Goal: Task Accomplishment & Management: Manage account settings

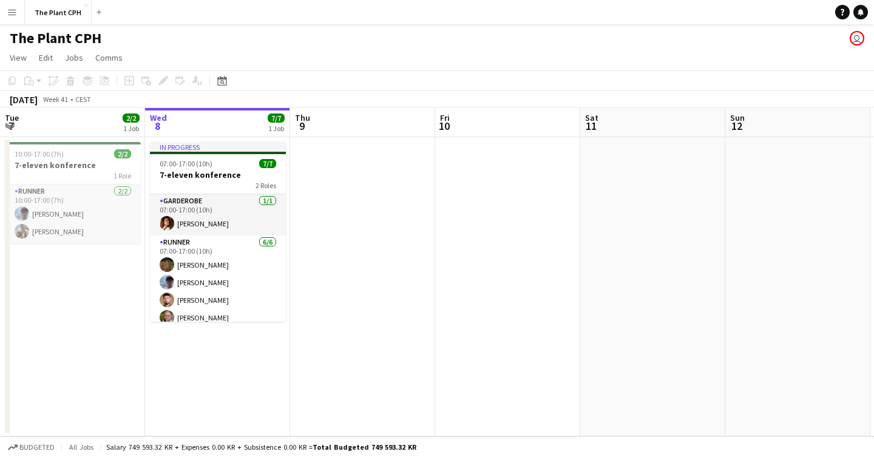
click at [15, 7] on button "Menu" at bounding box center [12, 12] width 24 height 24
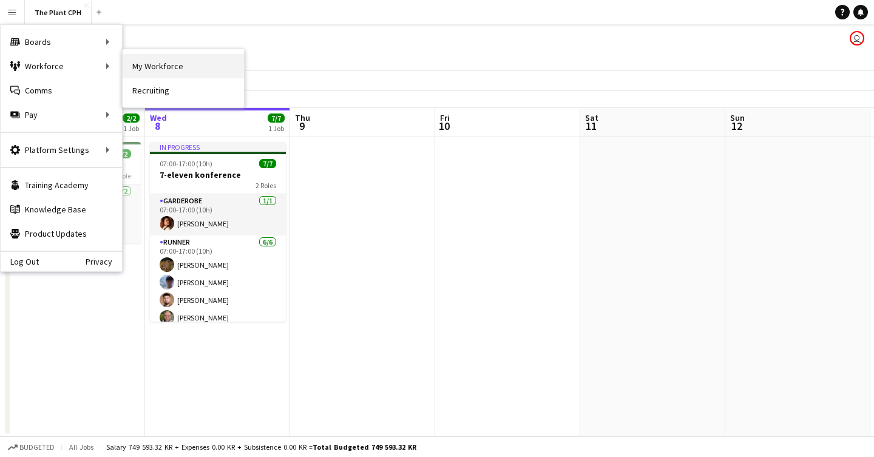
click at [223, 72] on link "My Workforce" at bounding box center [183, 66] width 121 height 24
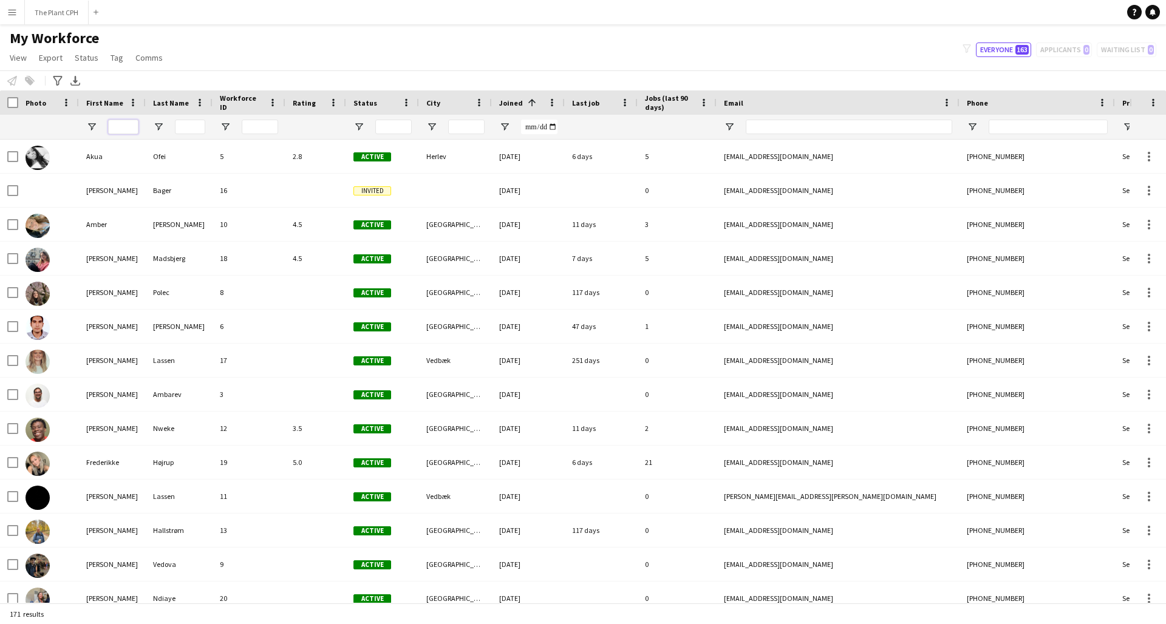
click at [137, 131] on input "First Name Filter Input" at bounding box center [123, 127] width 30 height 15
click at [181, 129] on input "Last Name Filter Input" at bounding box center [190, 127] width 30 height 15
type input "*****"
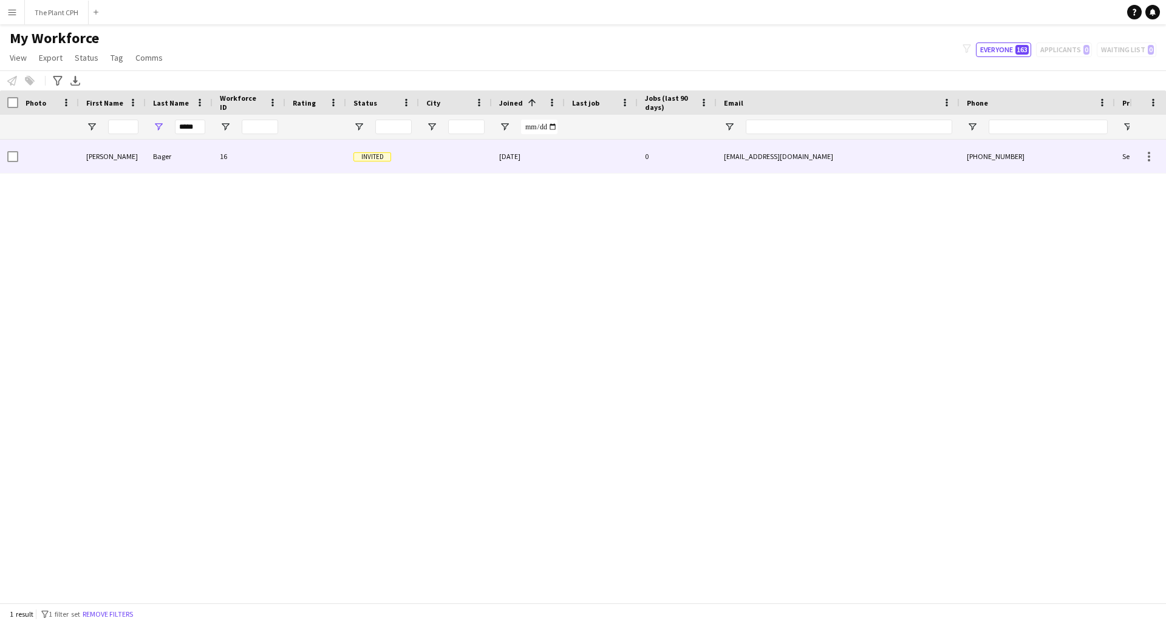
click at [406, 163] on div "Invited" at bounding box center [382, 156] width 73 height 33
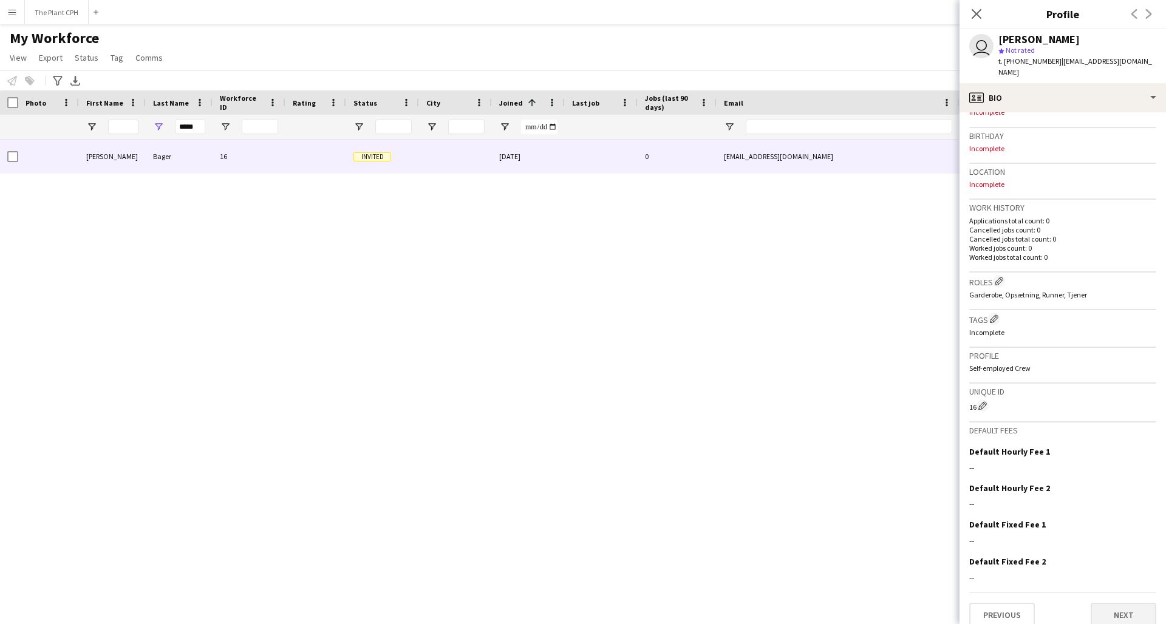
scroll to position [212, 0]
click at [874, 457] on button "Next" at bounding box center [1123, 615] width 66 height 24
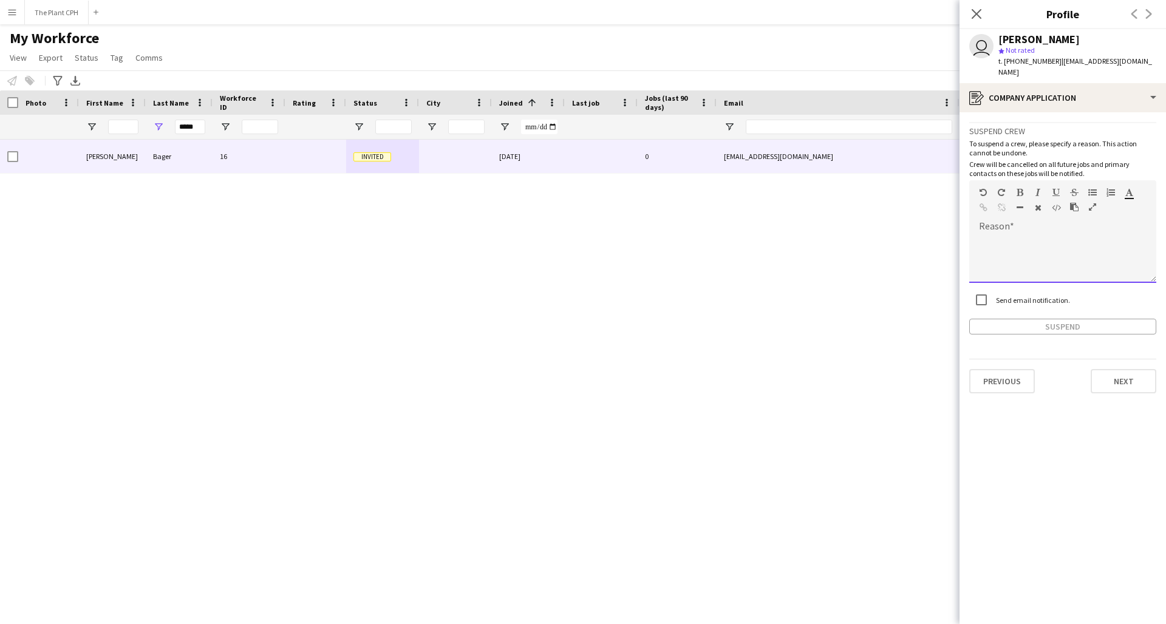
click at [874, 234] on div at bounding box center [1062, 258] width 187 height 49
click at [874, 320] on button "Suspend" at bounding box center [1062, 327] width 187 height 16
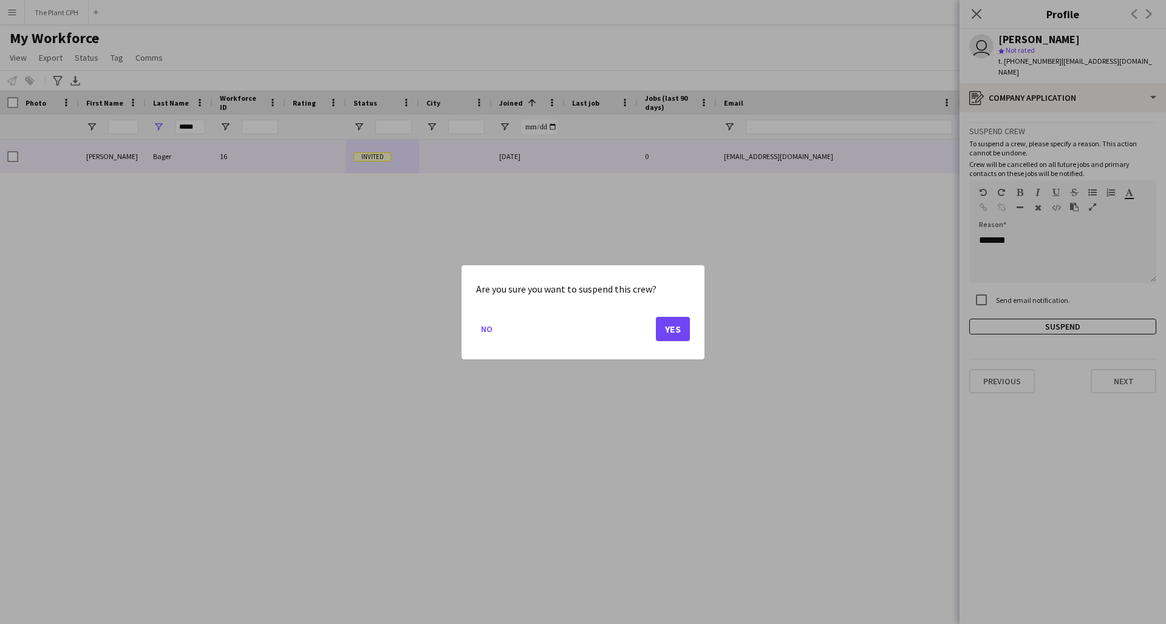
click at [678, 327] on button "Yes" at bounding box center [673, 328] width 34 height 24
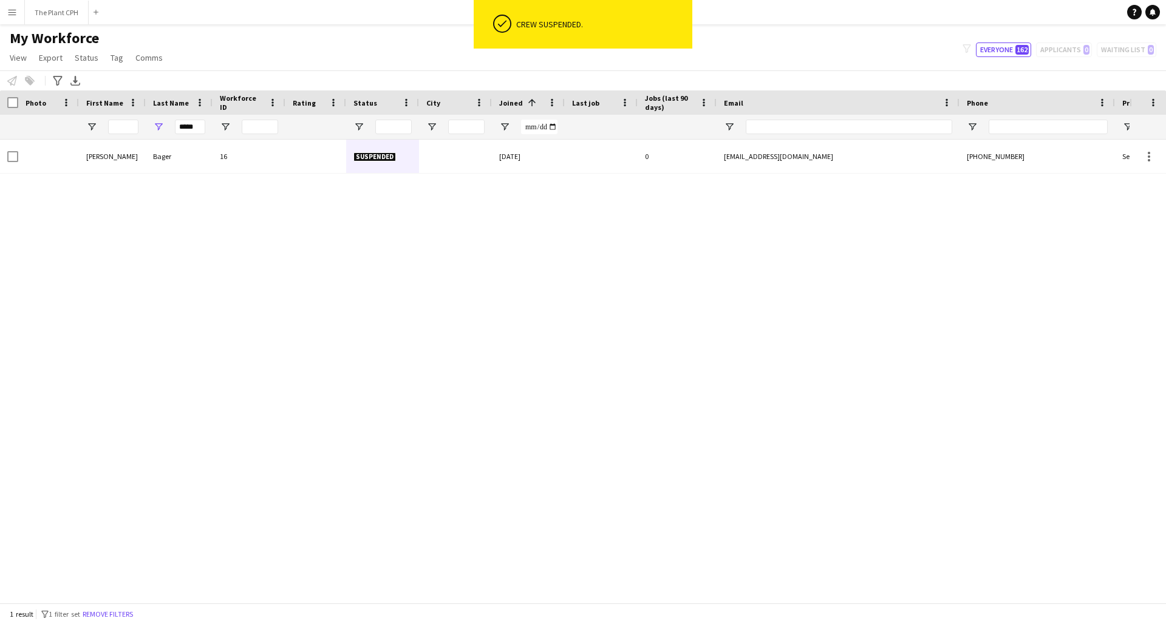
scroll to position [0, 0]
click at [188, 125] on input "*****" at bounding box center [190, 127] width 30 height 15
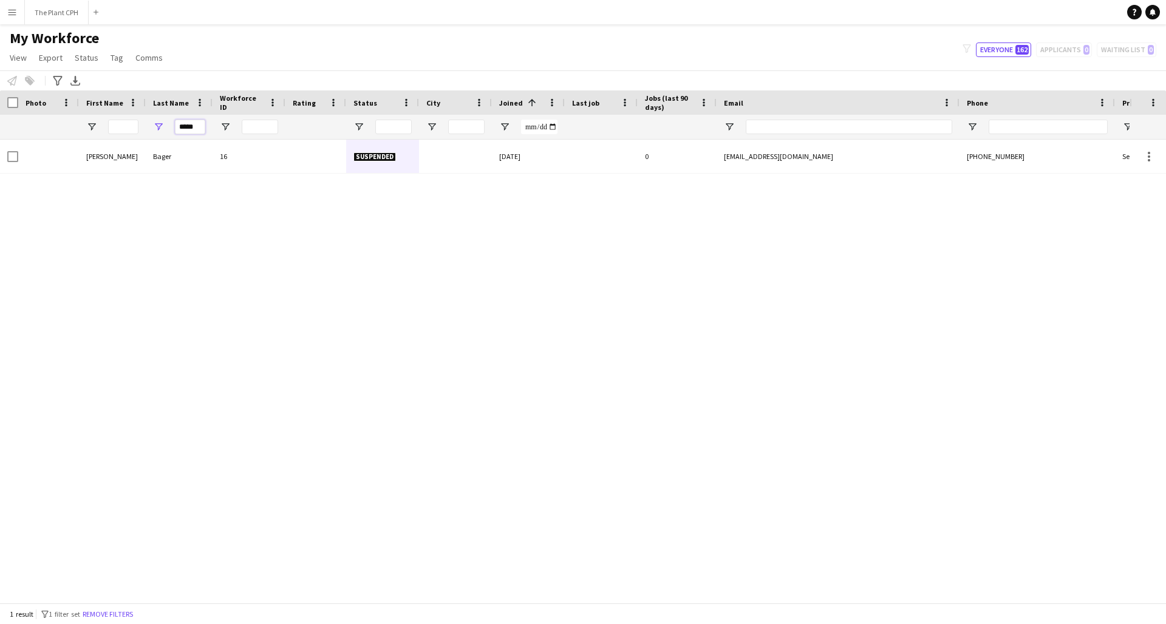
click at [188, 125] on input "*****" at bounding box center [190, 127] width 30 height 15
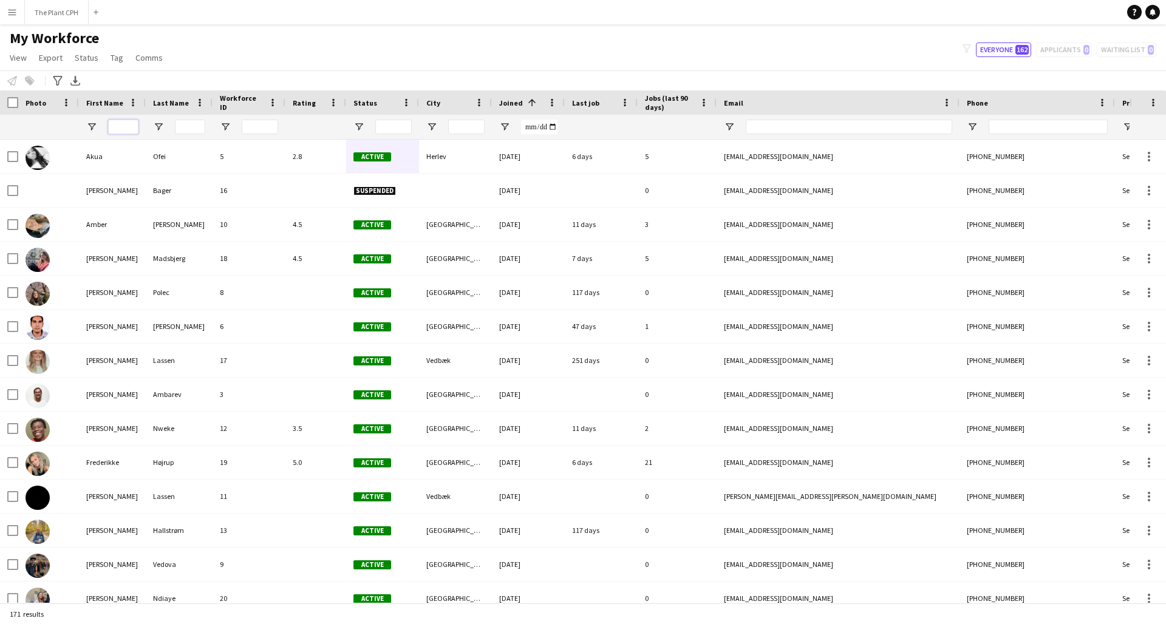
click at [132, 124] on input "First Name Filter Input" at bounding box center [123, 127] width 30 height 15
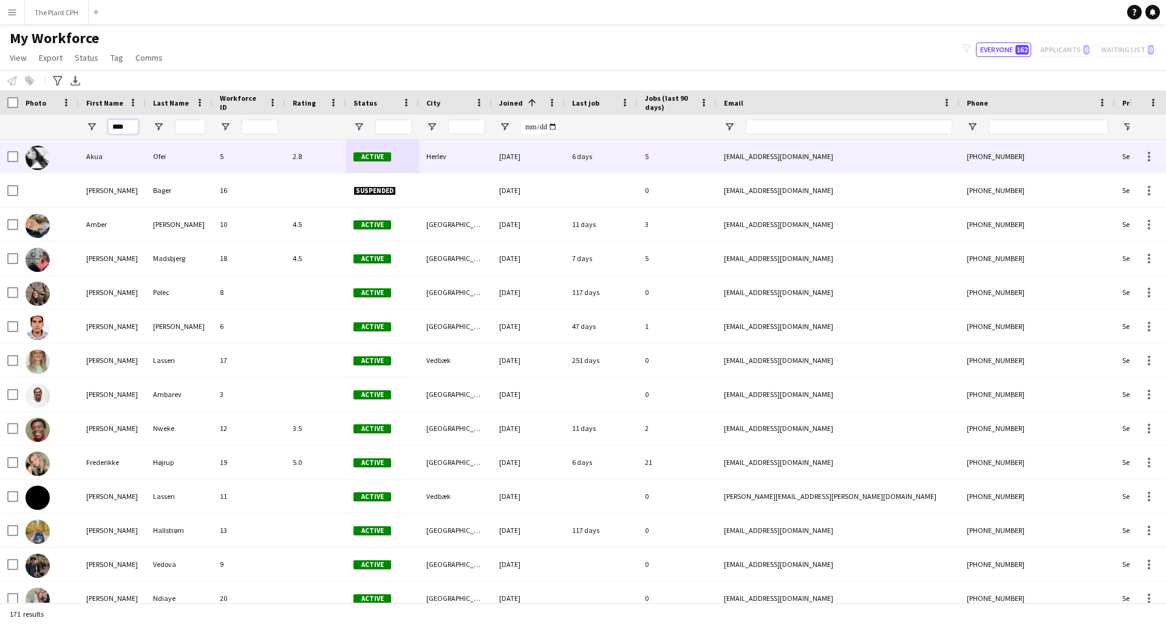
type input "****"
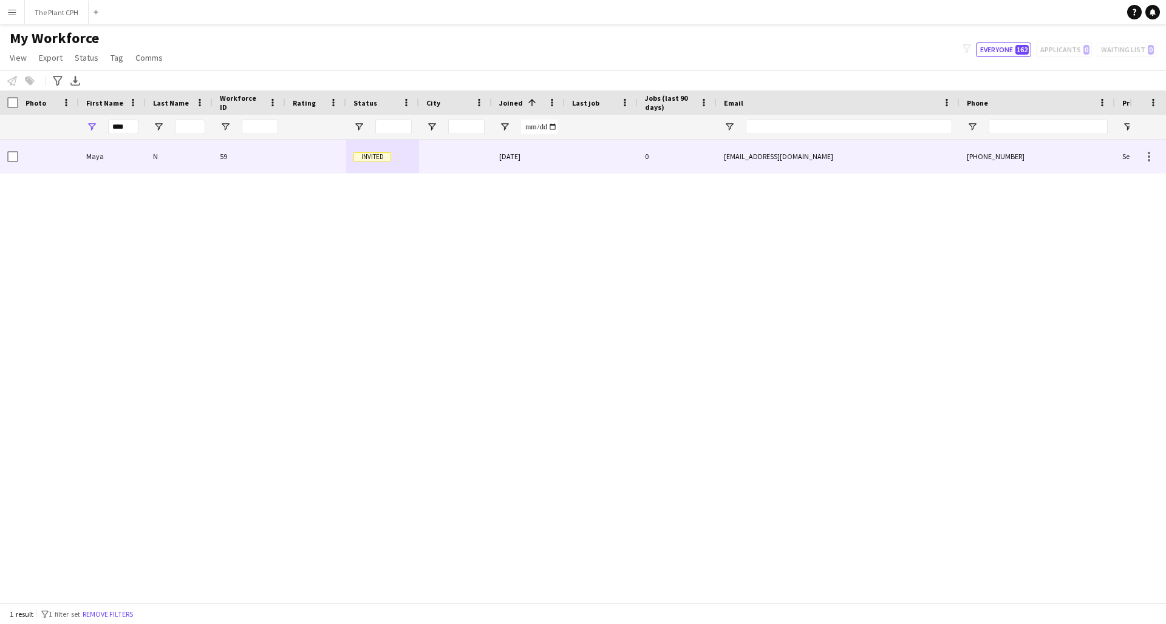
click at [191, 161] on div "N" at bounding box center [179, 156] width 67 height 33
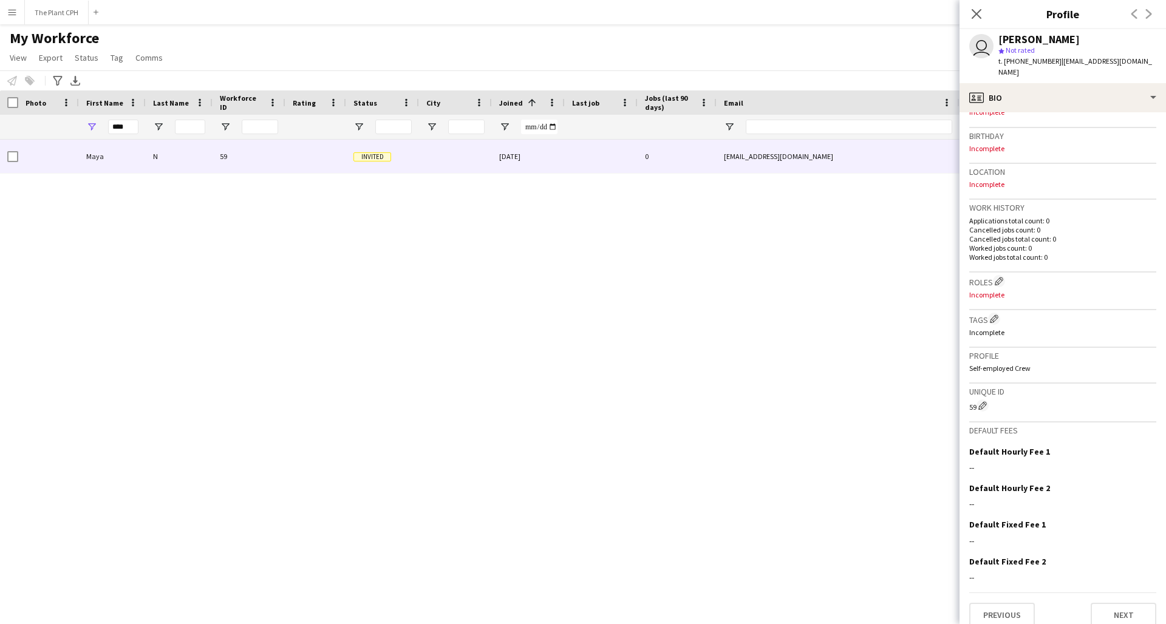
scroll to position [212, 0]
click at [874, 457] on button "Next" at bounding box center [1123, 615] width 66 height 24
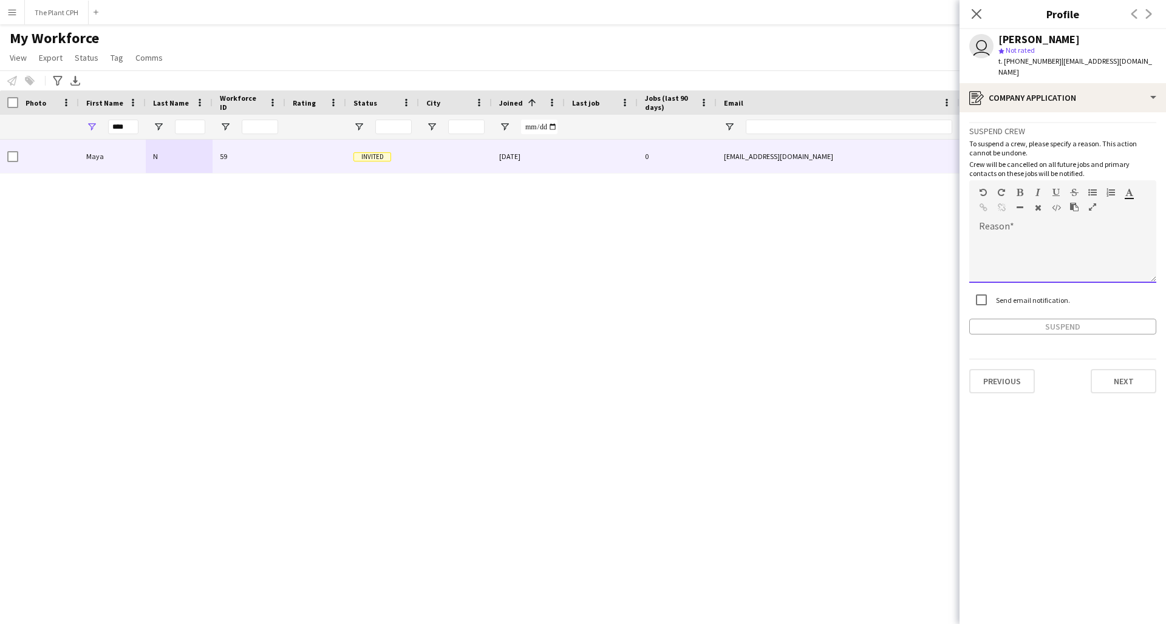
click at [874, 234] on div at bounding box center [1062, 258] width 187 height 49
click at [874, 319] on button "Suspend" at bounding box center [1062, 327] width 187 height 16
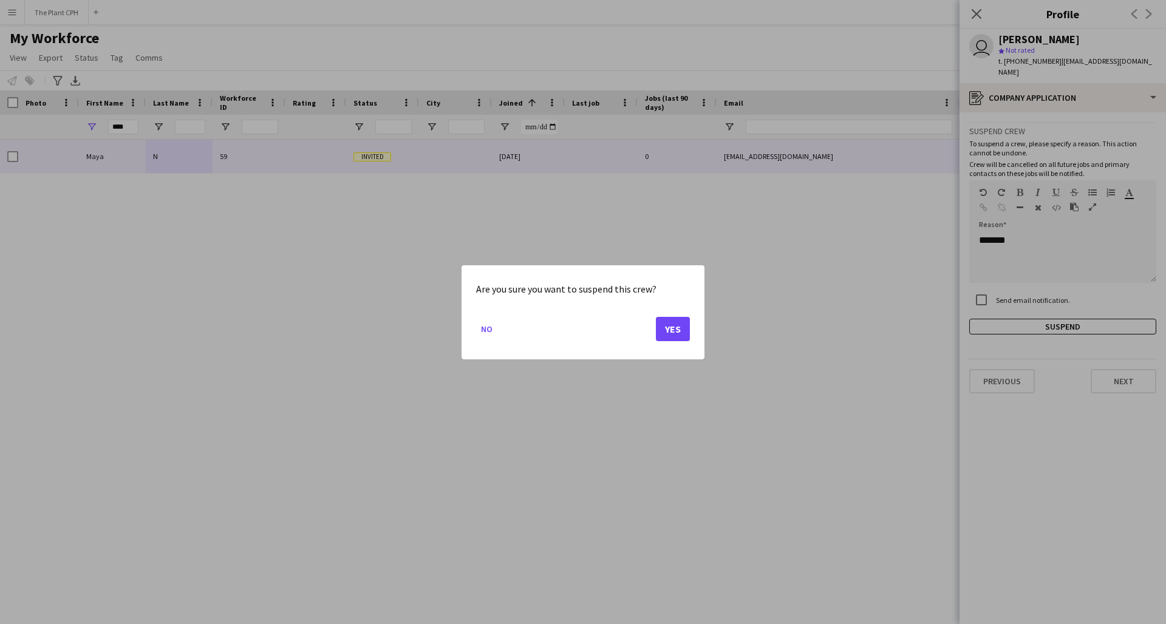
click at [681, 326] on button "Yes" at bounding box center [673, 328] width 34 height 24
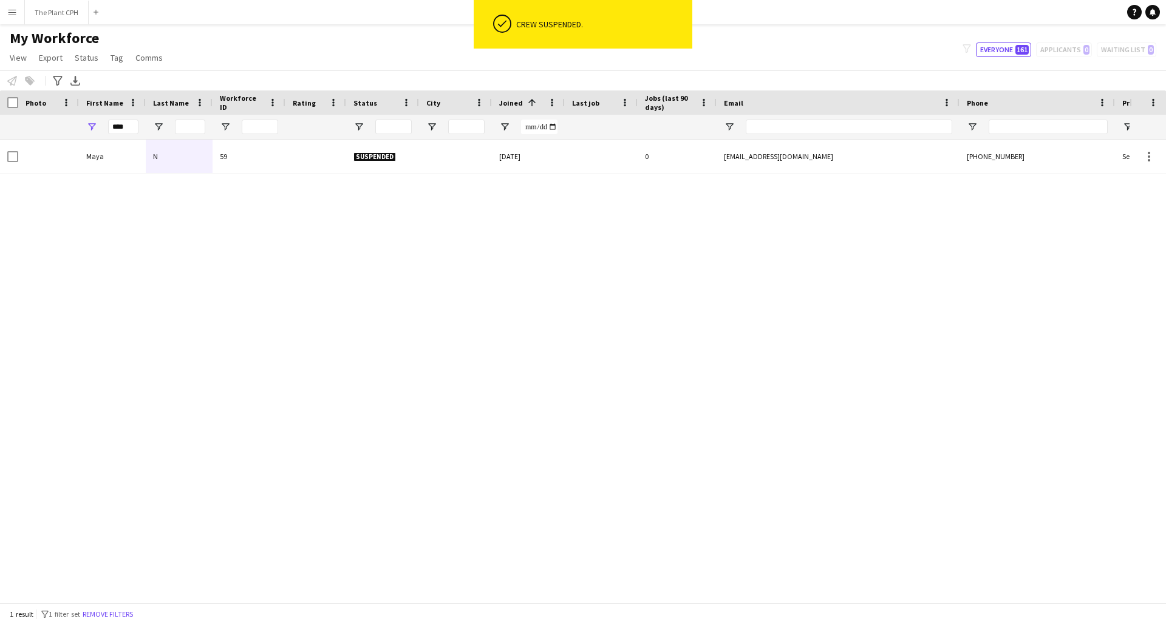
click at [12, 15] on app-icon "Menu" at bounding box center [12, 12] width 10 height 10
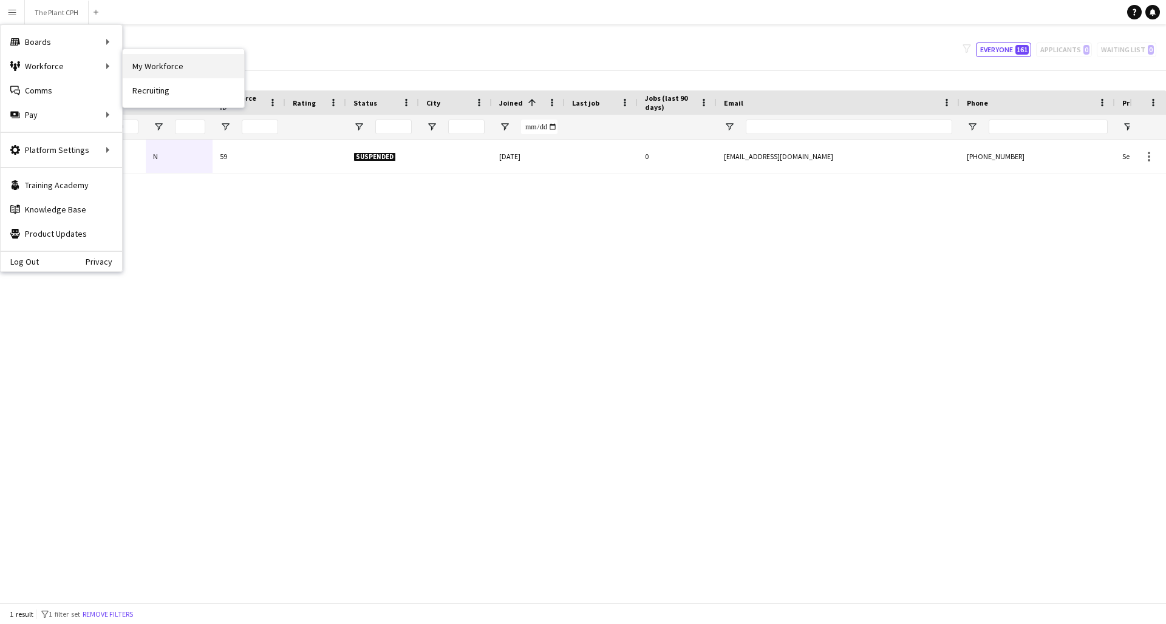
click at [167, 69] on link "My Workforce" at bounding box center [183, 66] width 121 height 24
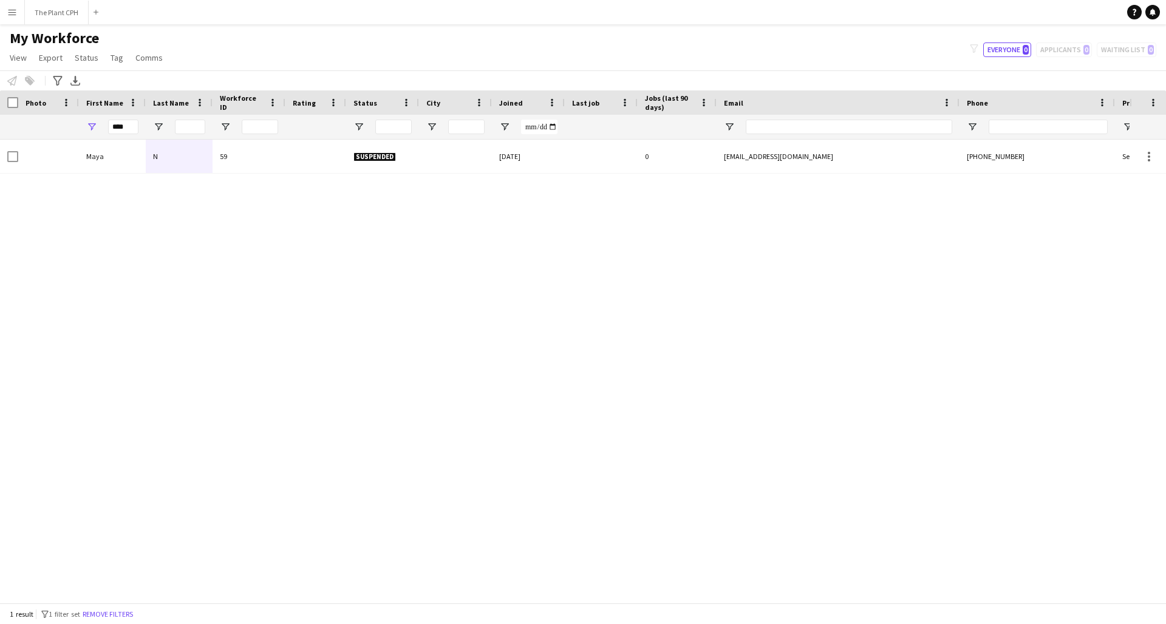
click at [12, 11] on app-icon "Menu" at bounding box center [12, 12] width 10 height 10
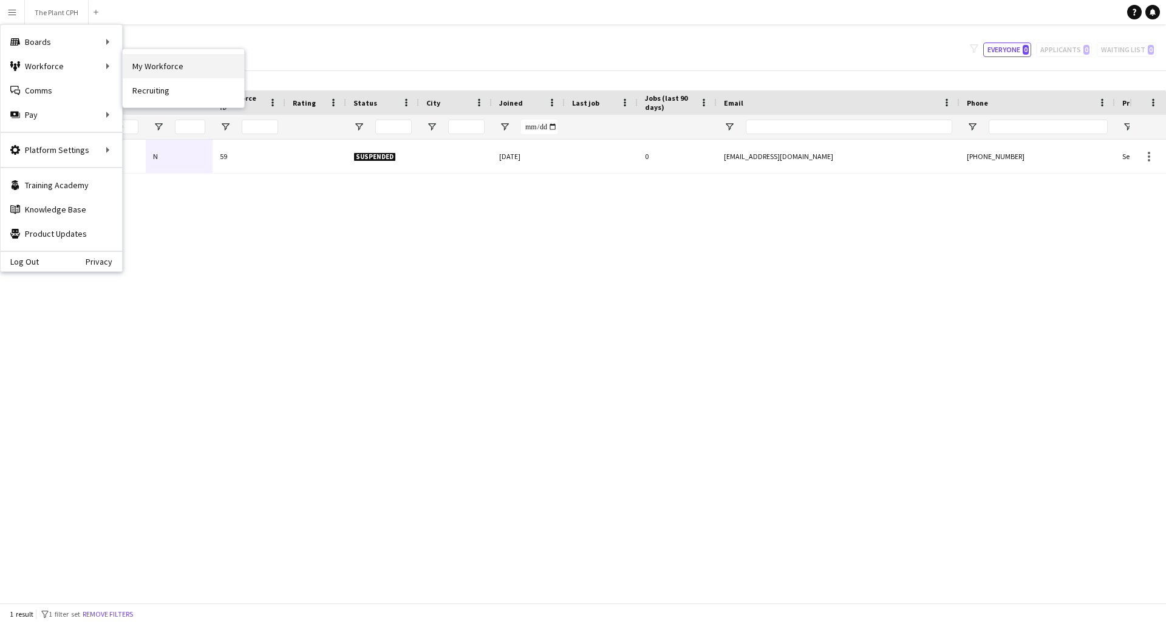
click at [143, 66] on link "My Workforce" at bounding box center [183, 66] width 121 height 24
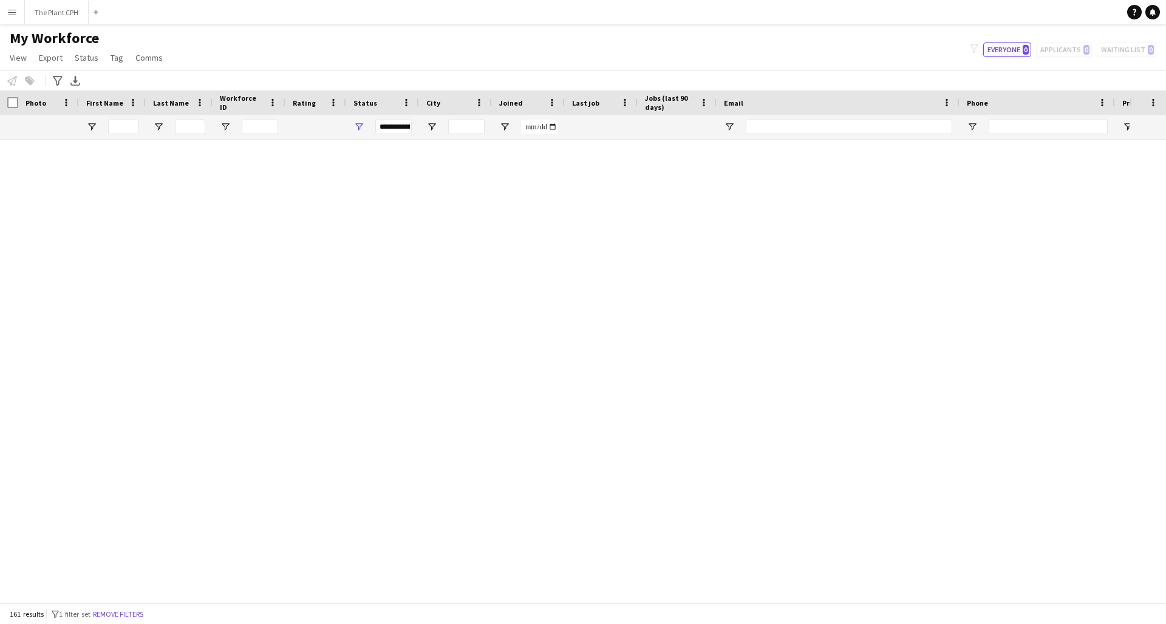
type input "****"
drag, startPoint x: 127, startPoint y: 129, endPoint x: 108, endPoint y: 130, distance: 18.8
click at [108, 130] on input "****" at bounding box center [123, 127] width 30 height 15
drag, startPoint x: 134, startPoint y: 130, endPoint x: 96, endPoint y: 130, distance: 37.6
click at [96, 130] on div "****" at bounding box center [112, 127] width 67 height 24
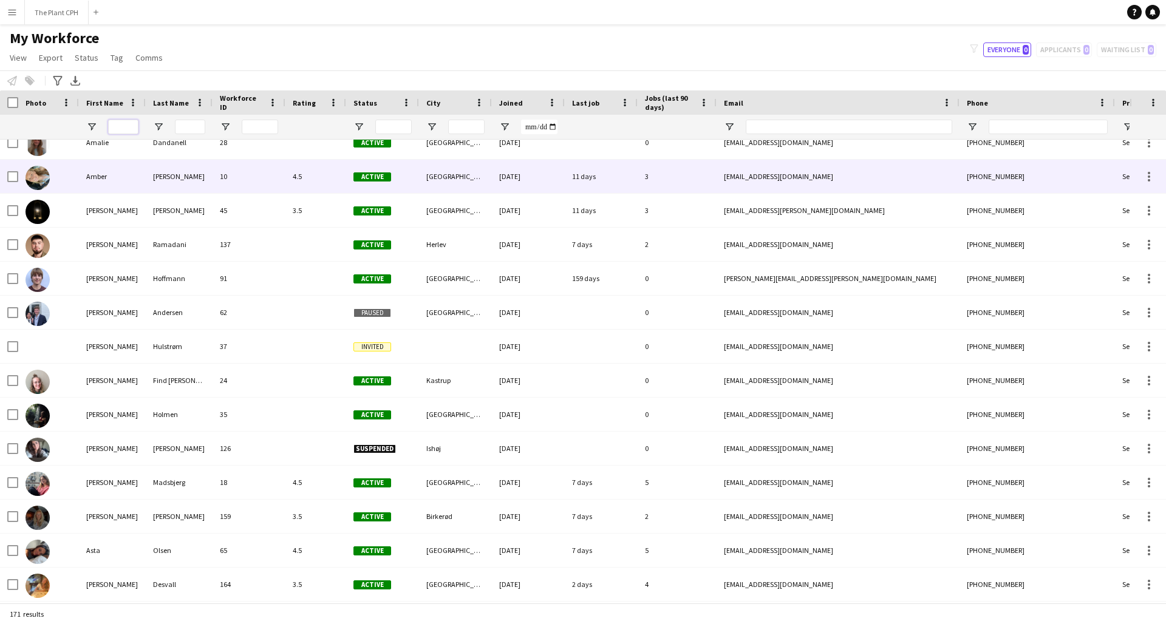
scroll to position [0, 0]
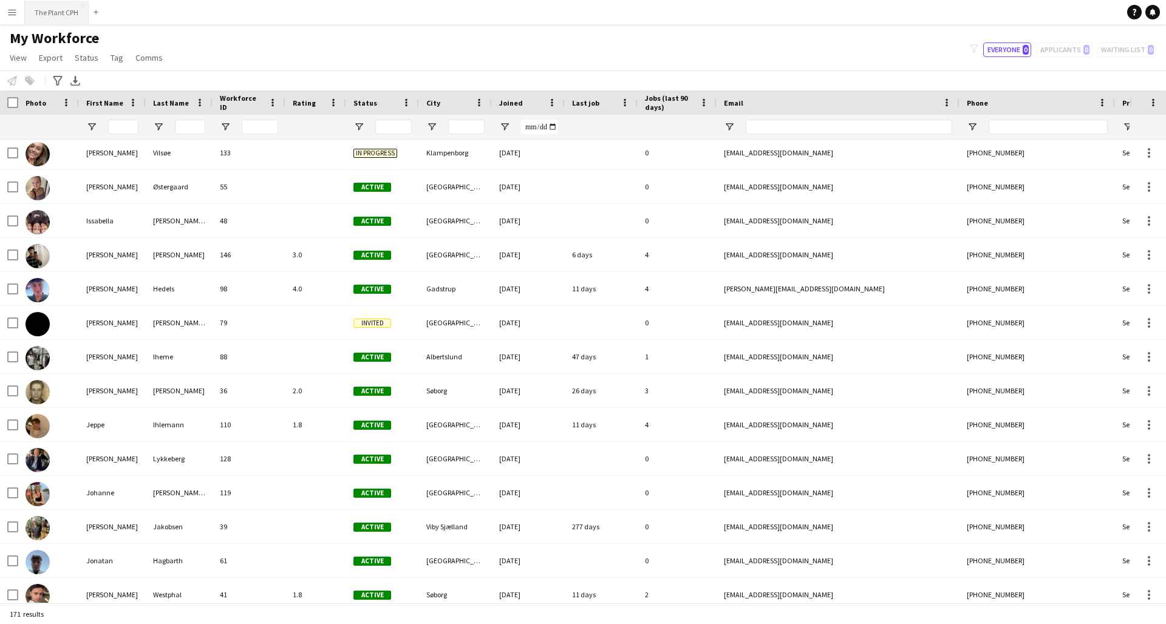
click at [50, 12] on button "The Plant CPH Close" at bounding box center [57, 13] width 64 height 24
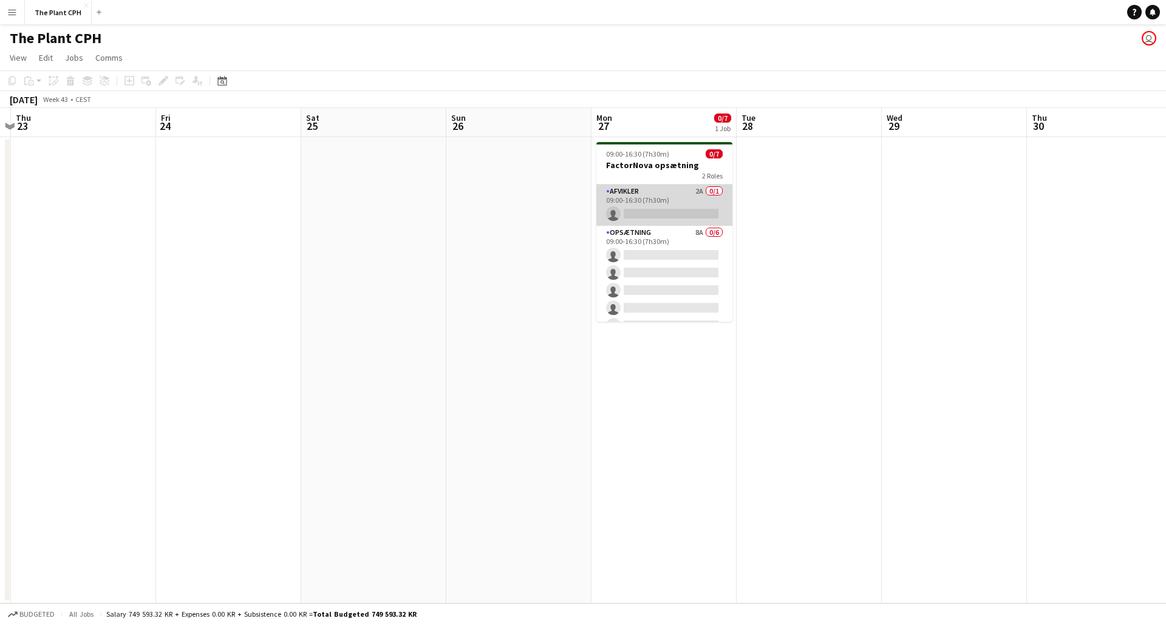
click at [643, 209] on app-card-role "Afvikler 2A 0/1 09:00-16:30 (7h30m) single-neutral-actions" at bounding box center [664, 205] width 136 height 41
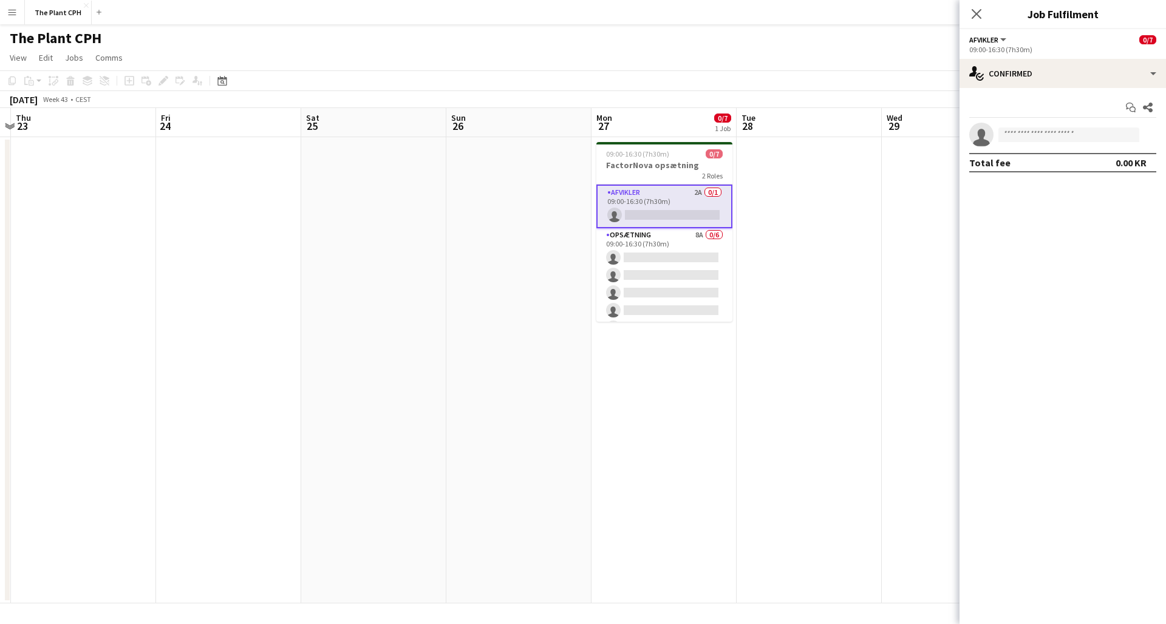
click at [874, 54] on app-options-switcher "Afvikler All roles Afvikler 0/7 09:00-16:30 (7h30m)" at bounding box center [1062, 44] width 206 height 30
click at [874, 66] on div "single-neutral-actions-check-2 Confirmed" at bounding box center [1062, 73] width 206 height 29
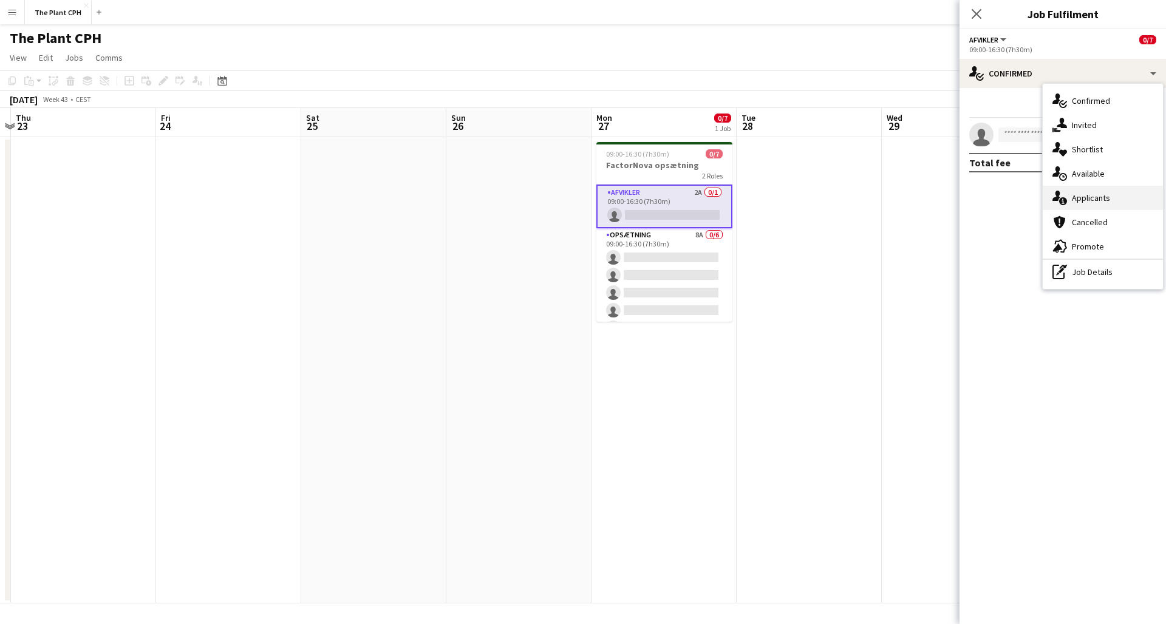
click at [874, 188] on div "single-neutral-actions-information Applicants" at bounding box center [1102, 198] width 120 height 24
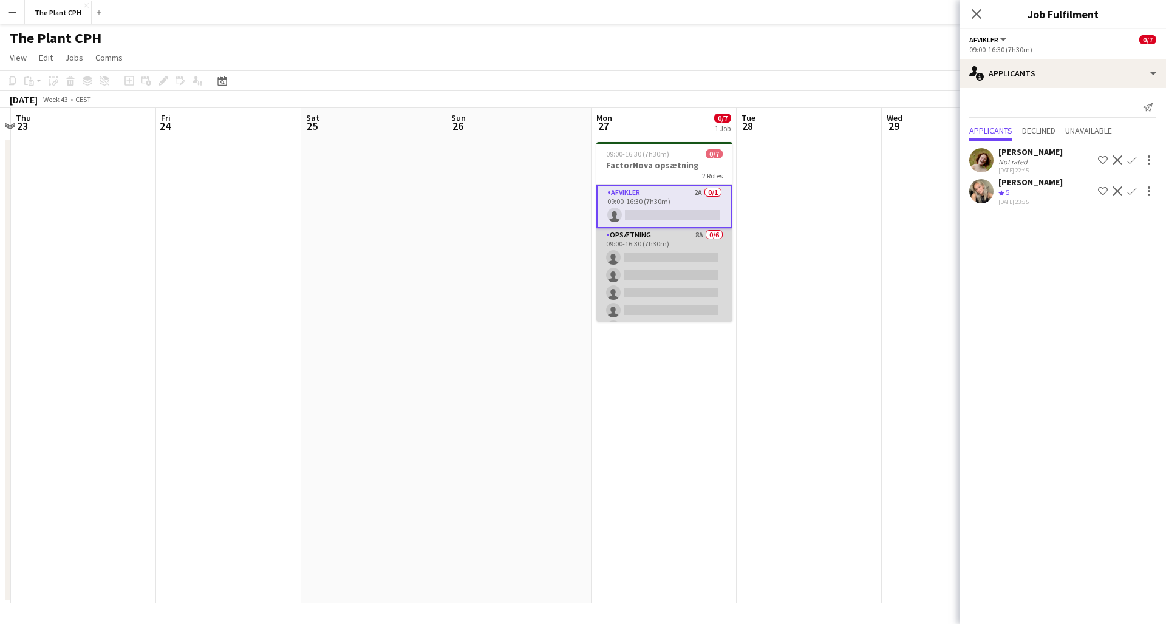
click at [642, 291] on app-card-role "Opsætning 8A 0/6 09:00-16:30 (7h30m) single-neutral-actions single-neutral-acti…" at bounding box center [664, 292] width 136 height 129
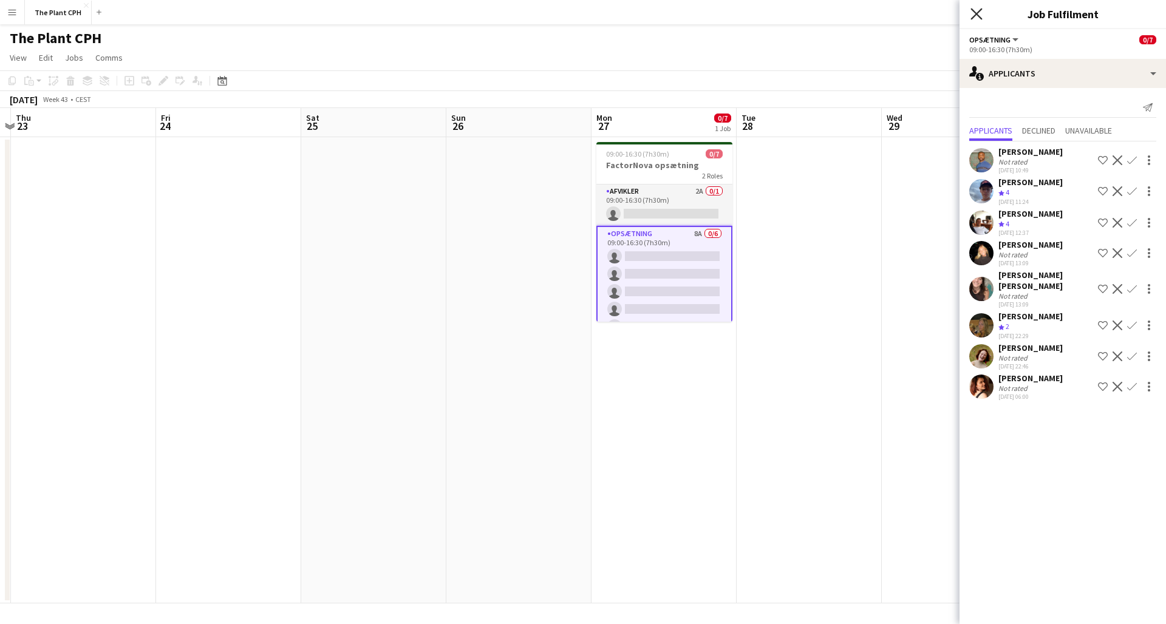
click at [874, 15] on icon at bounding box center [976, 14] width 12 height 12
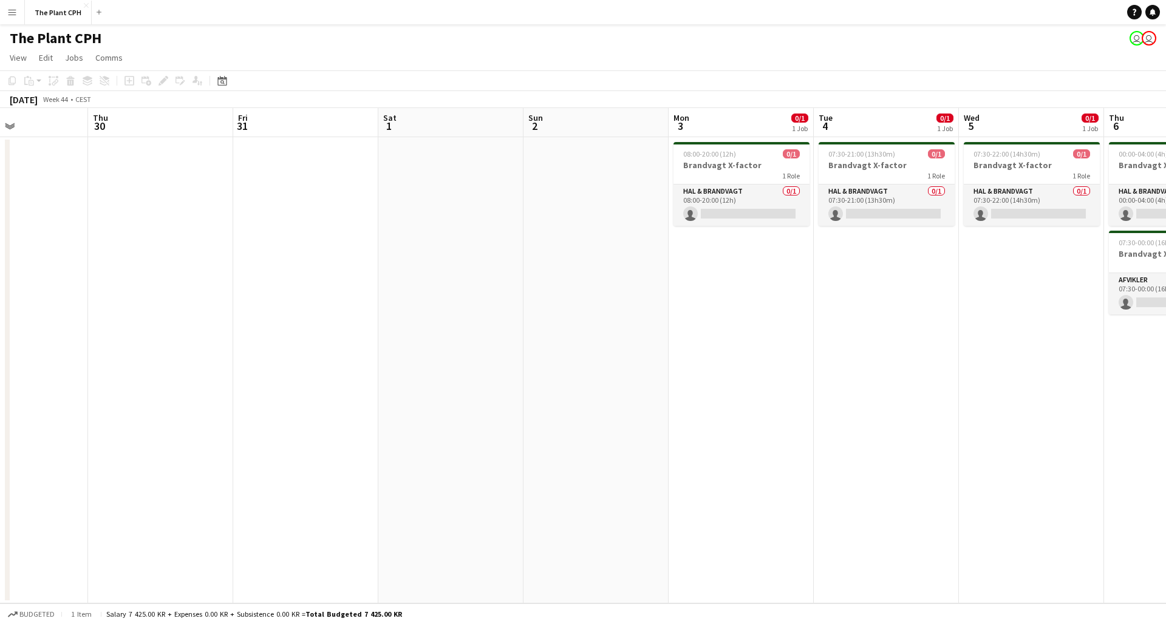
click at [11, 16] on app-icon "Menu" at bounding box center [12, 12] width 10 height 10
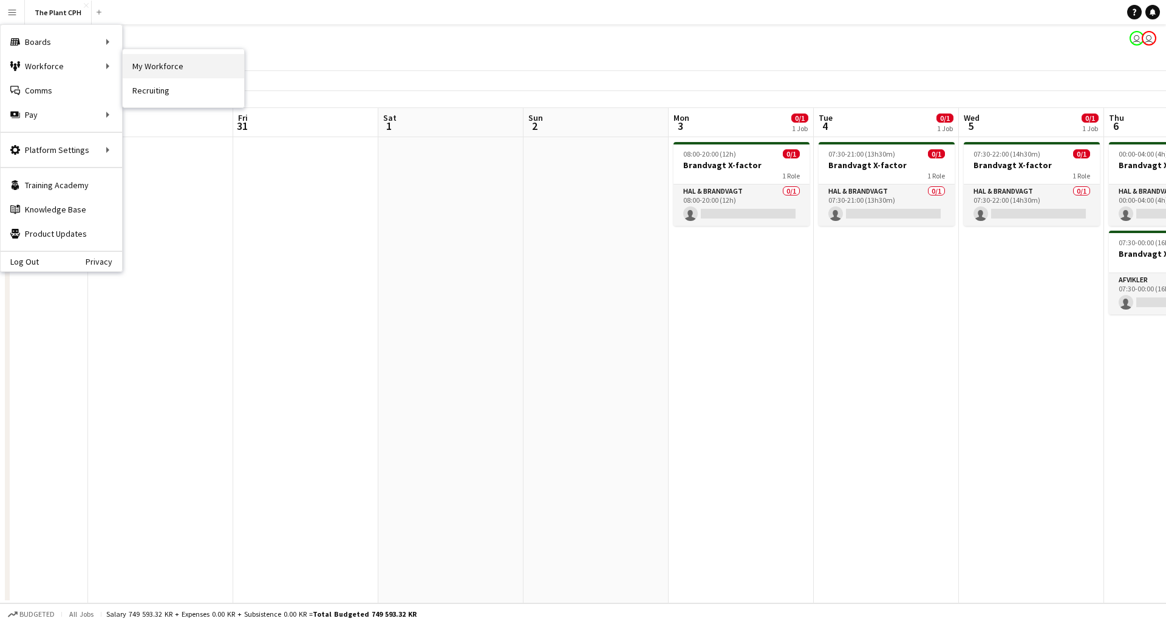
click at [158, 64] on link "My Workforce" at bounding box center [183, 66] width 121 height 24
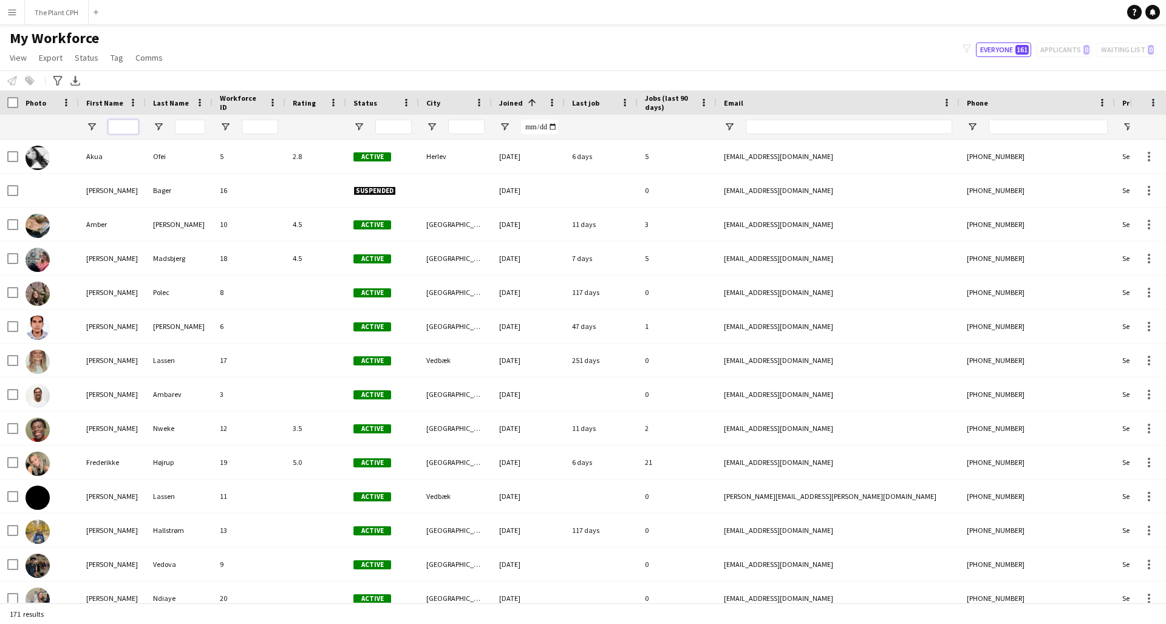
click at [120, 124] on input "First Name Filter Input" at bounding box center [123, 127] width 30 height 15
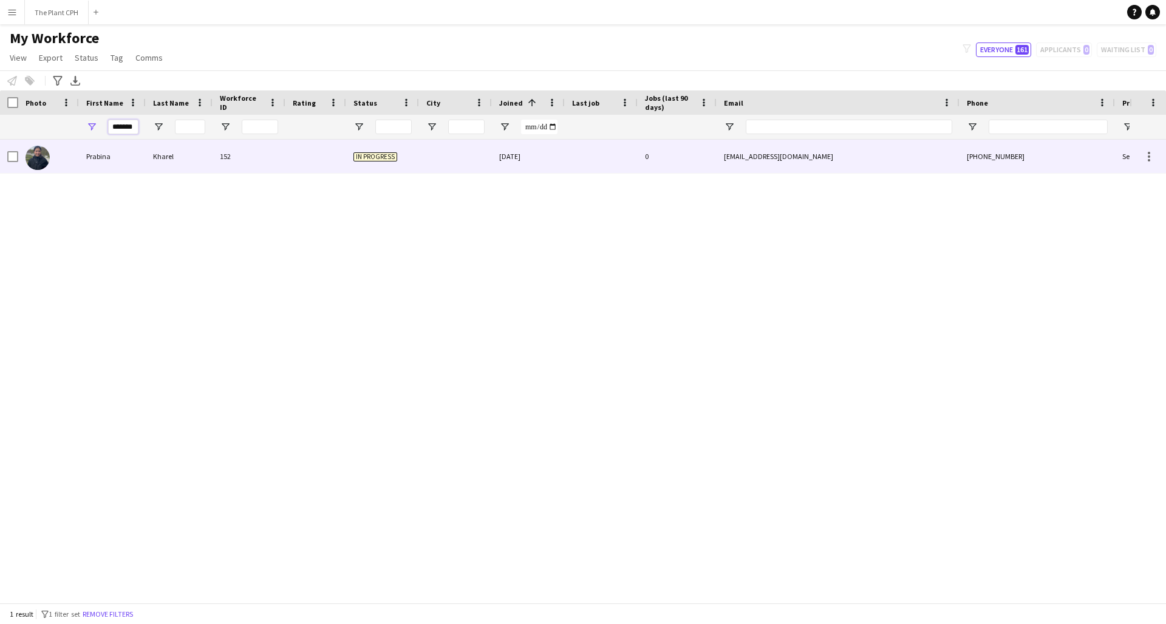
type input "*******"
click at [137, 158] on div "Prabina" at bounding box center [112, 156] width 67 height 33
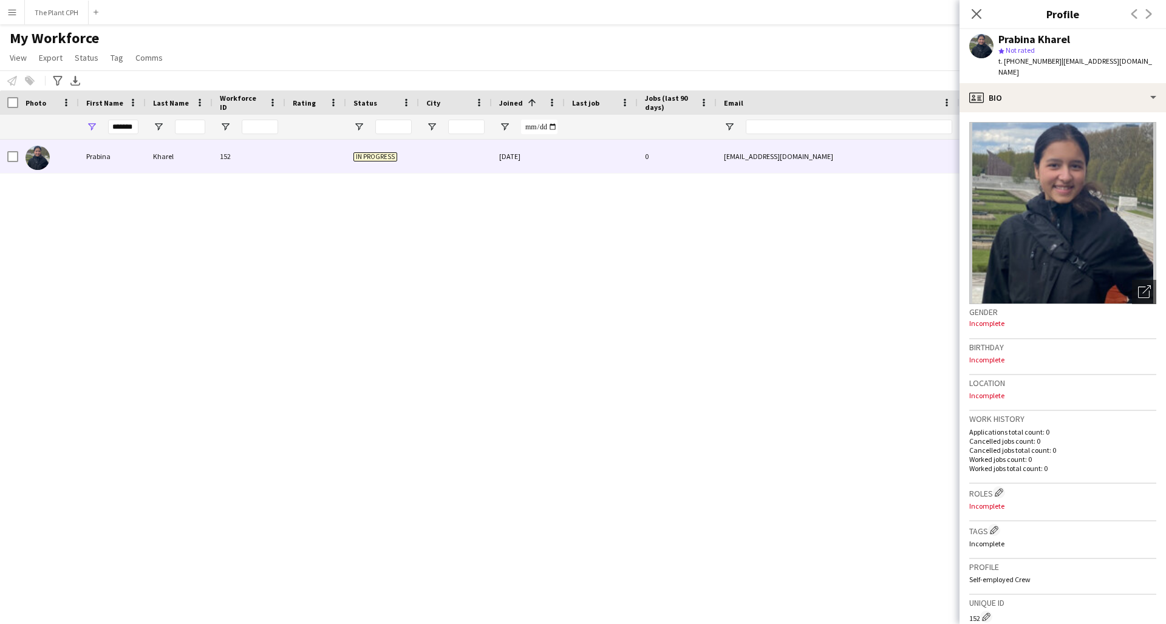
scroll to position [1, 0]
drag, startPoint x: 1144, startPoint y: 61, endPoint x: 1047, endPoint y: 64, distance: 96.6
click at [874, 64] on div "[PERSON_NAME] star Not rated t. [PHONE_NUMBER] | [EMAIL_ADDRESS][DOMAIN_NAME]" at bounding box center [1062, 56] width 206 height 54
click at [874, 12] on icon at bounding box center [976, 14] width 12 height 12
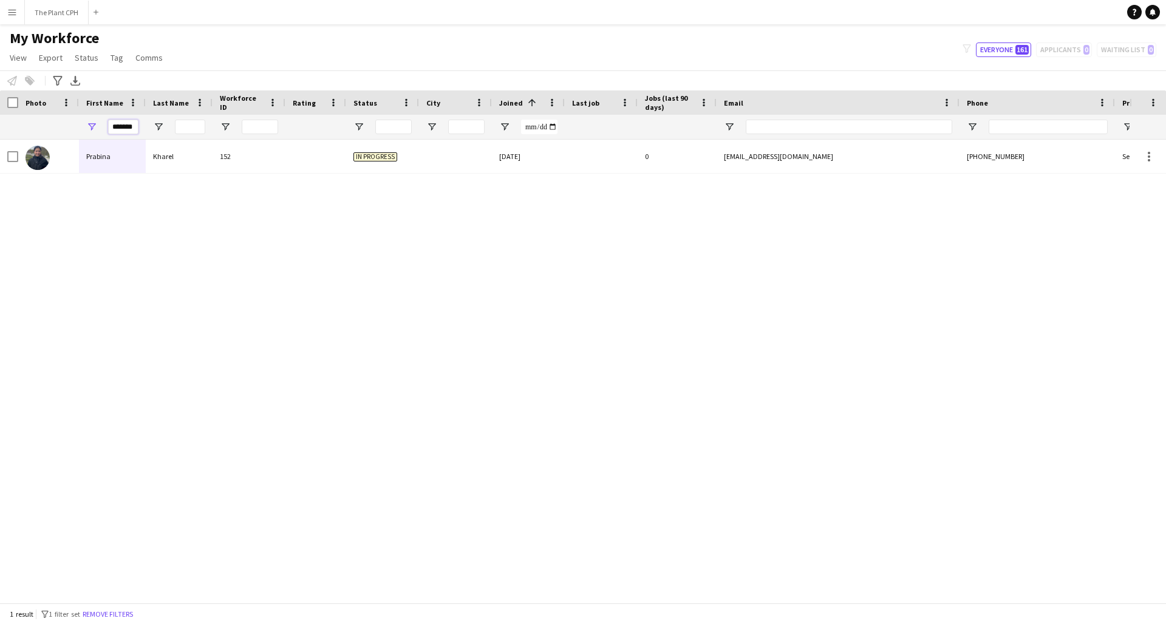
click at [124, 120] on input "*******" at bounding box center [123, 127] width 30 height 15
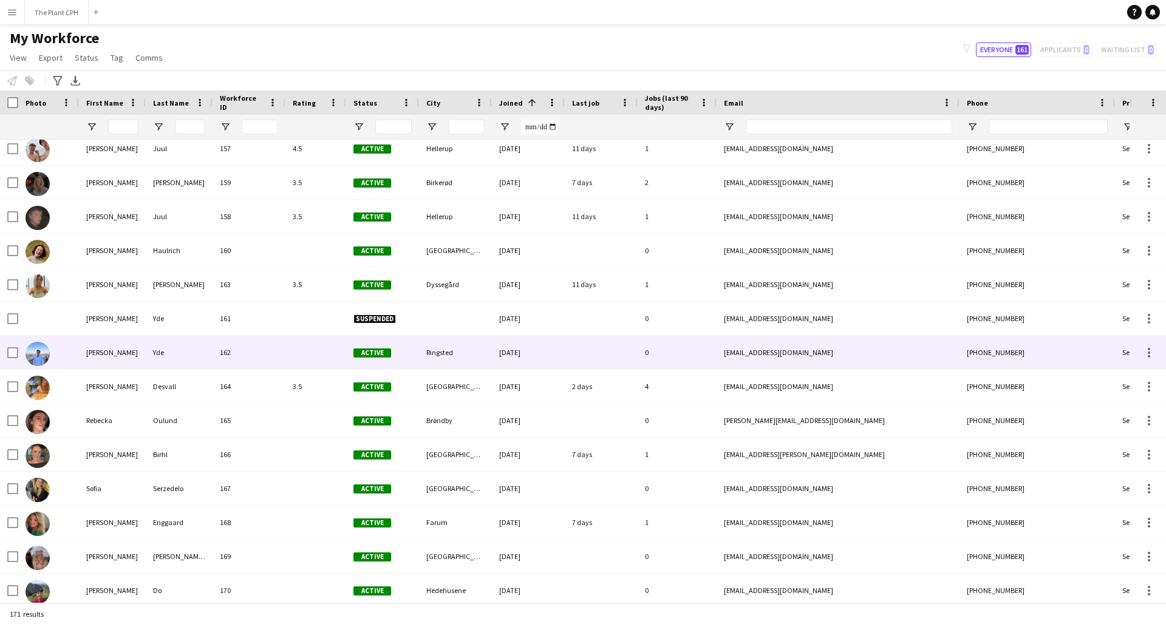
scroll to position [5267, 0]
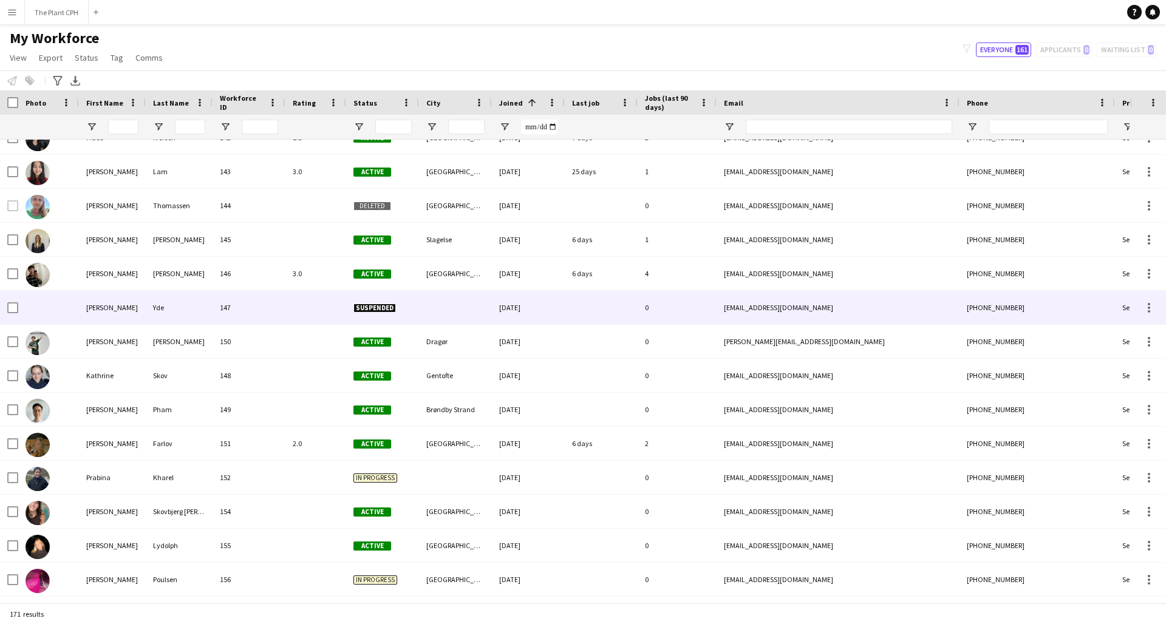
click at [275, 299] on div "147" at bounding box center [248, 307] width 73 height 33
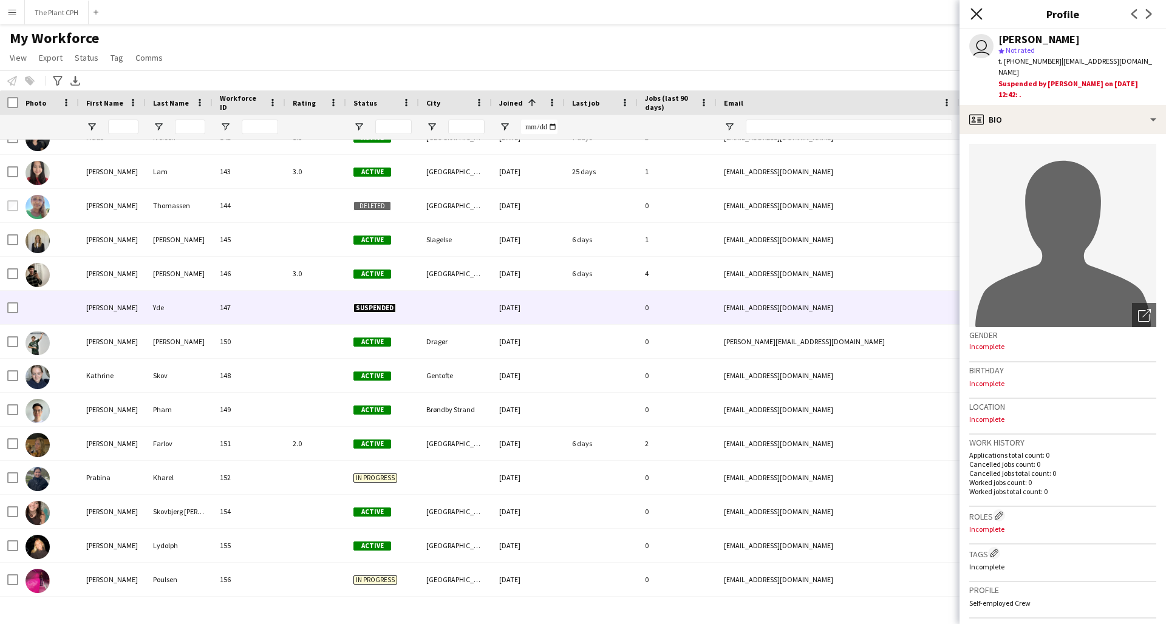
click at [974, 9] on icon "Close pop-in" at bounding box center [976, 14] width 12 height 12
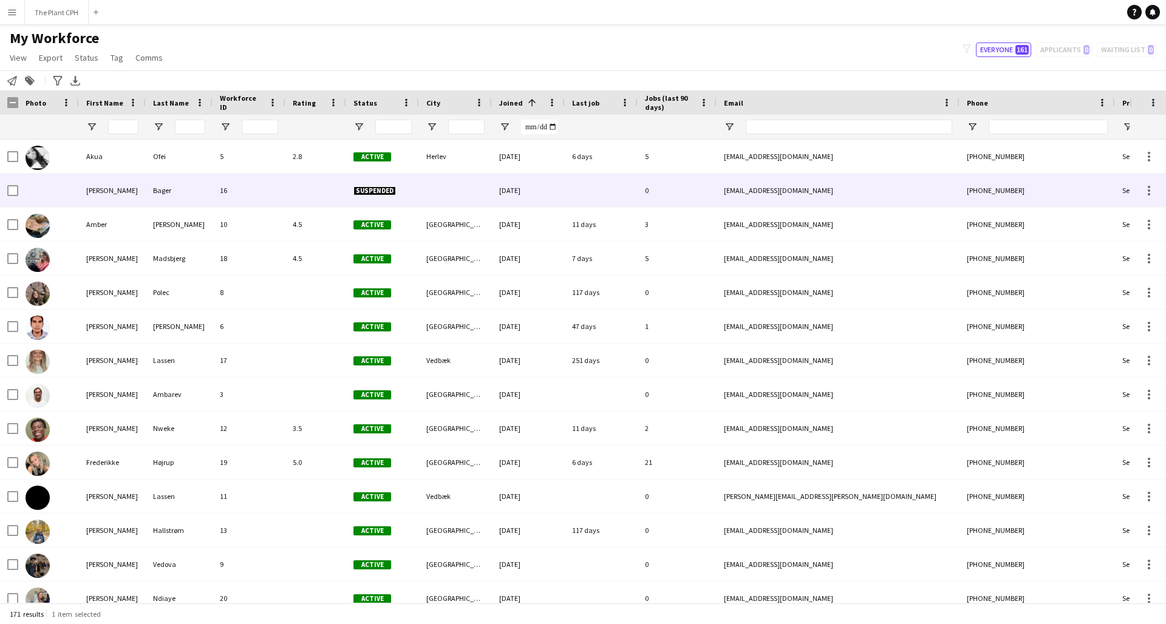
click at [142, 183] on div "[PERSON_NAME]" at bounding box center [112, 190] width 67 height 33
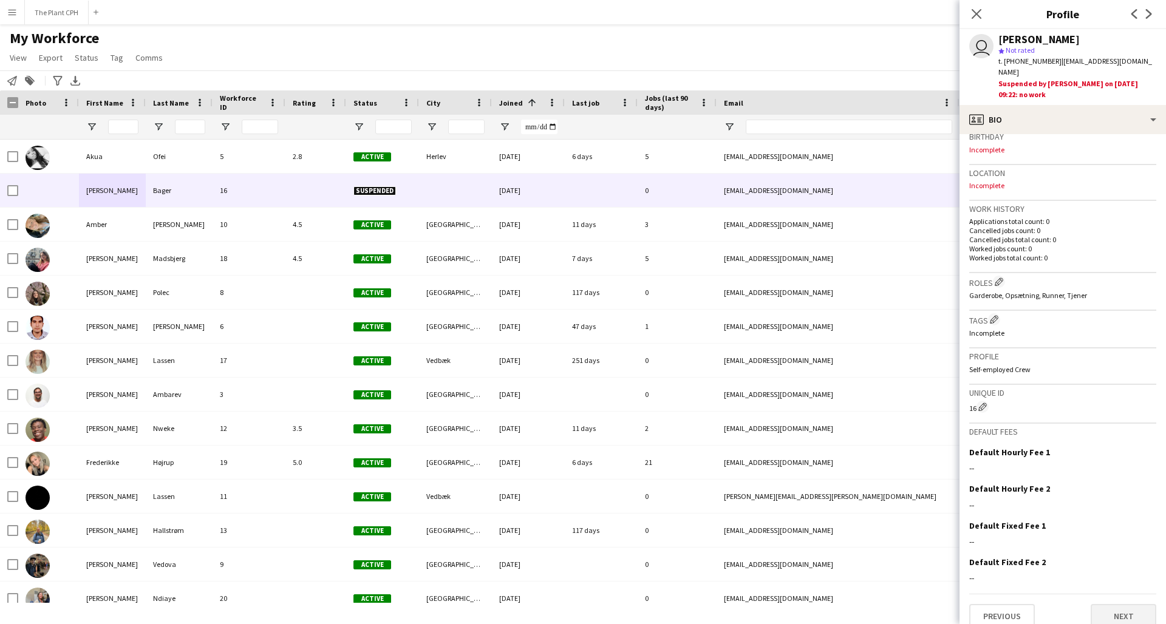
click at [1119, 604] on button "Next" at bounding box center [1123, 616] width 66 height 24
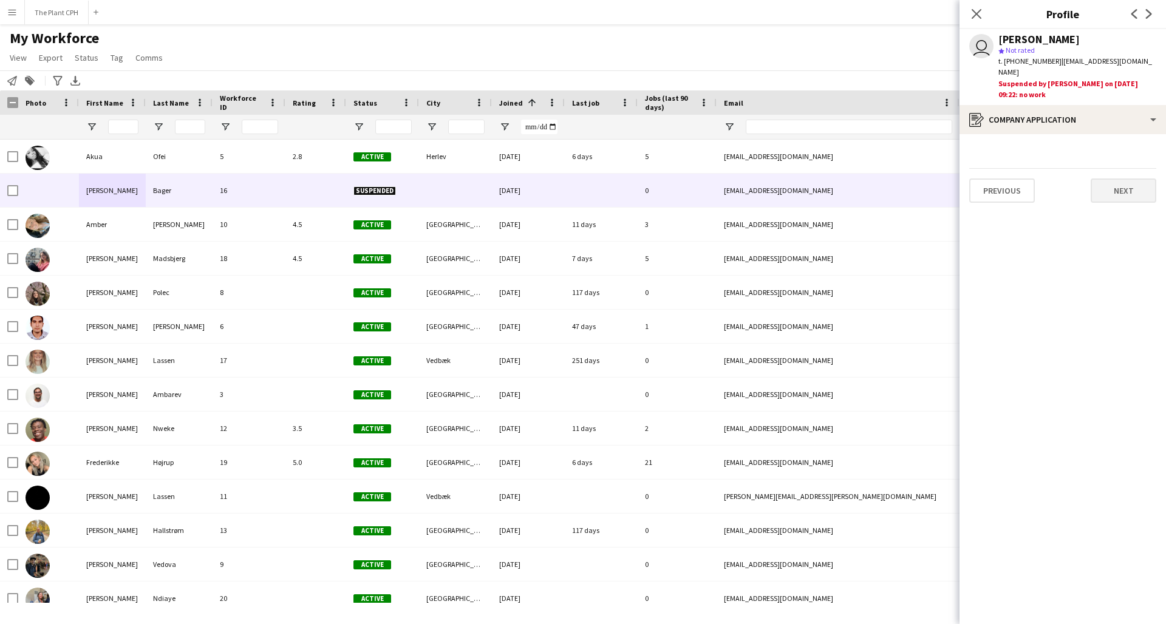
click at [1106, 182] on button "Next" at bounding box center [1123, 190] width 66 height 24
click at [1110, 217] on button "Next" at bounding box center [1123, 229] width 66 height 24
click at [1118, 296] on button "Next" at bounding box center [1123, 308] width 66 height 24
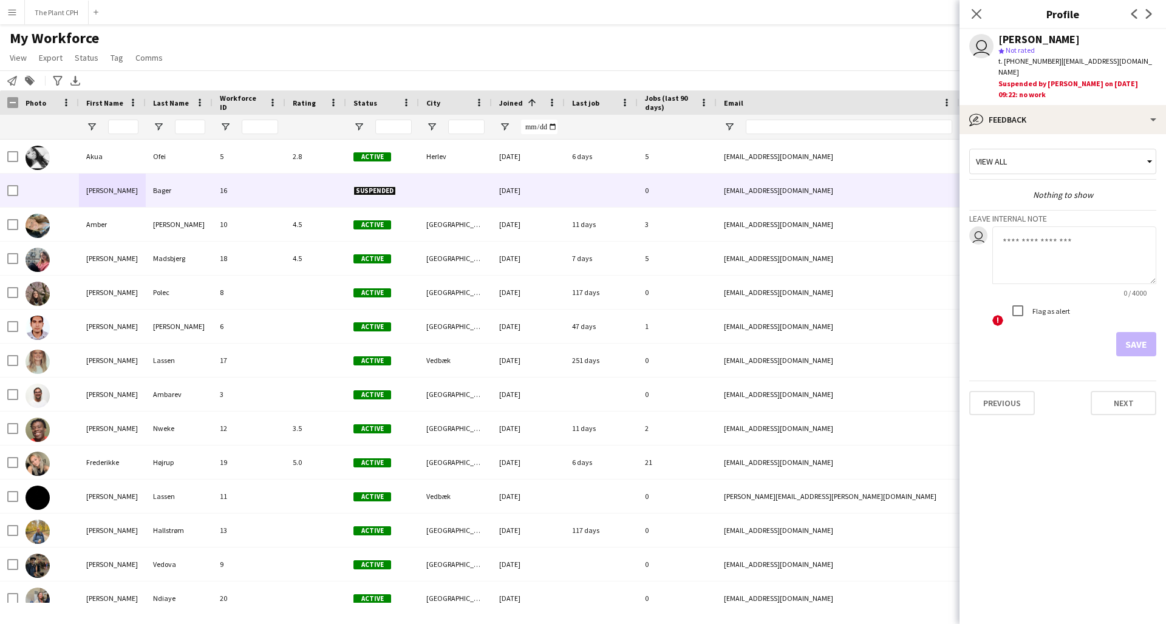
click at [1098, 157] on div "View all" at bounding box center [1056, 161] width 174 height 23
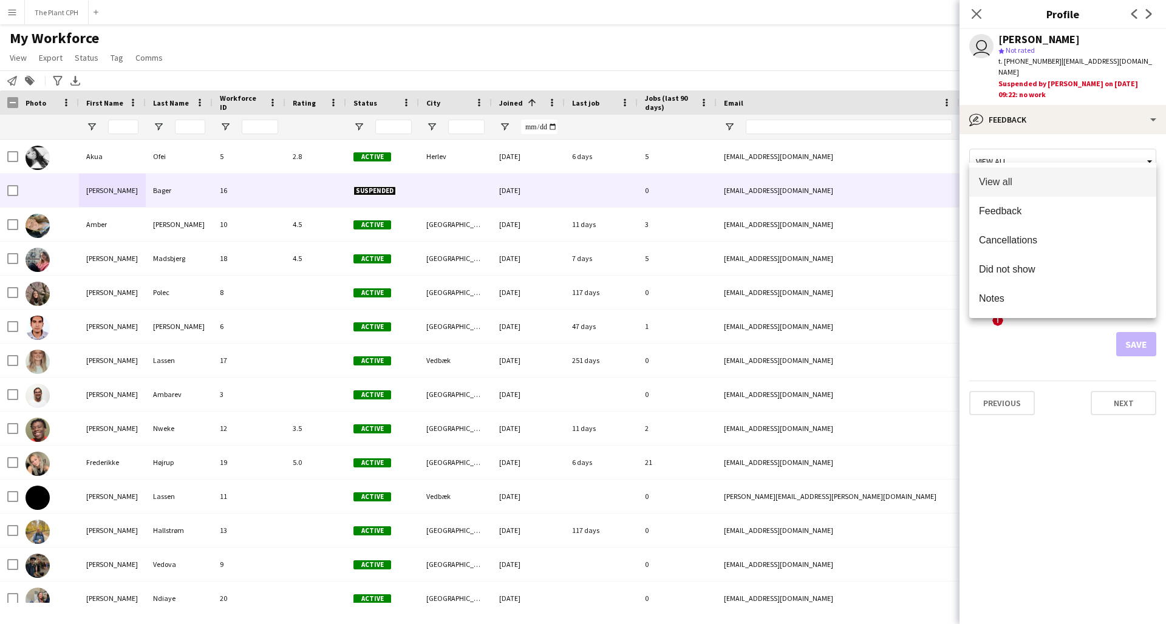
click at [1098, 157] on div at bounding box center [583, 312] width 1166 height 624
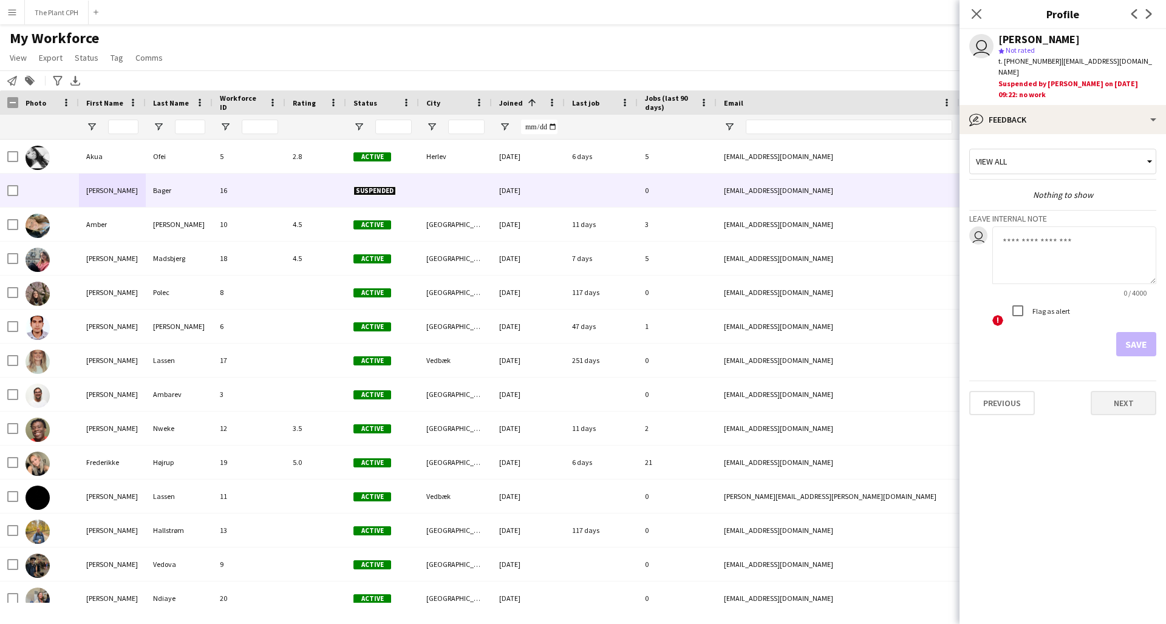
click at [1104, 391] on button "Next" at bounding box center [1123, 403] width 66 height 24
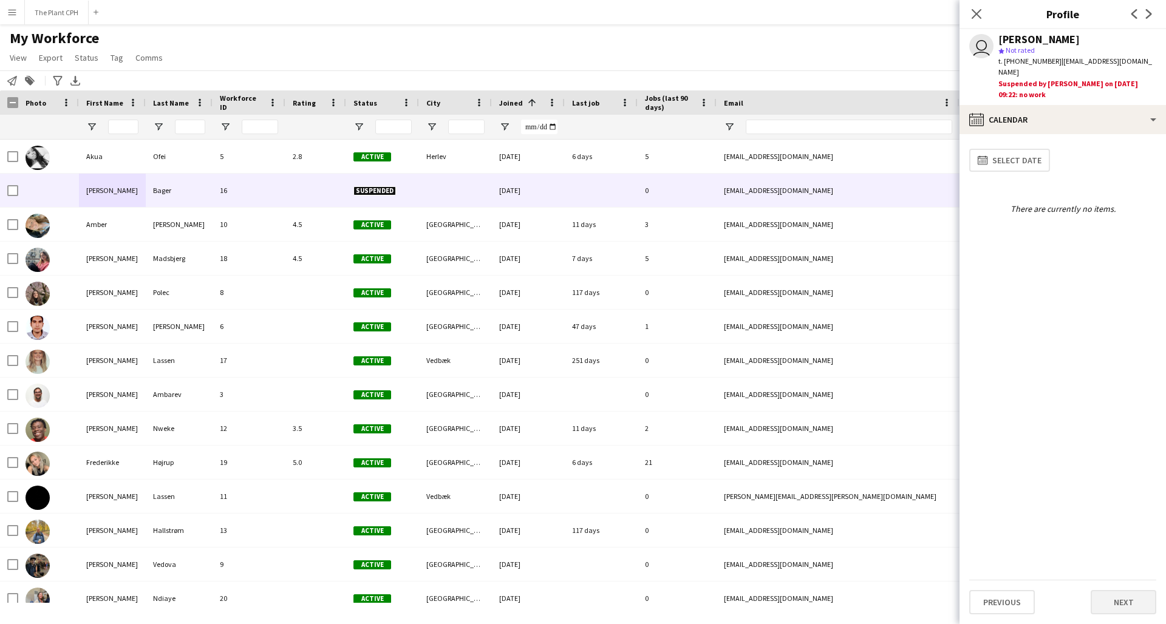
click at [1125, 603] on button "Next" at bounding box center [1123, 602] width 66 height 24
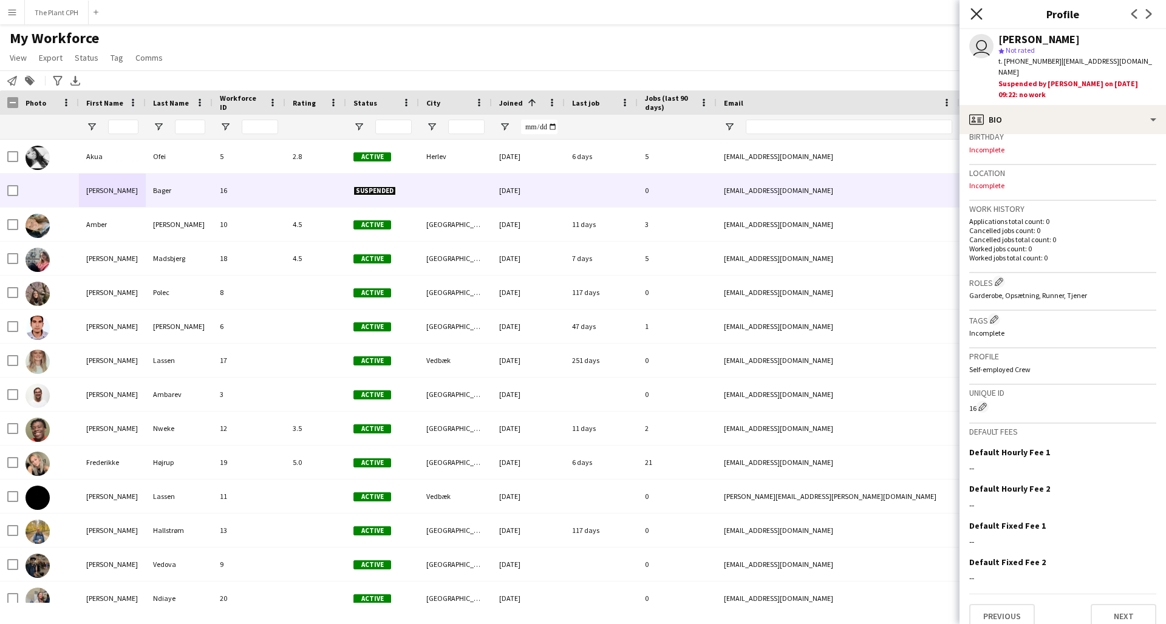
click at [977, 17] on icon "Close pop-in" at bounding box center [976, 14] width 12 height 12
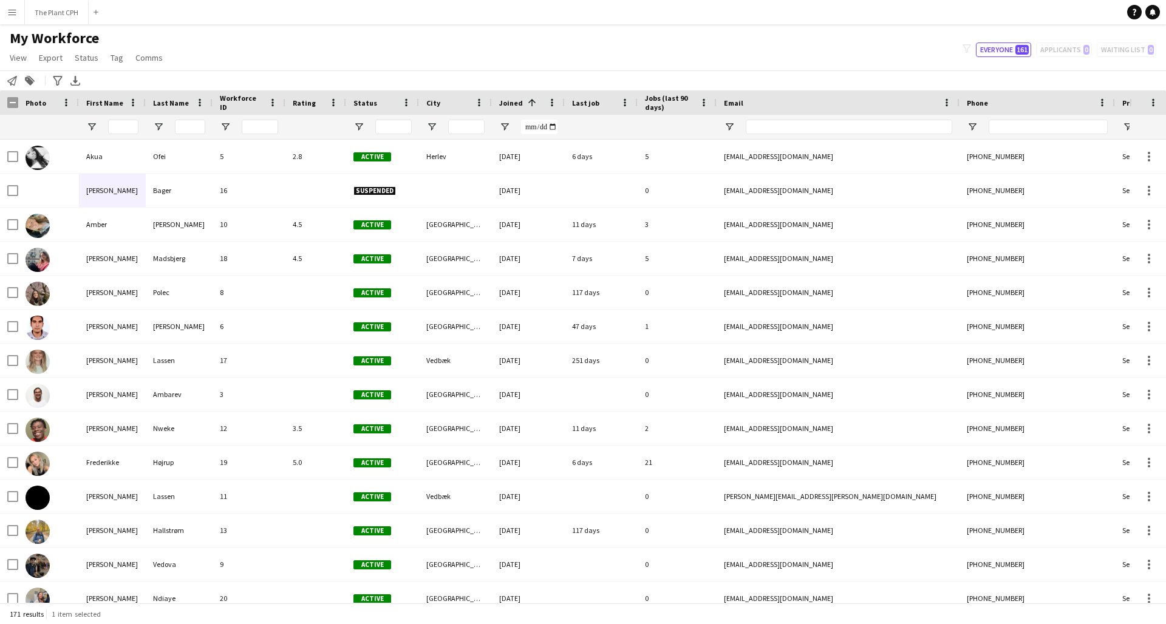
click at [20, 11] on button "Menu" at bounding box center [12, 12] width 24 height 24
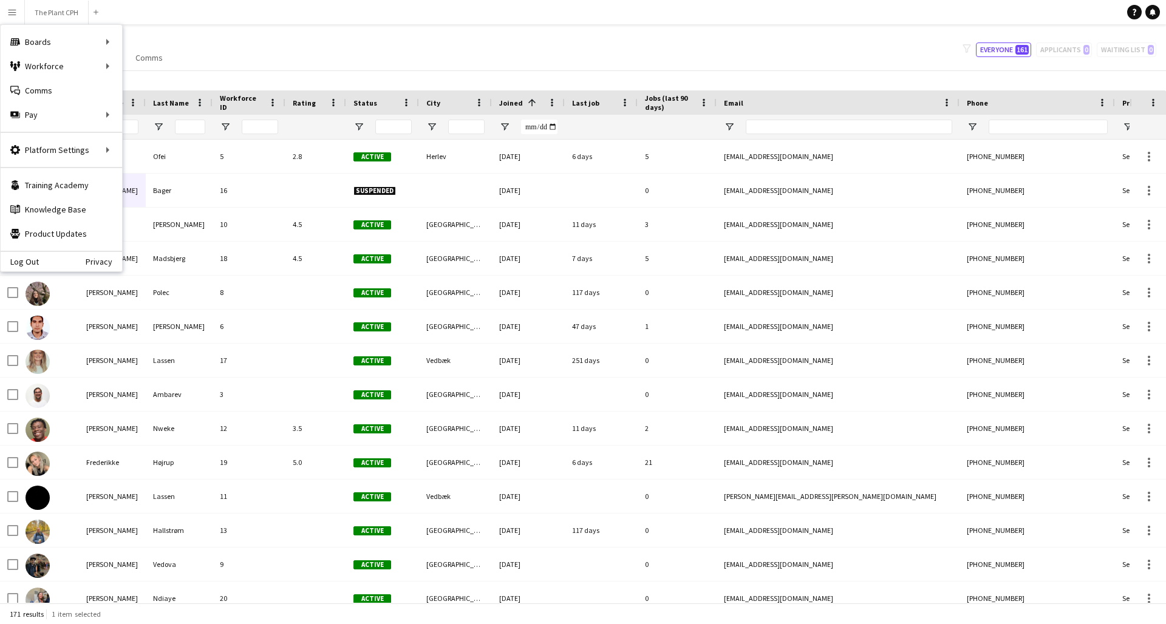
click at [256, 41] on div "My Workforce View Views Default view New view Update view Delete view Edit name…" at bounding box center [583, 49] width 1166 height 41
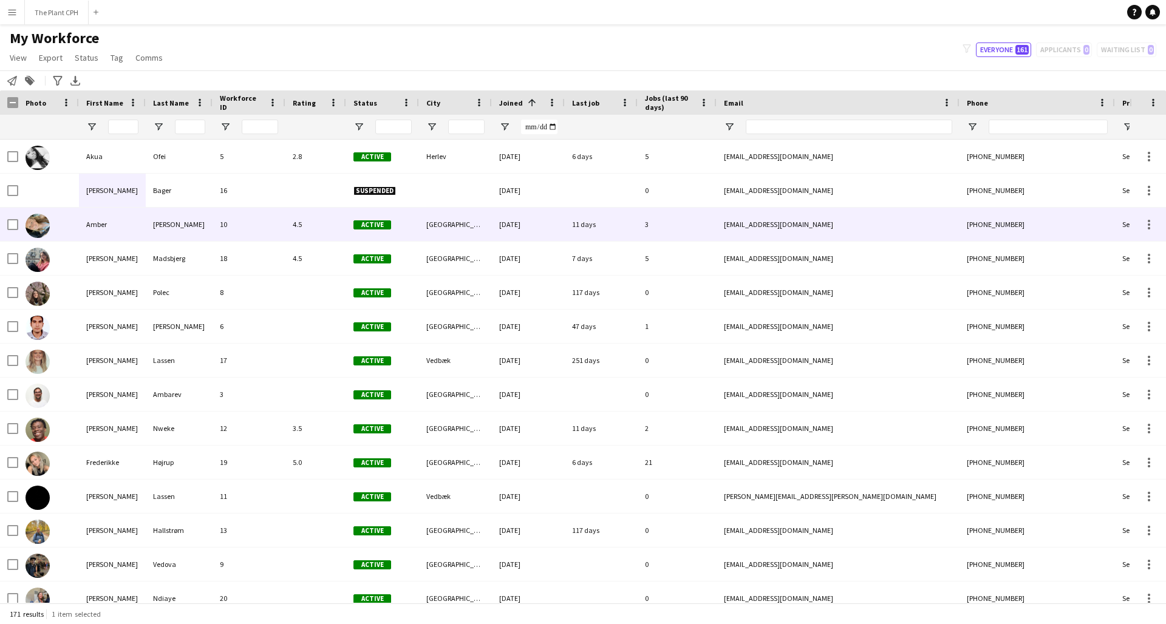
scroll to position [0, 0]
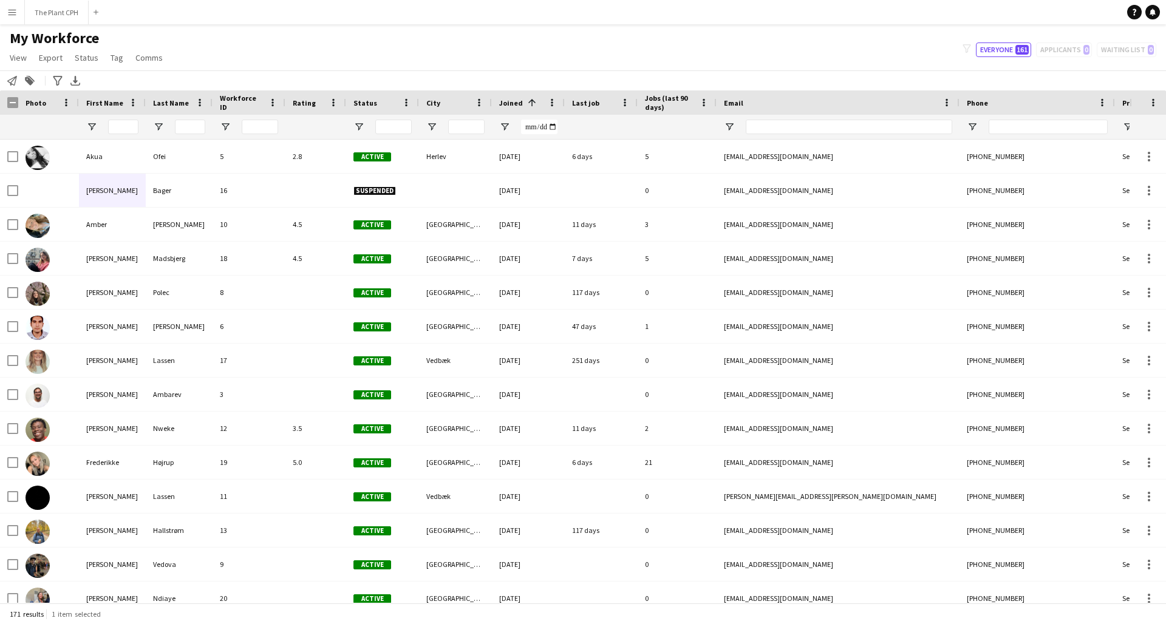
click at [12, 16] on app-icon "Menu" at bounding box center [12, 12] width 10 height 10
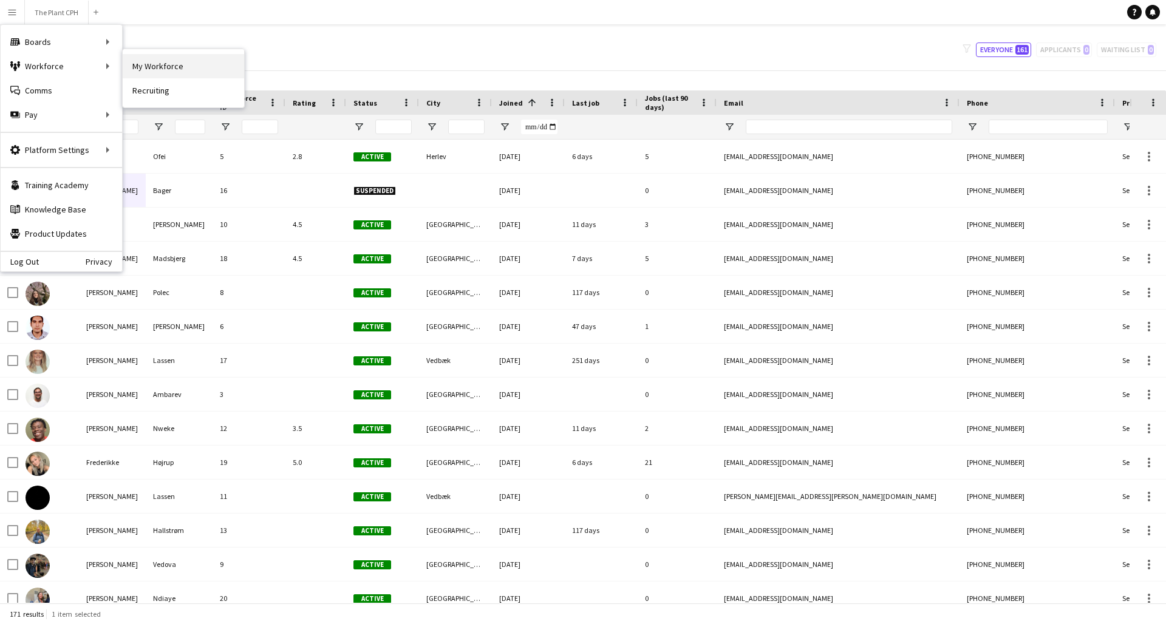
click at [125, 59] on link "My Workforce" at bounding box center [183, 66] width 121 height 24
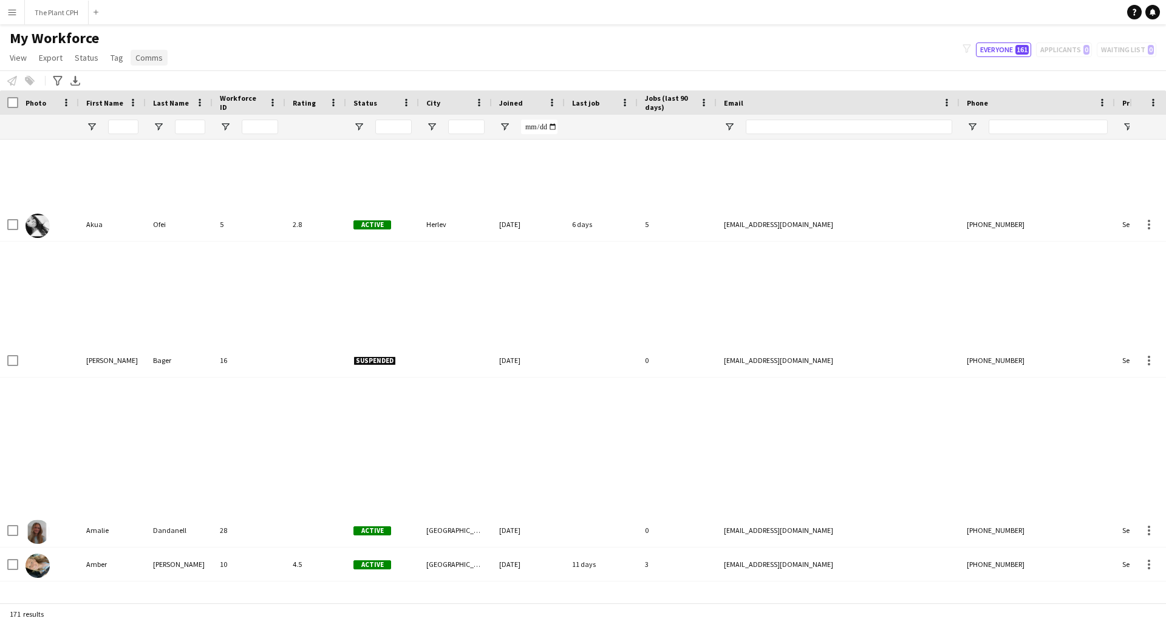
type input "**********"
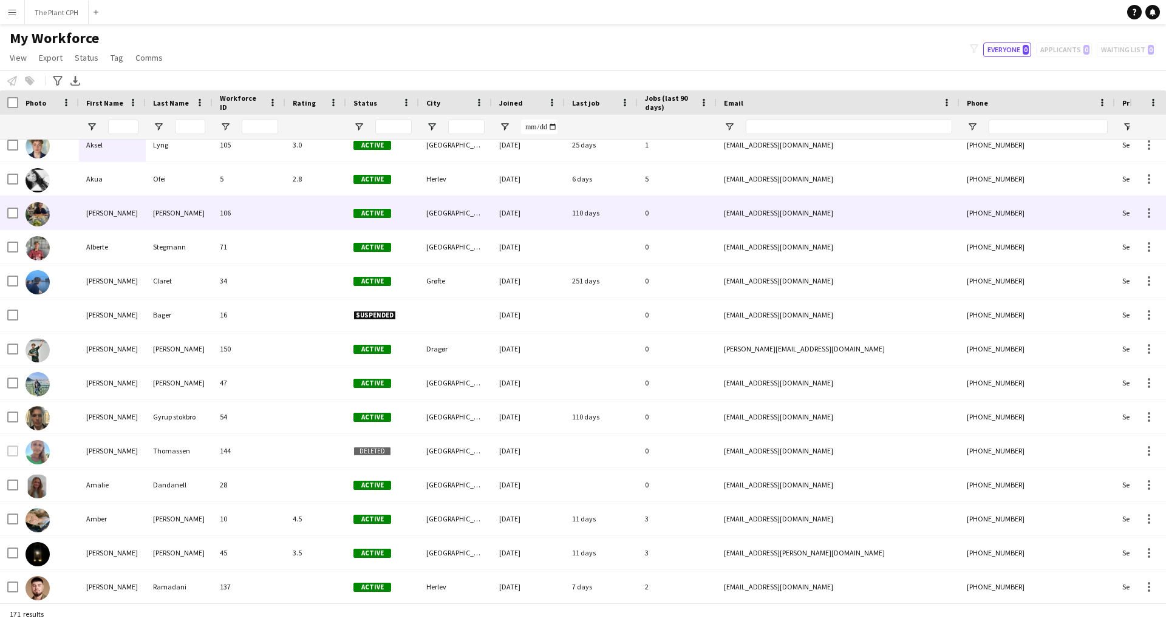
scroll to position [46, 0]
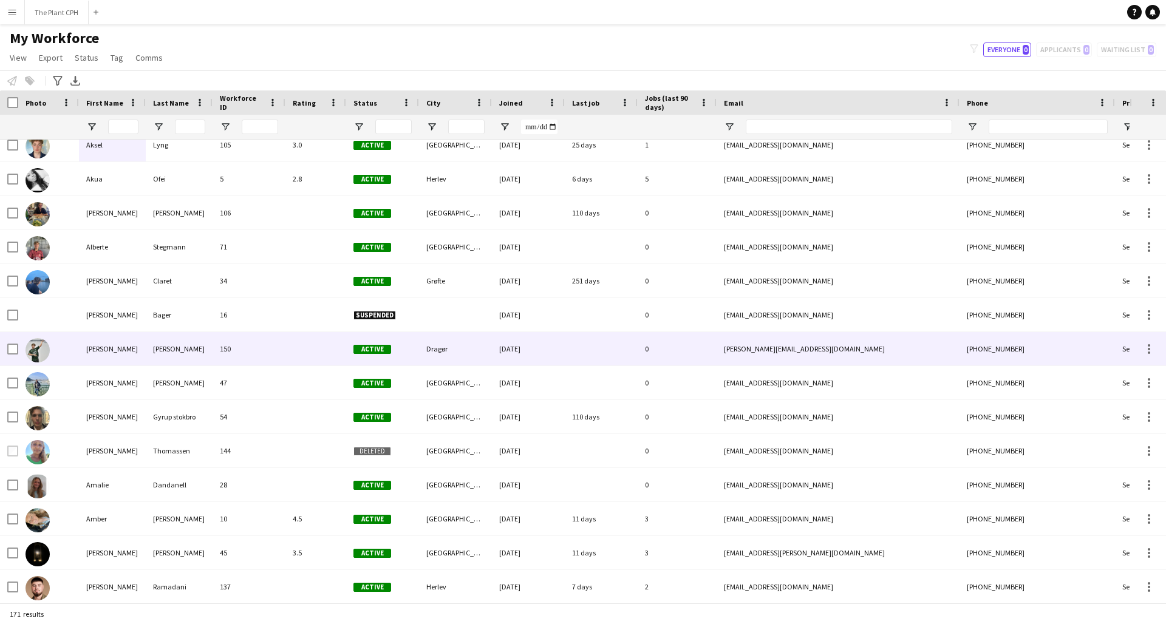
click at [75, 340] on div at bounding box center [48, 348] width 61 height 33
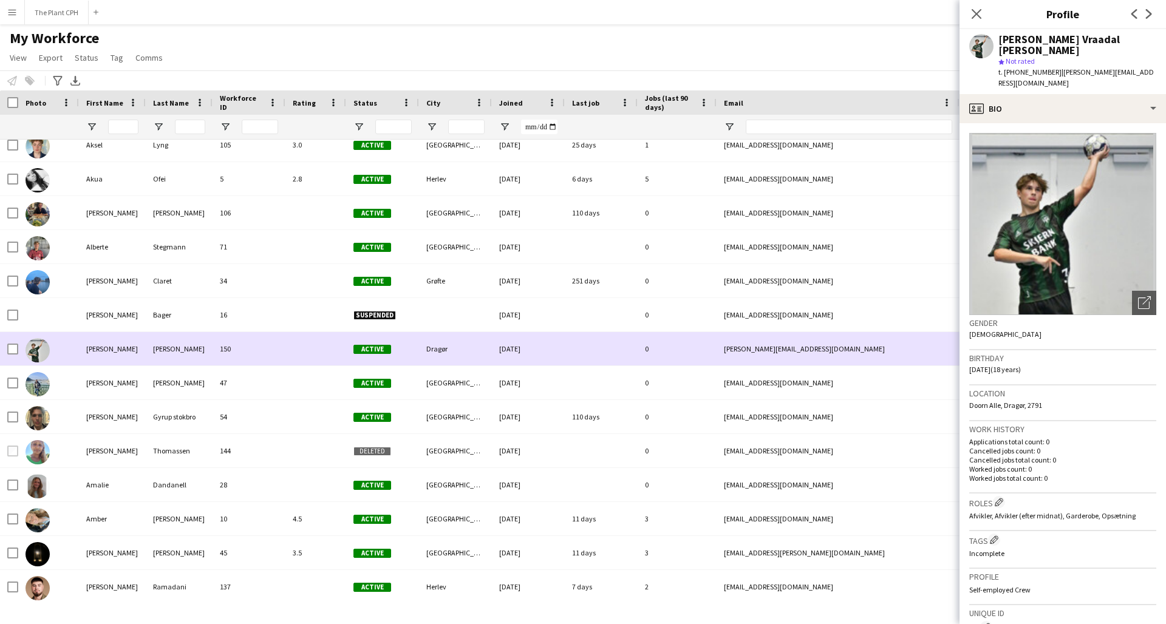
scroll to position [65, 0]
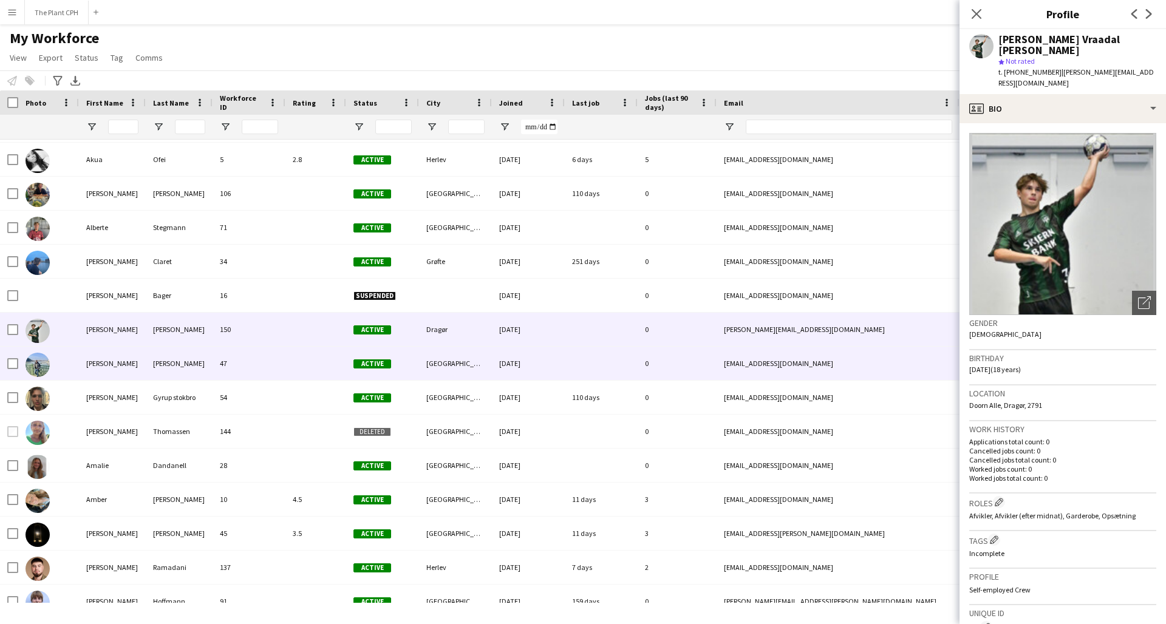
click at [69, 359] on div at bounding box center [48, 363] width 61 height 33
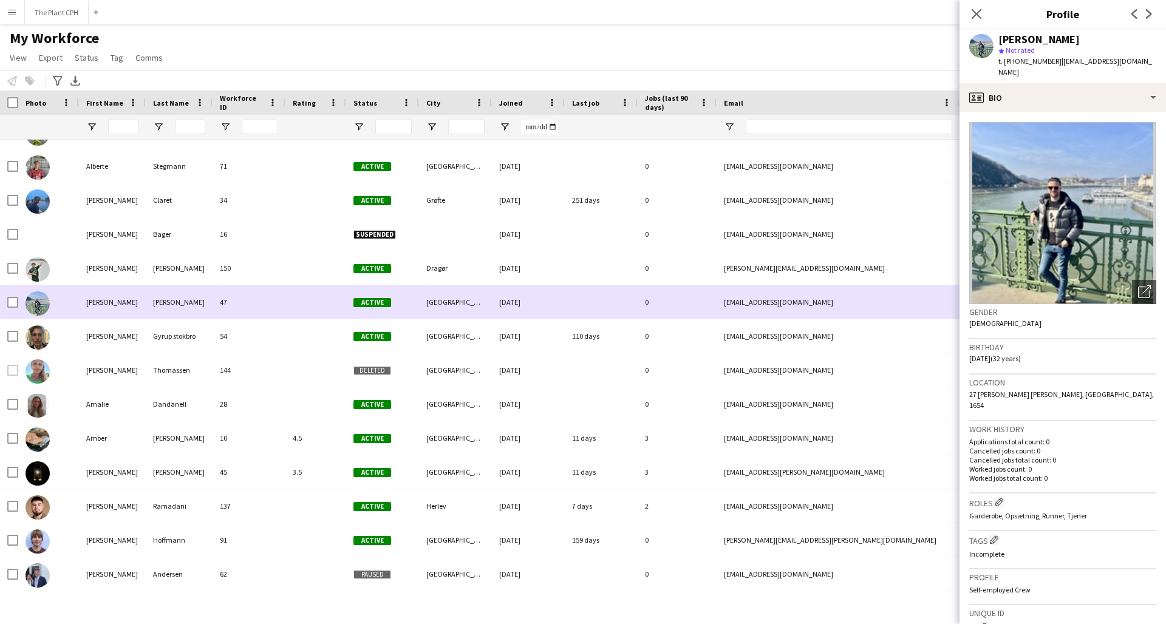
scroll to position [127, 0]
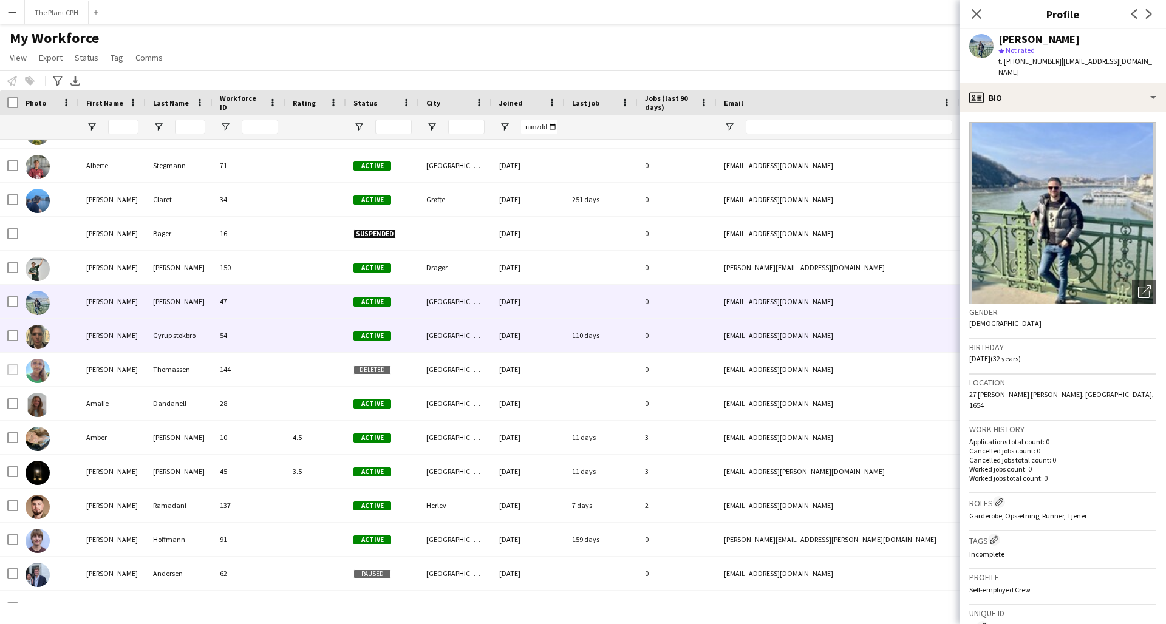
click at [83, 334] on div "[PERSON_NAME]" at bounding box center [112, 335] width 67 height 33
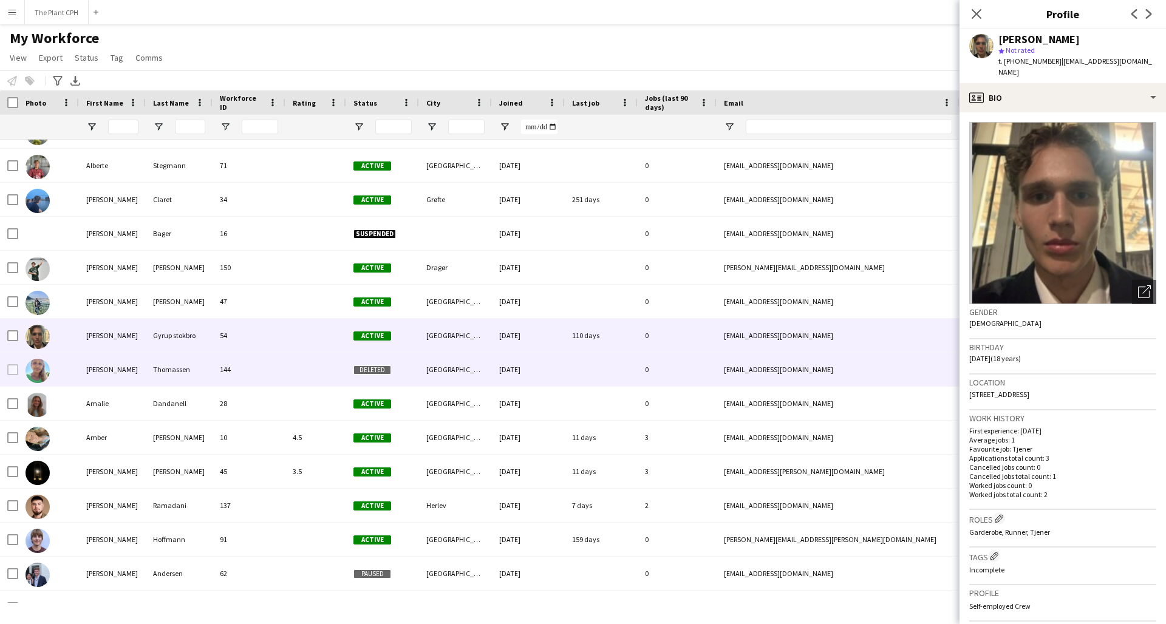
click at [85, 363] on div "[PERSON_NAME]" at bounding box center [112, 369] width 67 height 33
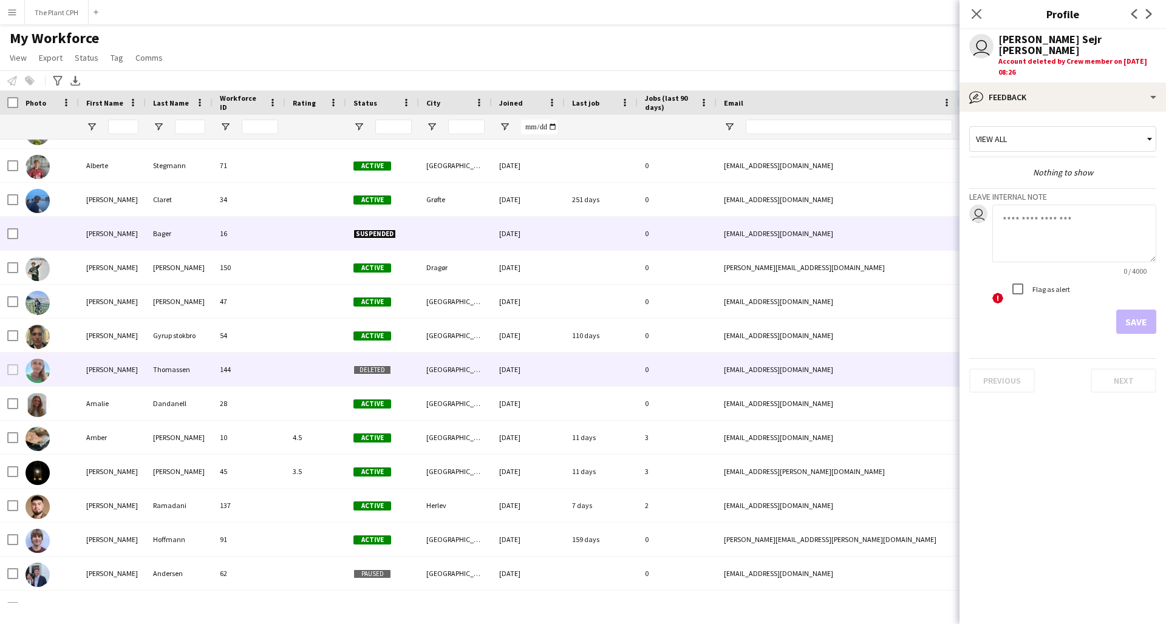
click at [142, 243] on div "[PERSON_NAME]" at bounding box center [112, 233] width 67 height 33
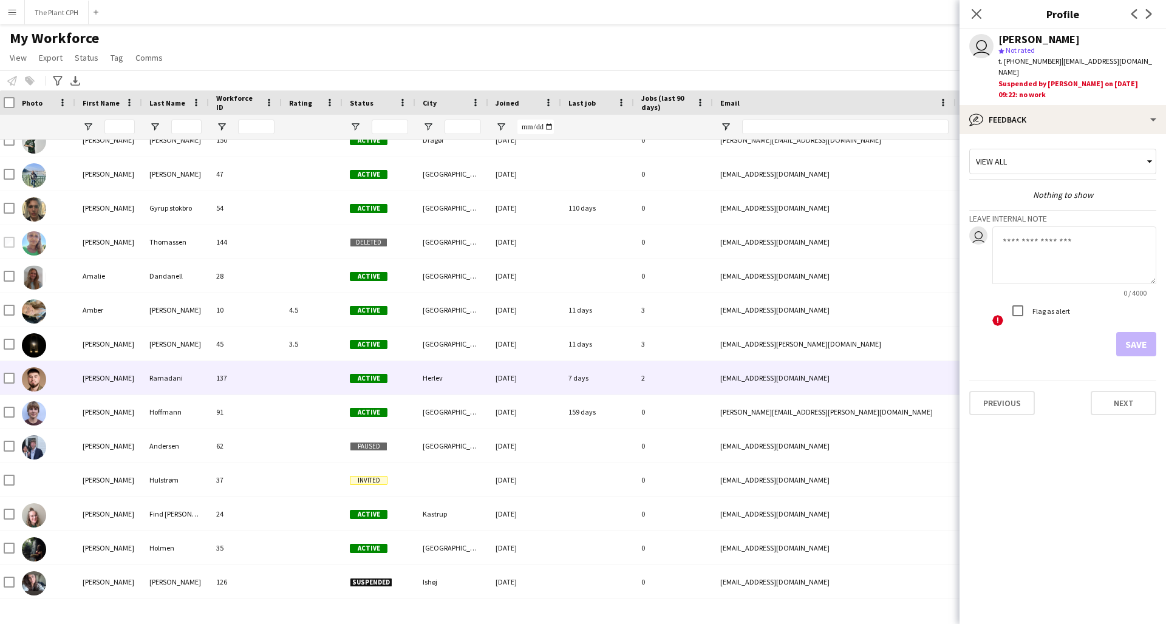
scroll to position [313, 0]
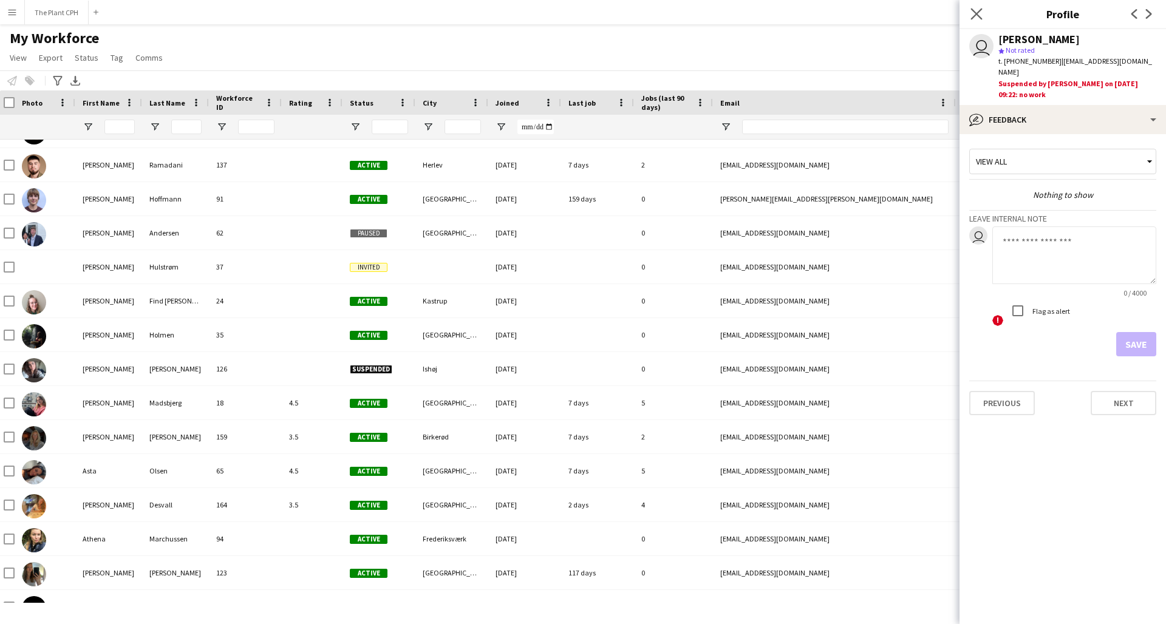
click at [983, 15] on app-icon "Close pop-in" at bounding box center [977, 14] width 18 height 18
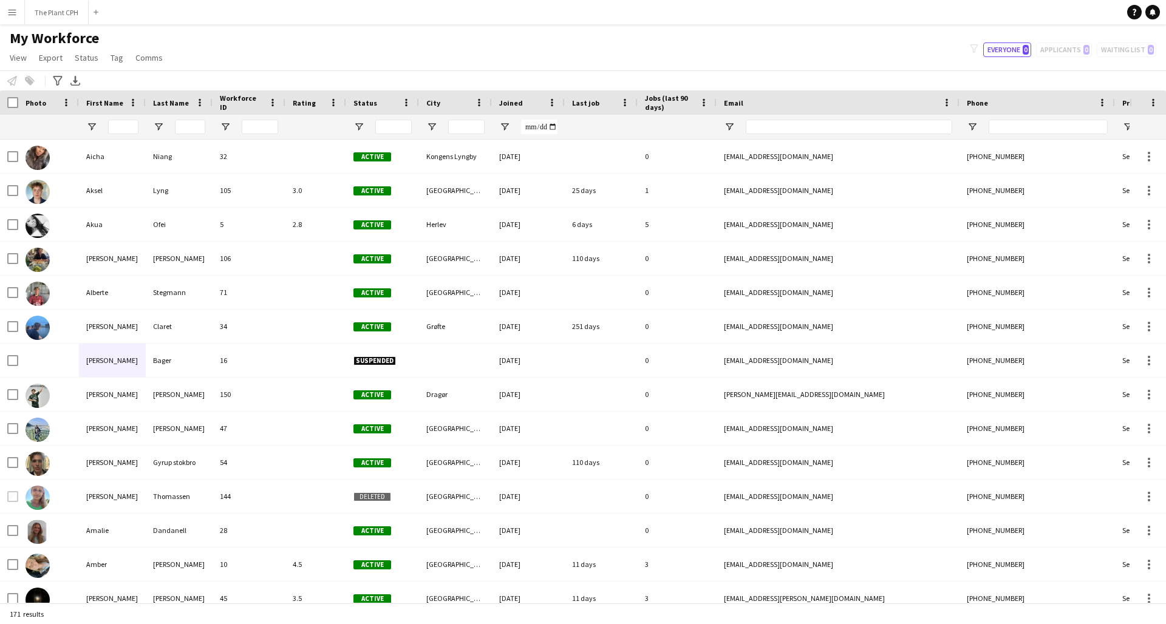
click at [2, 8] on button "Menu" at bounding box center [12, 12] width 24 height 24
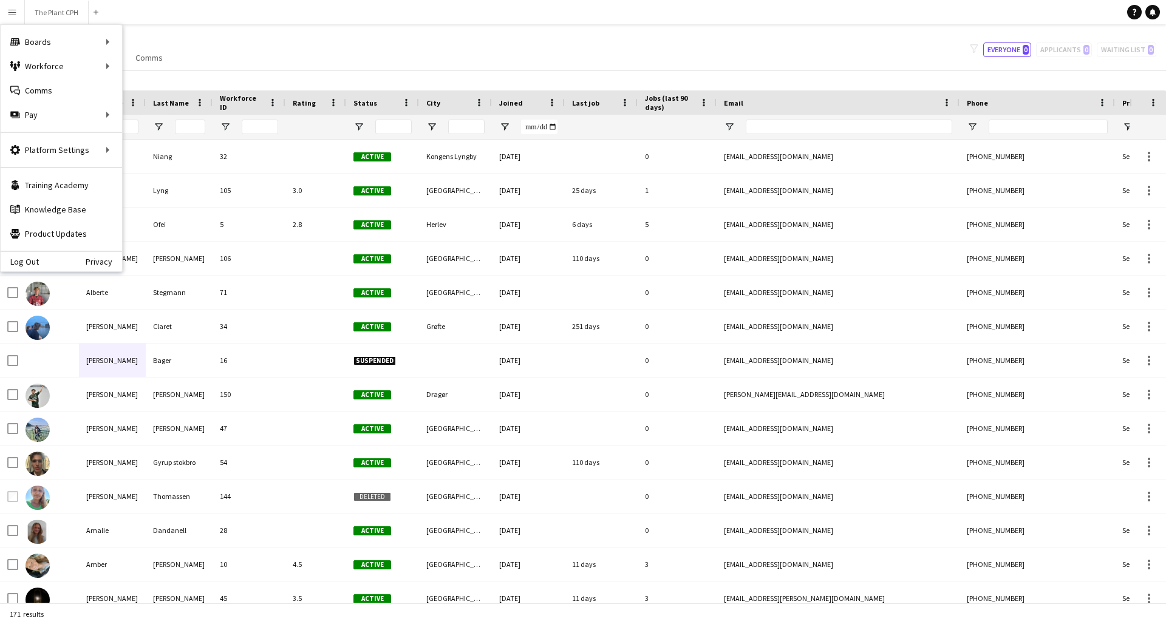
click at [218, 20] on app-navbar "Menu Boards Boards Boards All jobs Status Workforce Workforce My Workforce Recr…" at bounding box center [583, 12] width 1166 height 24
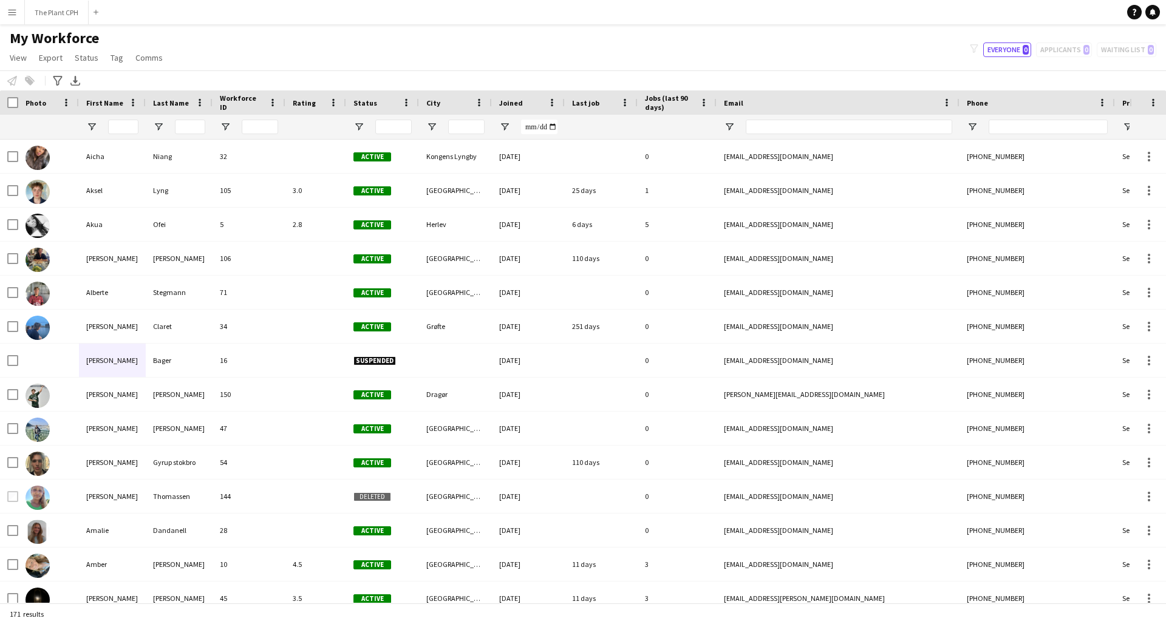
click at [8, 18] on button "Menu" at bounding box center [12, 12] width 24 height 24
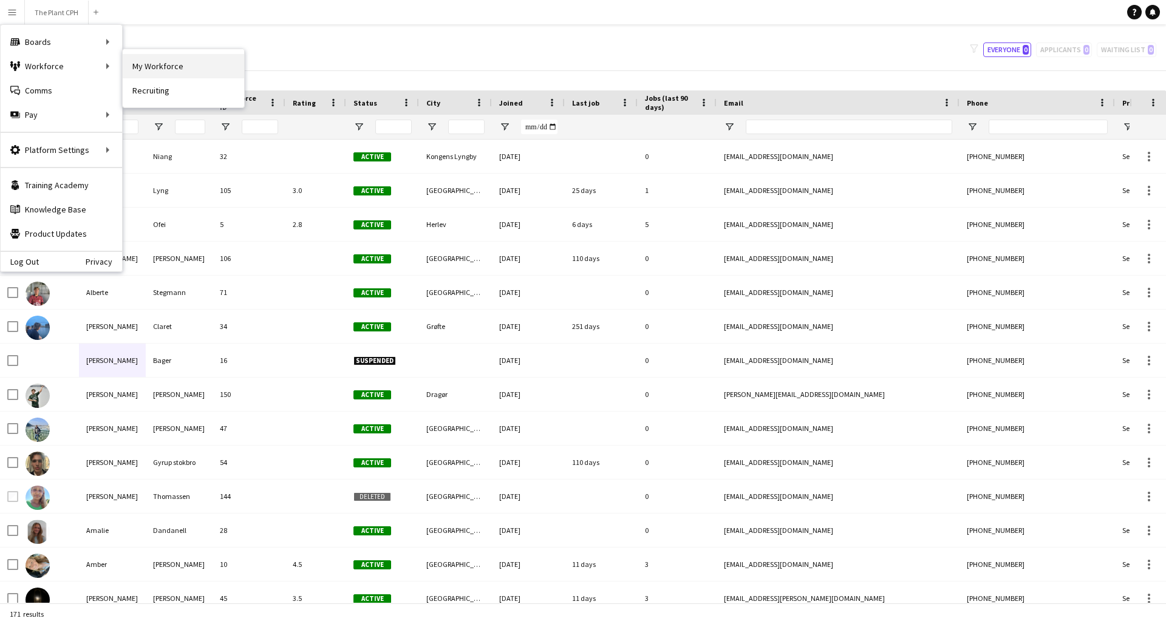
click at [178, 62] on link "My Workforce" at bounding box center [183, 66] width 121 height 24
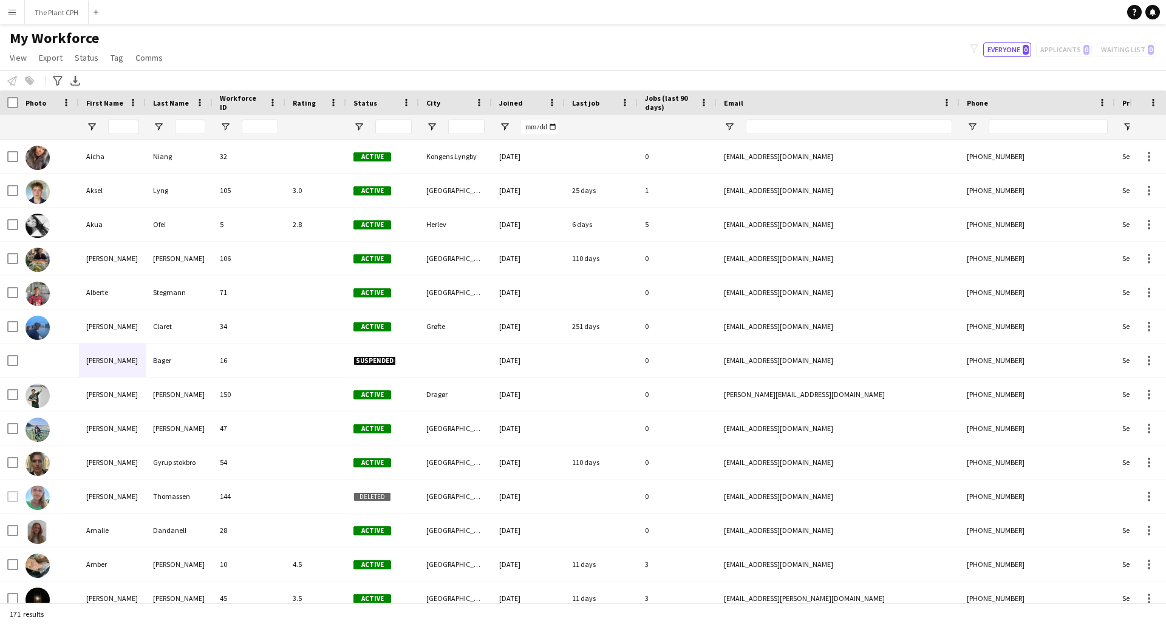
type input "**********"
click at [53, 19] on button "The Plant CPH Close" at bounding box center [57, 13] width 64 height 24
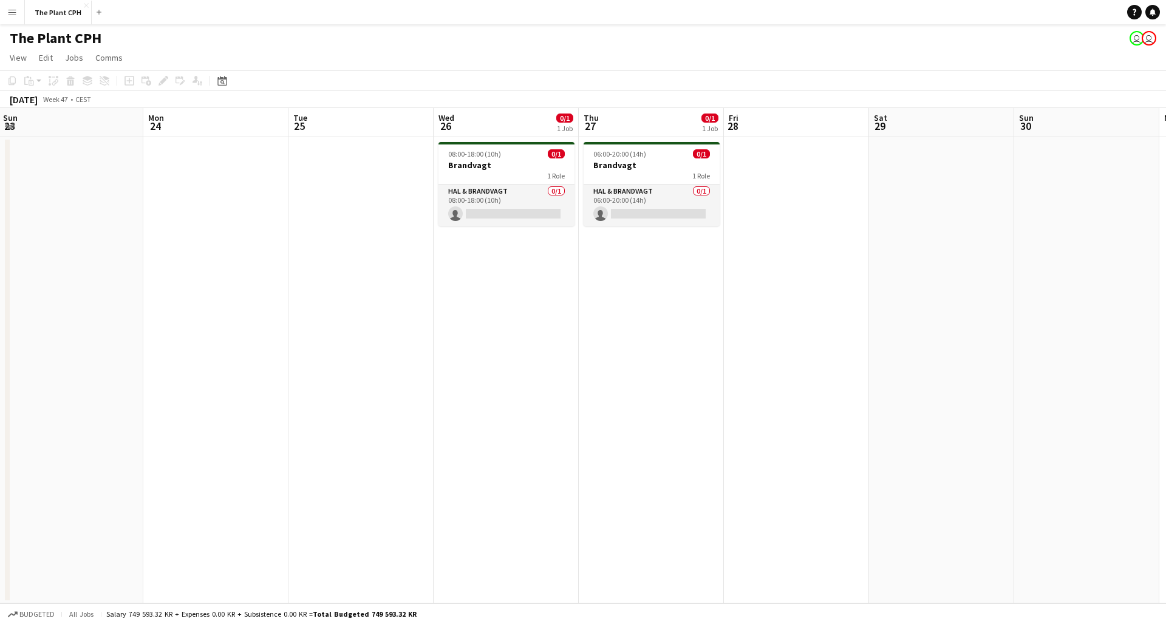
scroll to position [0, 438]
click at [787, 164] on app-date-cell at bounding box center [795, 370] width 145 height 466
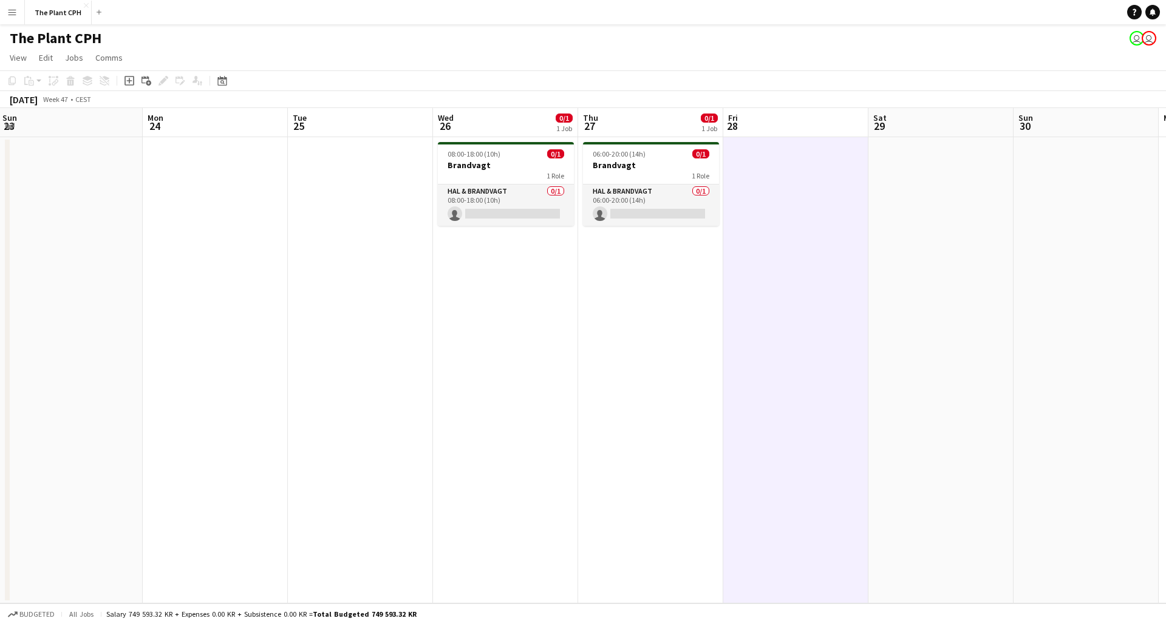
click at [774, 137] on app-date-cell at bounding box center [795, 370] width 145 height 466
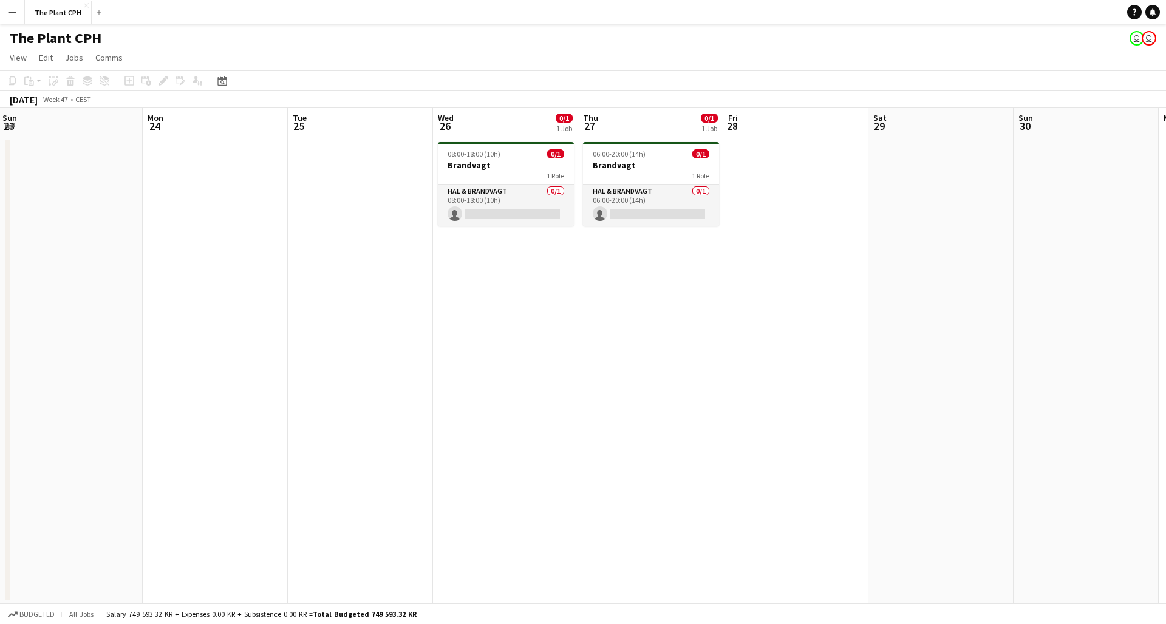
click at [777, 133] on app-board-header-date "Fri 28" at bounding box center [795, 122] width 145 height 29
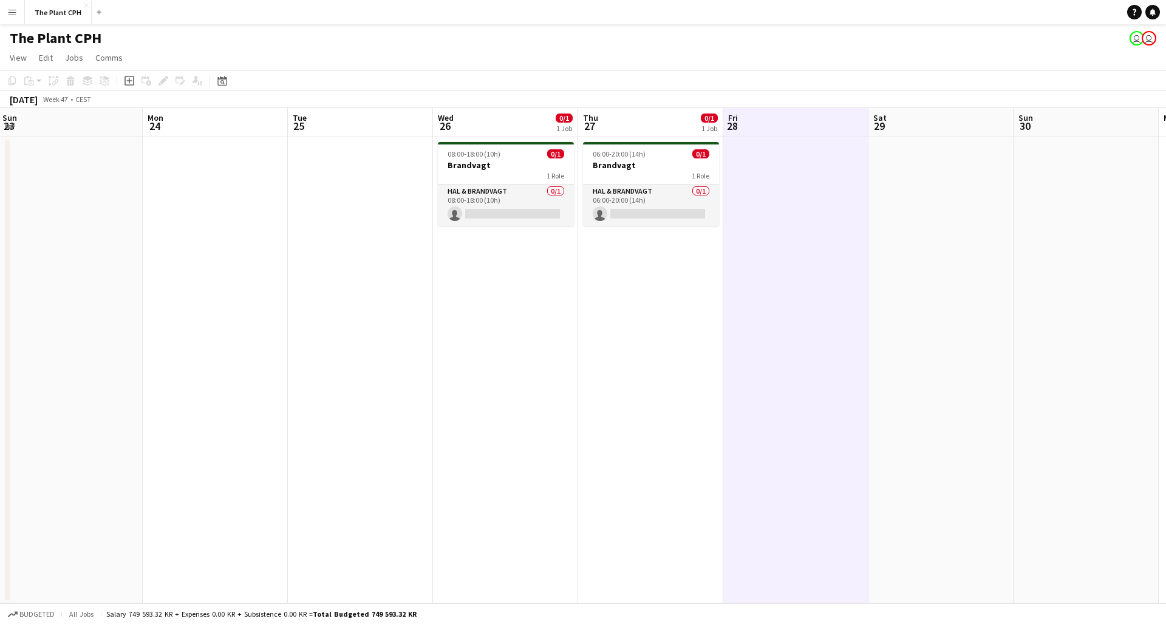
scroll to position [0, 0]
click at [782, 165] on app-date-cell at bounding box center [795, 370] width 145 height 466
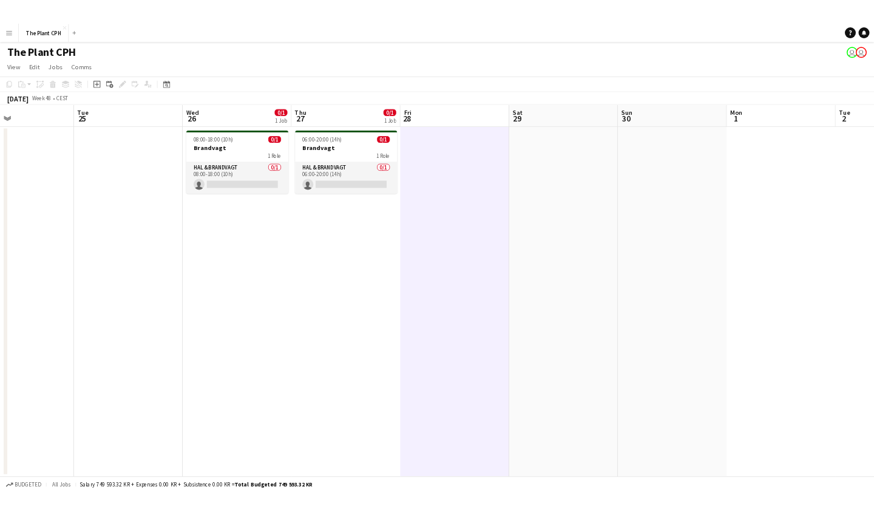
scroll to position [0, 341]
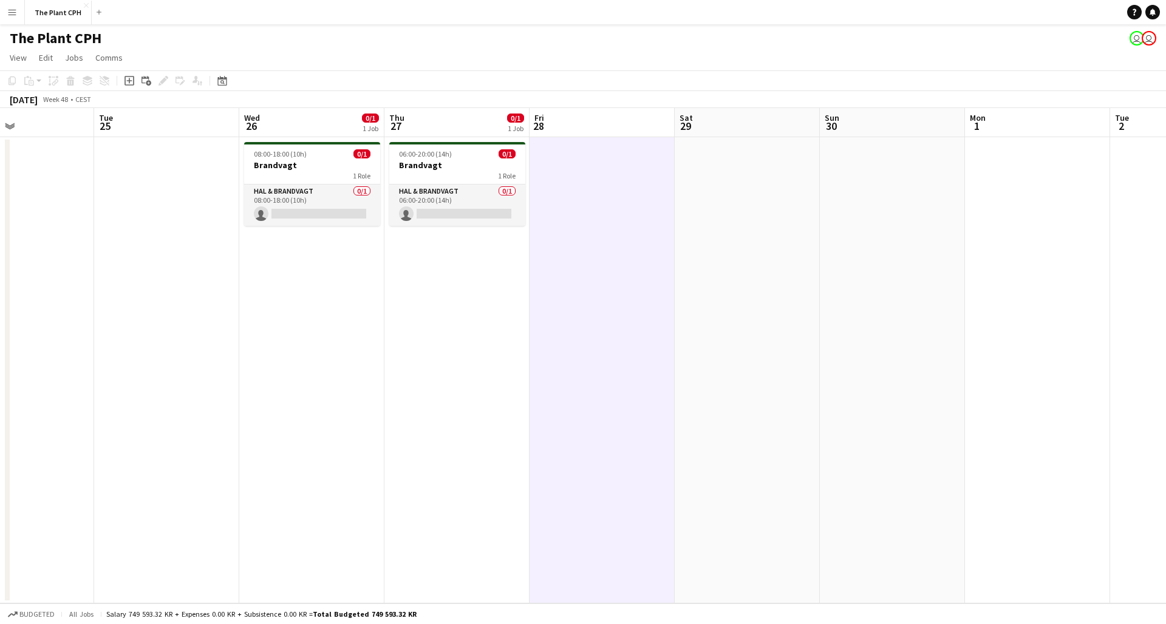
click at [622, 128] on app-board-header-date "Fri 28" at bounding box center [601, 122] width 145 height 29
click at [614, 145] on app-date-cell at bounding box center [601, 370] width 145 height 466
click at [132, 81] on icon at bounding box center [128, 80] width 5 height 5
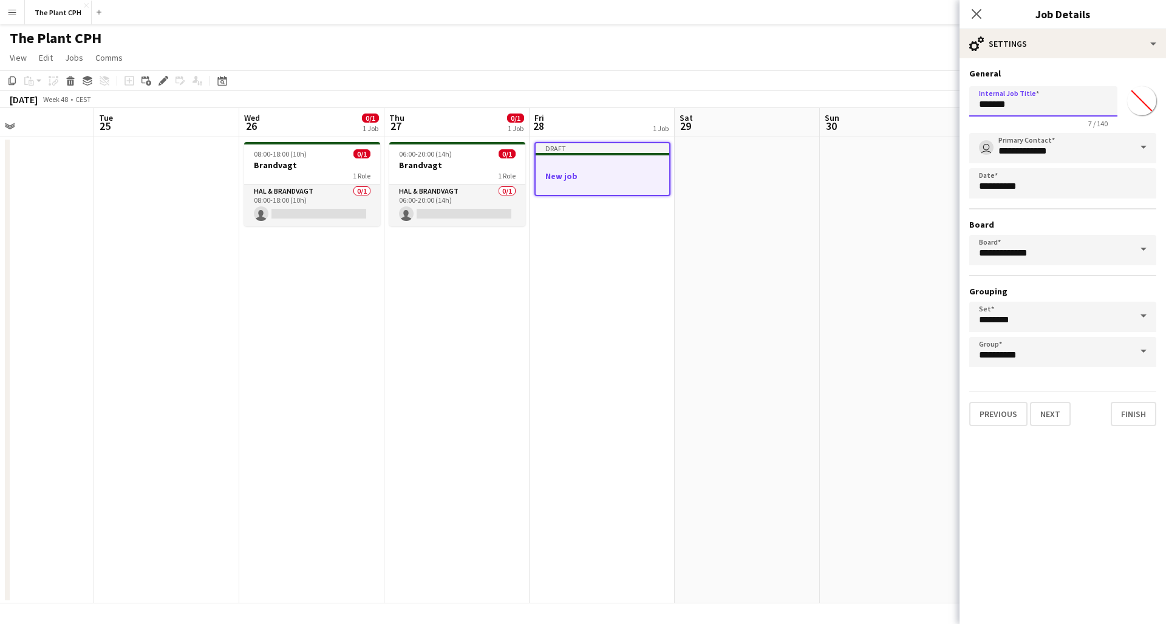
drag, startPoint x: 1014, startPoint y: 105, endPoint x: 946, endPoint y: 107, distance: 68.6
click at [946, 107] on body "Menu Boards Boards Boards All jobs Status Workforce Workforce My Workforce Recr…" at bounding box center [583, 312] width 1166 height 624
type input "**********"
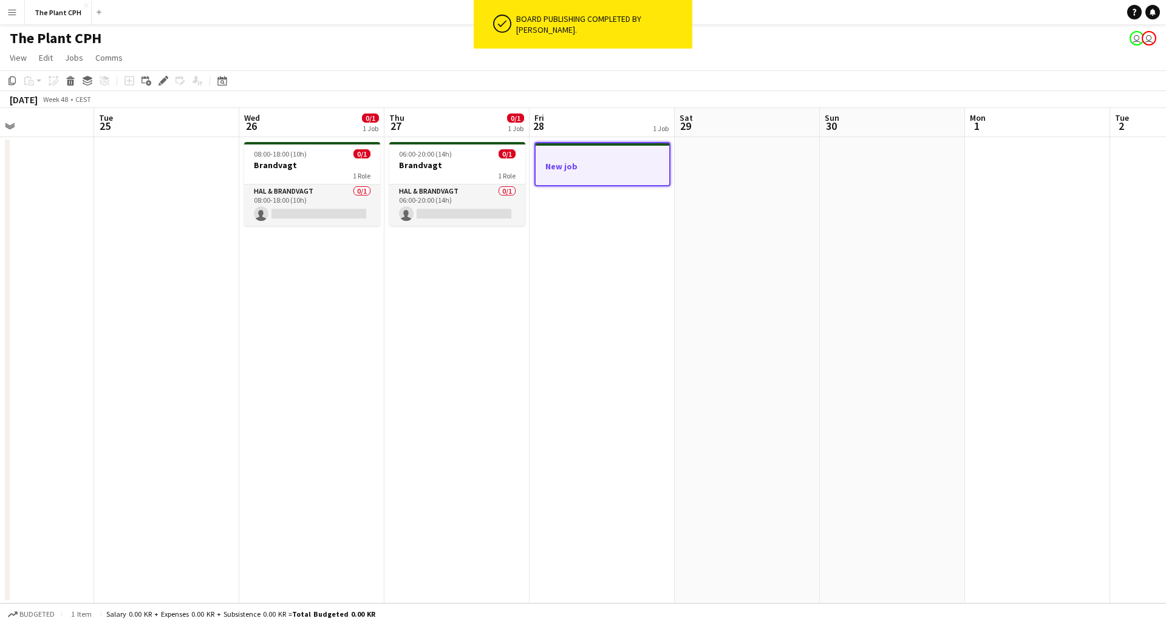
click at [607, 173] on div at bounding box center [602, 177] width 134 height 10
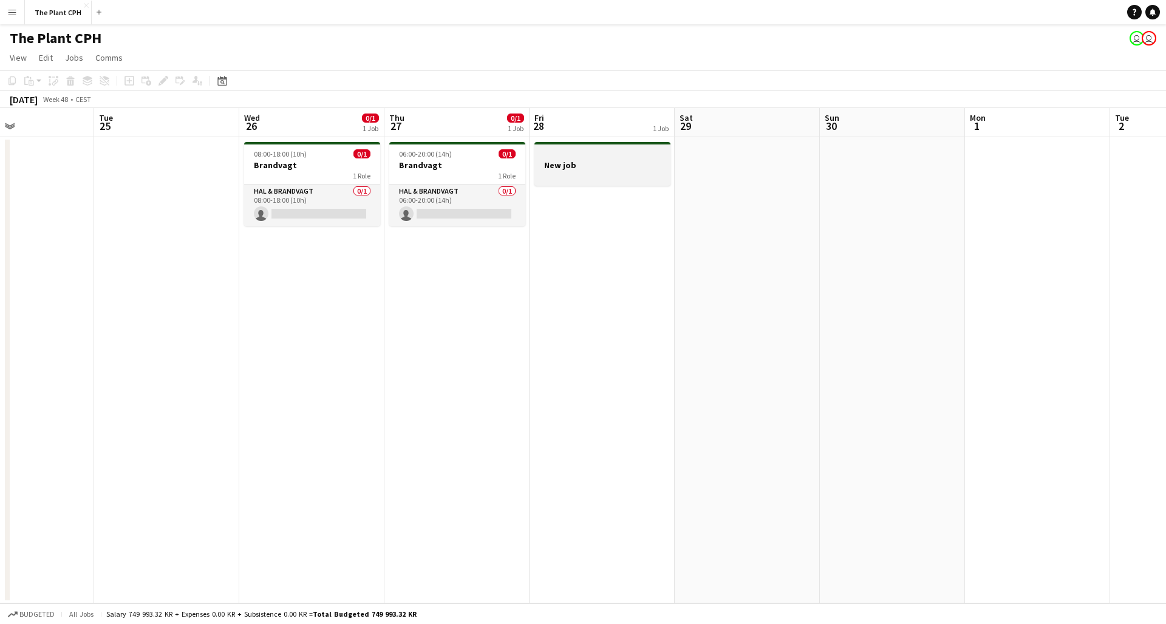
click at [607, 173] on div at bounding box center [602, 176] width 136 height 10
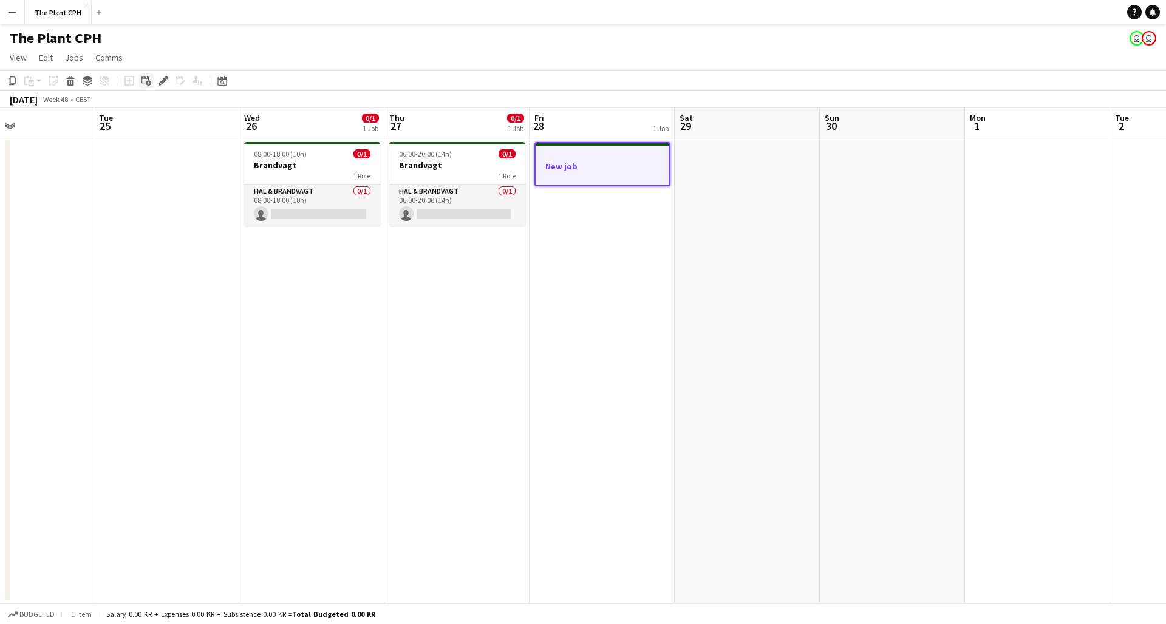
click at [149, 84] on icon at bounding box center [148, 83] width 5 height 5
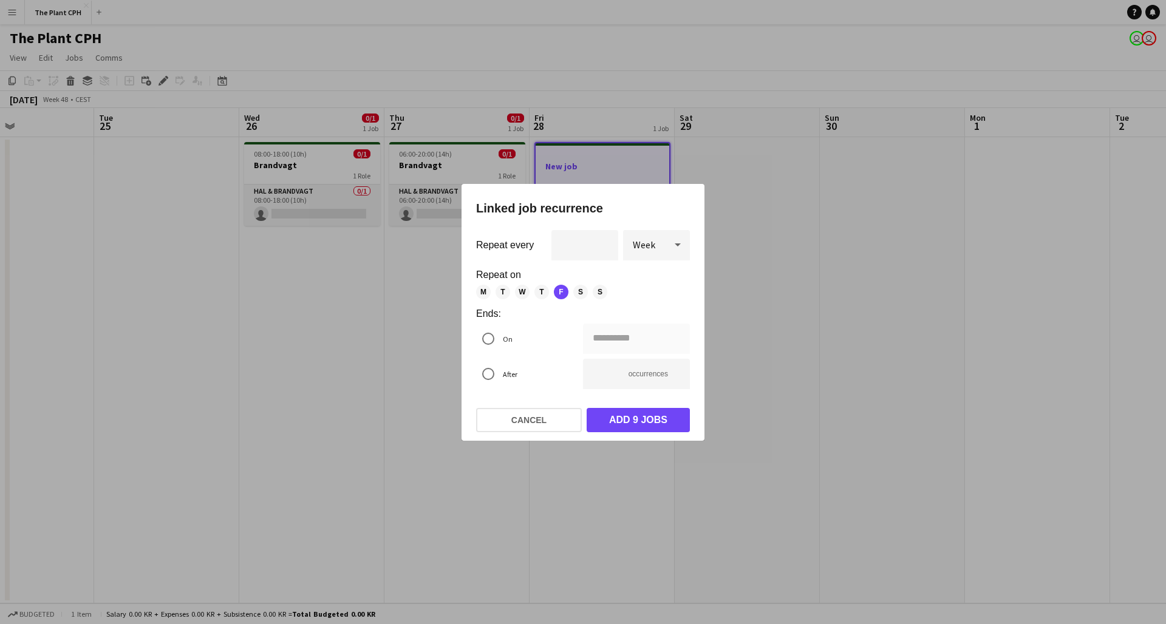
click at [817, 363] on div at bounding box center [583, 312] width 1166 height 624
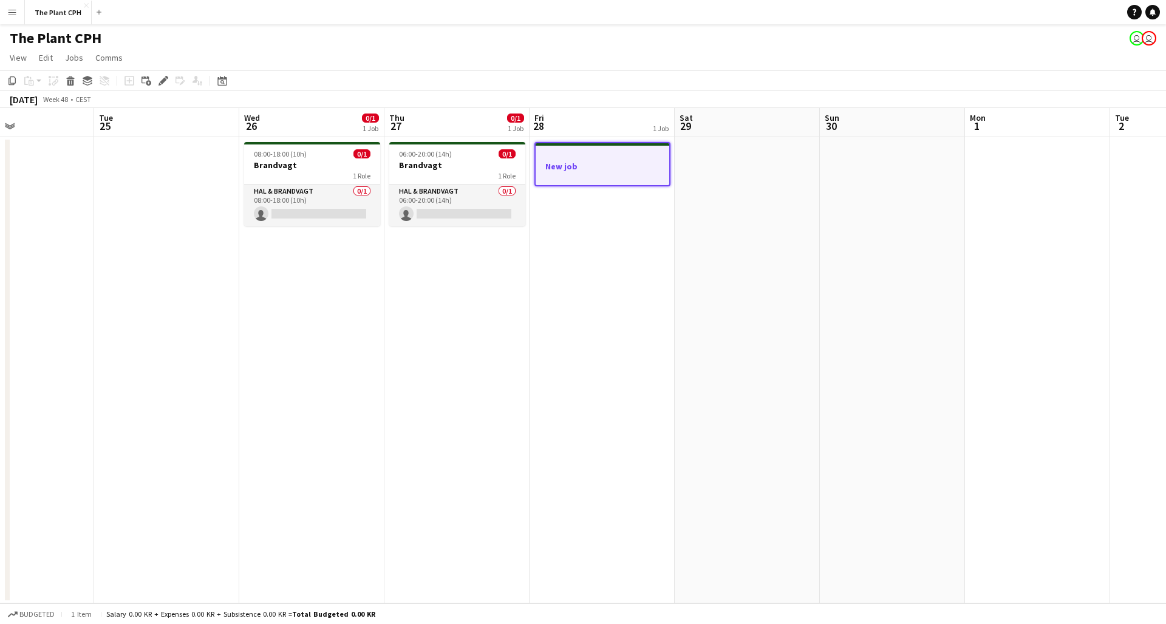
click at [570, 158] on div at bounding box center [602, 155] width 134 height 9
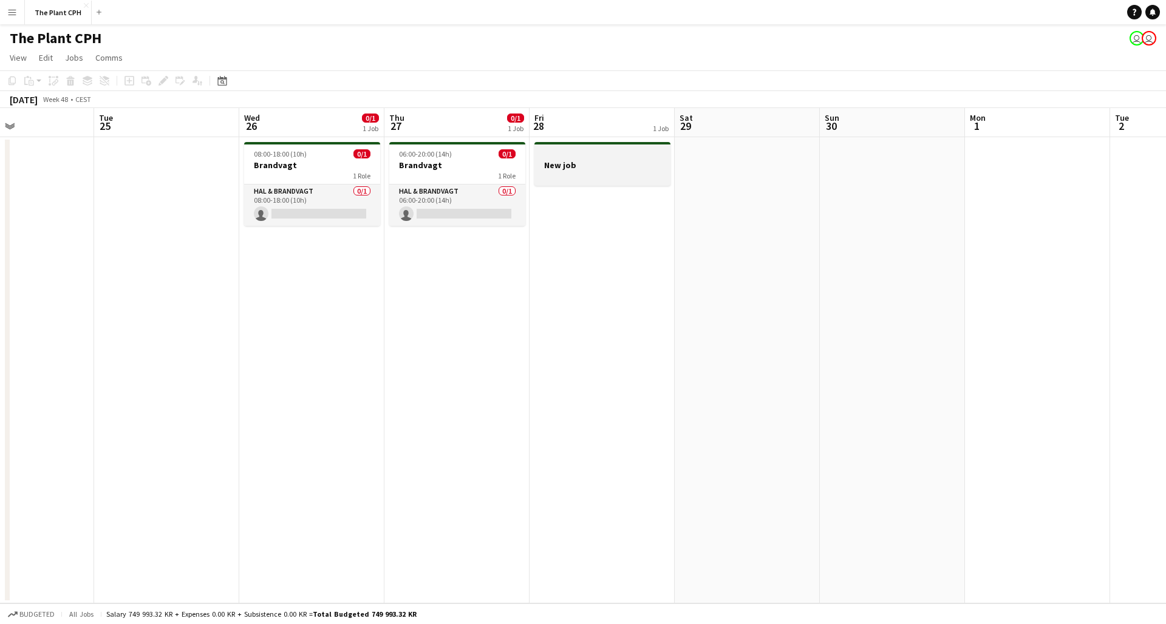
click at [558, 159] on app-job-card "New job" at bounding box center [602, 164] width 136 height 44
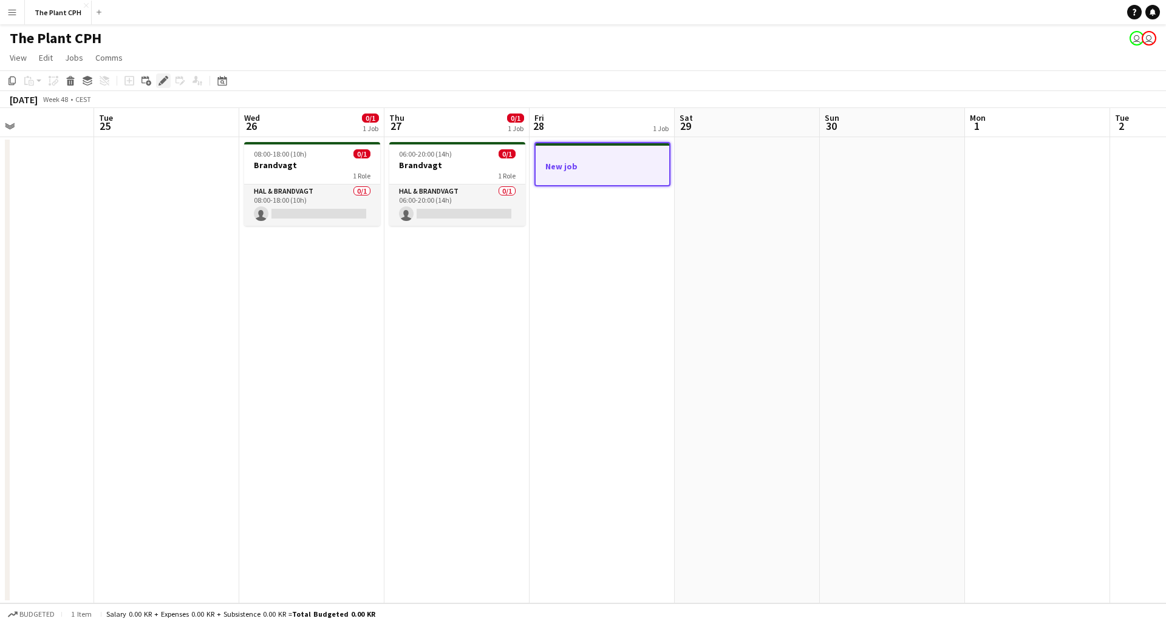
click at [165, 78] on icon at bounding box center [163, 81] width 7 height 7
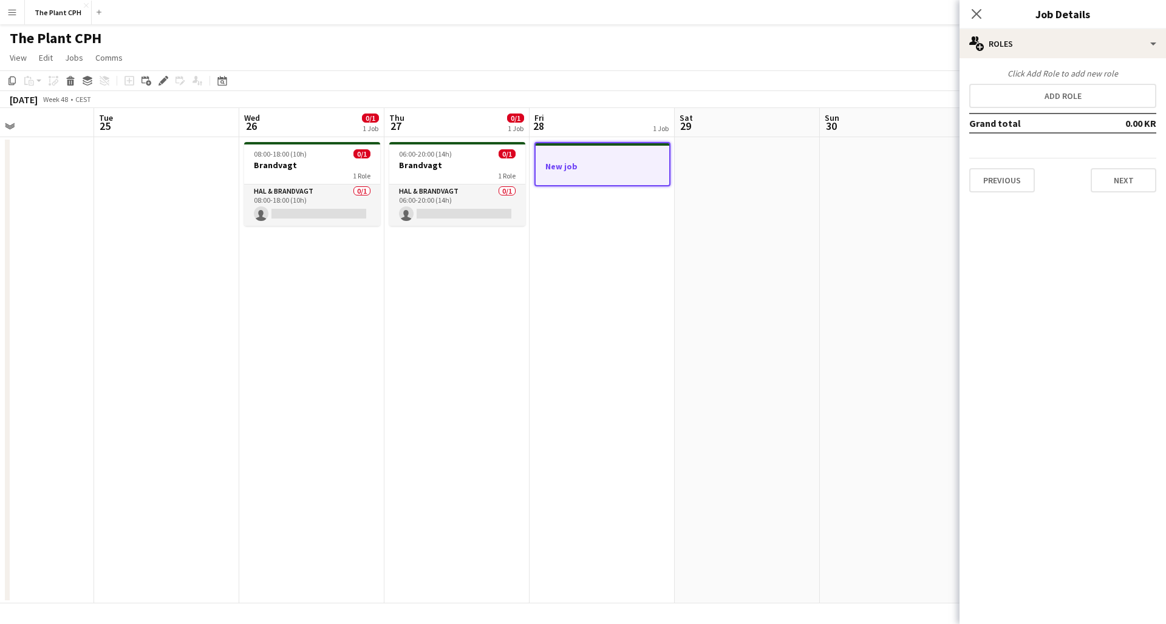
click at [892, 203] on app-date-cell at bounding box center [892, 370] width 145 height 466
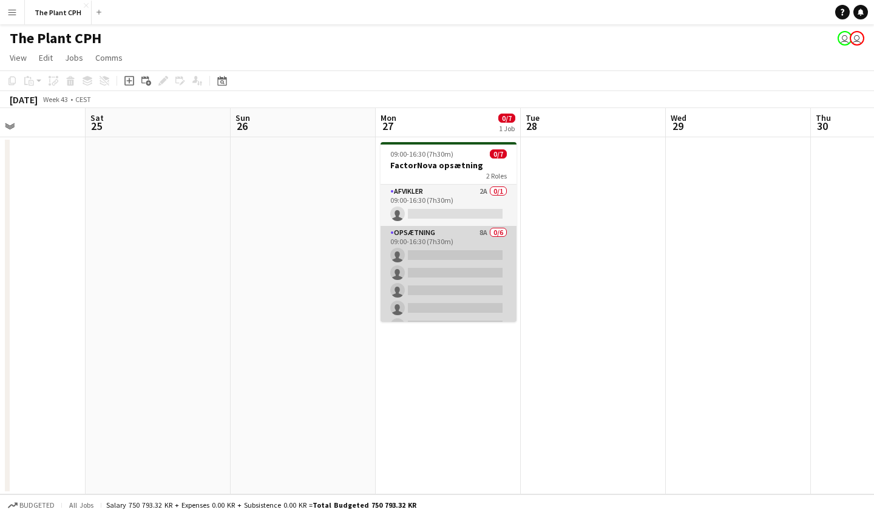
scroll to position [0, 396]
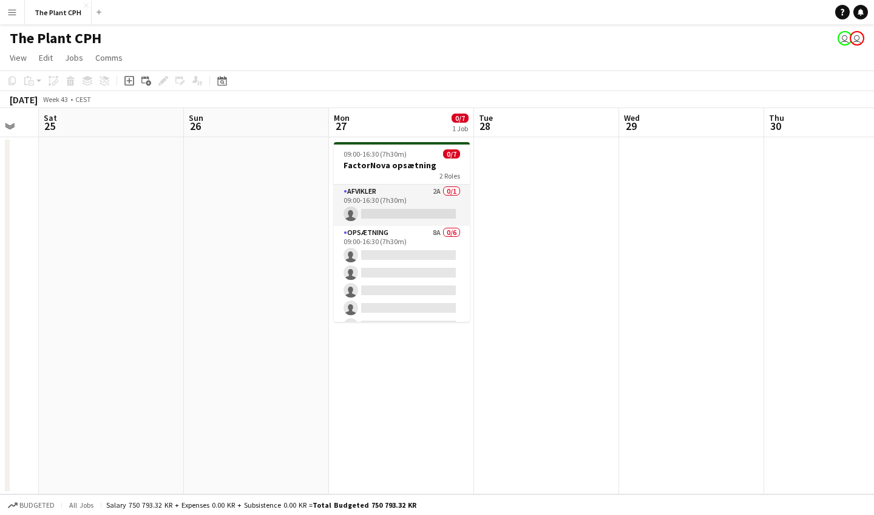
click at [535, 137] on app-board-header-date "Tue 28" at bounding box center [546, 122] width 145 height 29
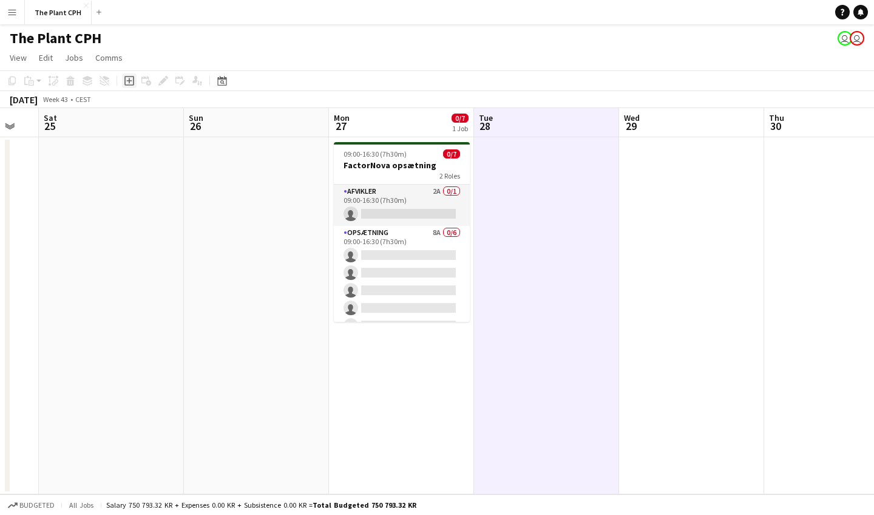
click at [129, 78] on icon "Add job" at bounding box center [129, 81] width 10 height 10
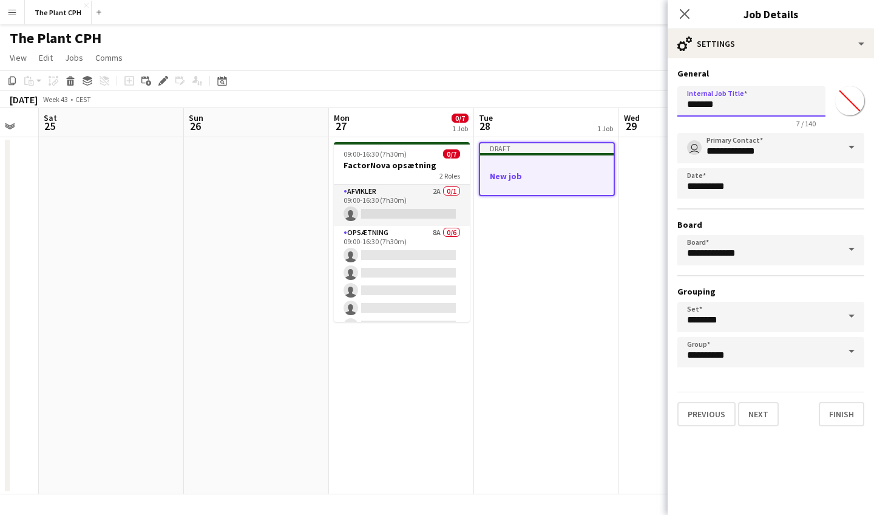
drag, startPoint x: 759, startPoint y: 107, endPoint x: 670, endPoint y: 110, distance: 88.7
click at [670, 110] on form "**********" at bounding box center [771, 247] width 206 height 358
type input "**********"
click at [841, 402] on button "Finish" at bounding box center [842, 414] width 46 height 24
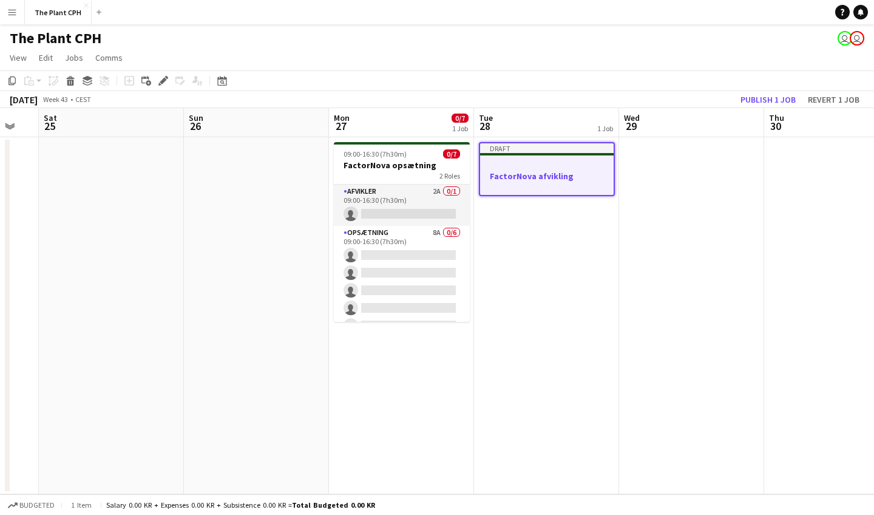
click at [583, 225] on app-date-cell "Draft FactorNova afvikling" at bounding box center [546, 315] width 145 height 357
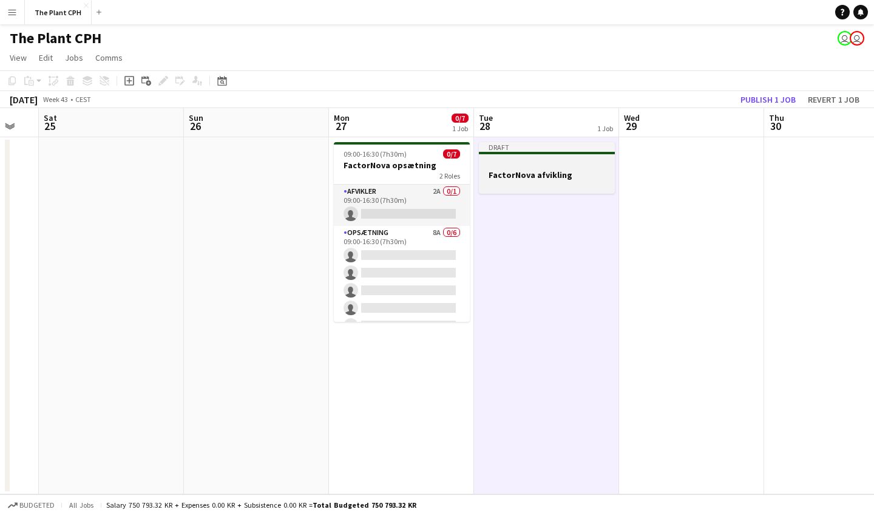
click at [590, 192] on app-job-card "Draft FactorNova afvikling" at bounding box center [547, 168] width 136 height 52
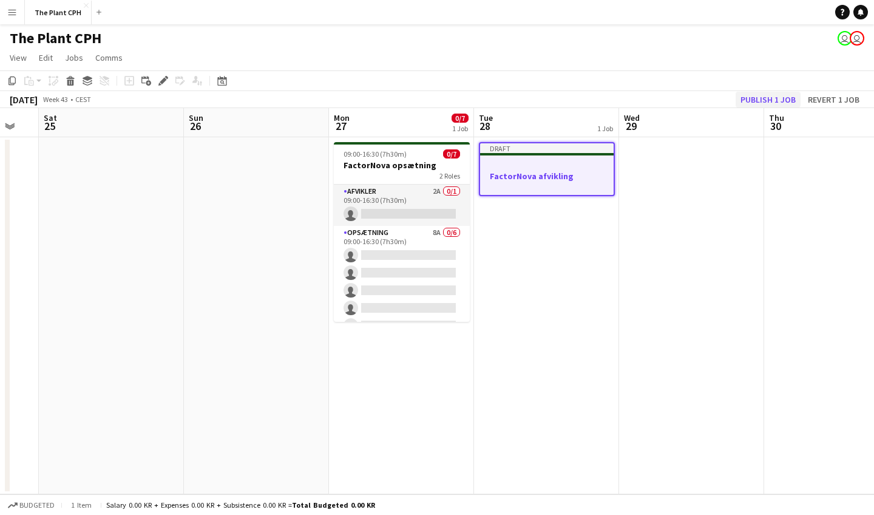
click at [762, 100] on button "Publish 1 job" at bounding box center [768, 100] width 65 height 16
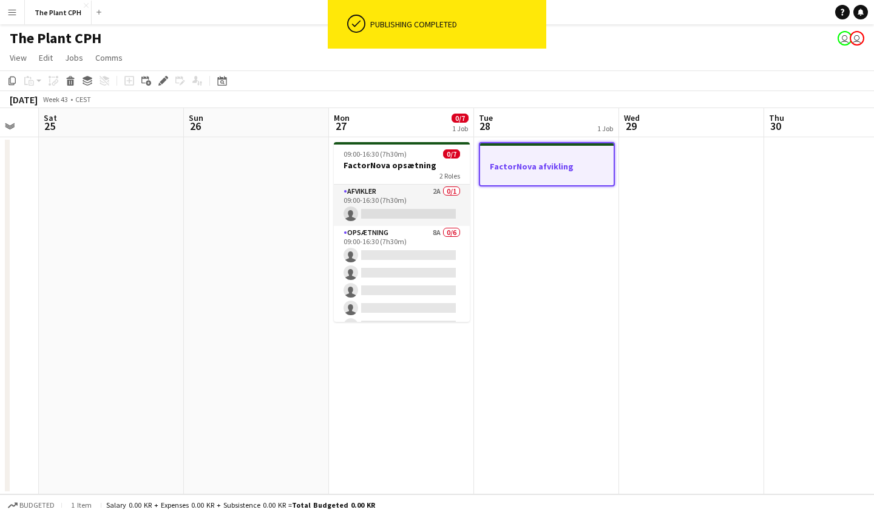
click at [536, 256] on app-date-cell "FactorNova afvikling" at bounding box center [546, 315] width 145 height 357
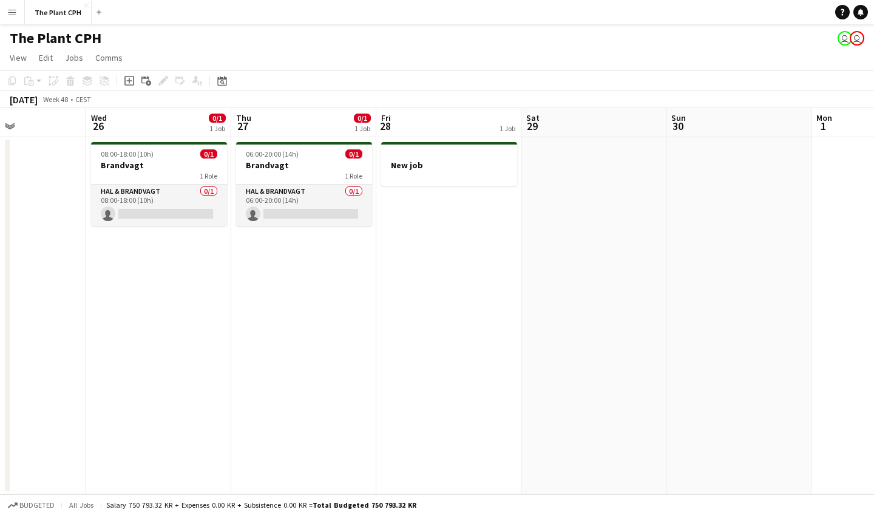
scroll to position [0, 348]
click at [457, 174] on div at bounding box center [450, 176] width 136 height 10
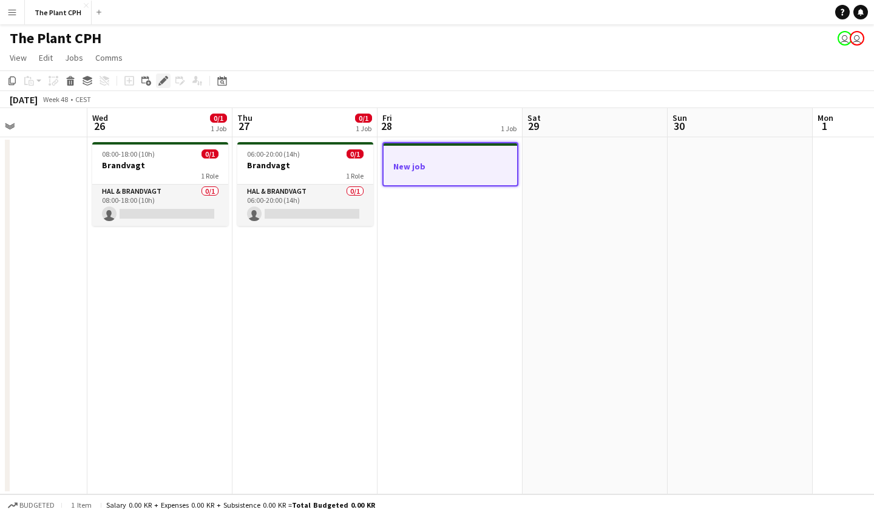
click at [164, 79] on icon at bounding box center [163, 81] width 7 height 7
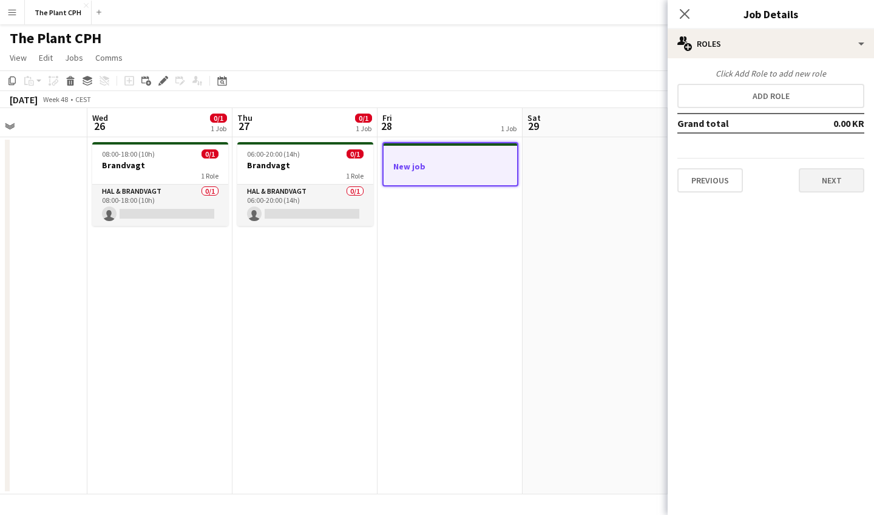
click at [822, 185] on button "Next" at bounding box center [832, 180] width 66 height 24
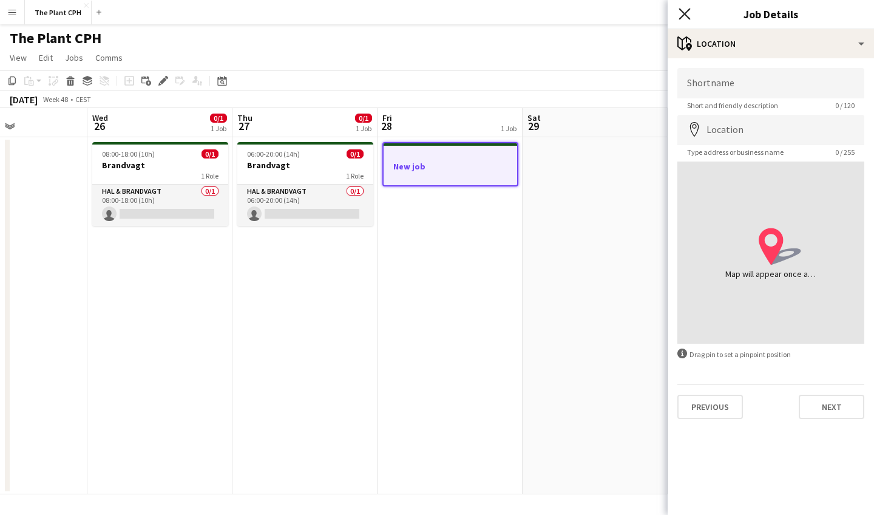
click at [685, 13] on icon at bounding box center [685, 14] width 12 height 12
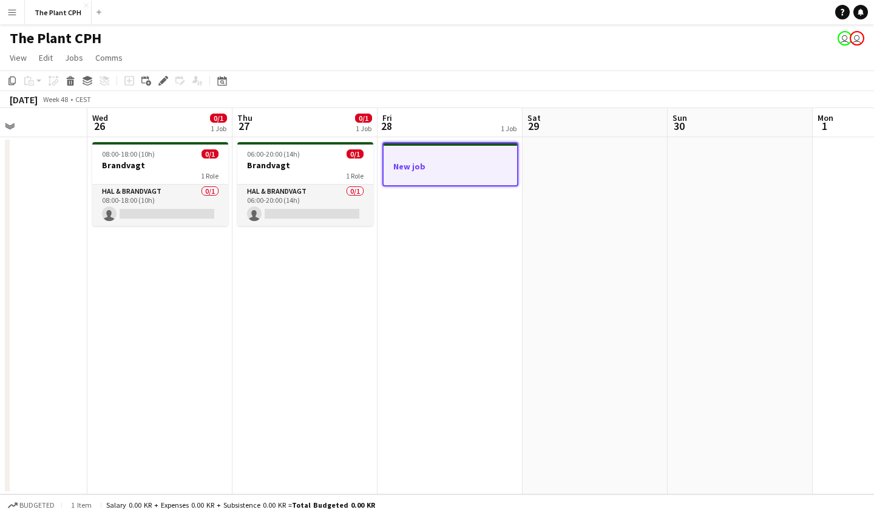
click at [452, 172] on div at bounding box center [451, 177] width 134 height 10
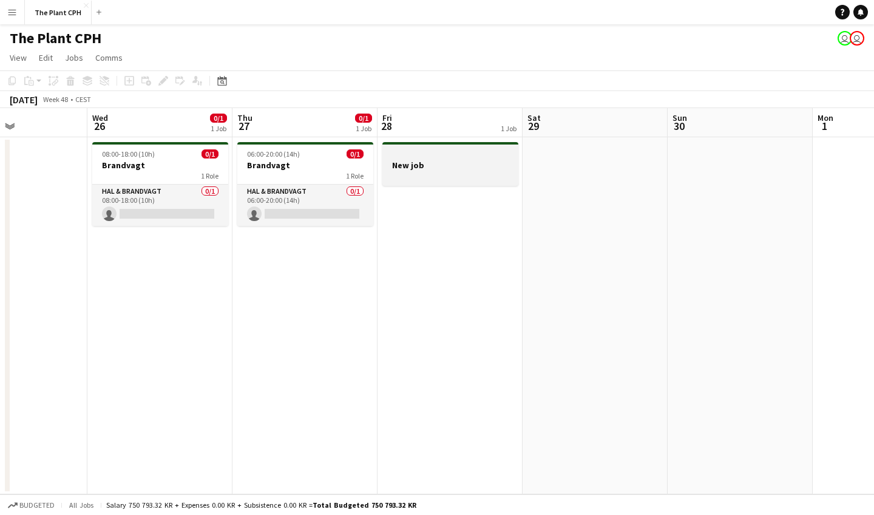
click at [453, 173] on div at bounding box center [450, 176] width 136 height 10
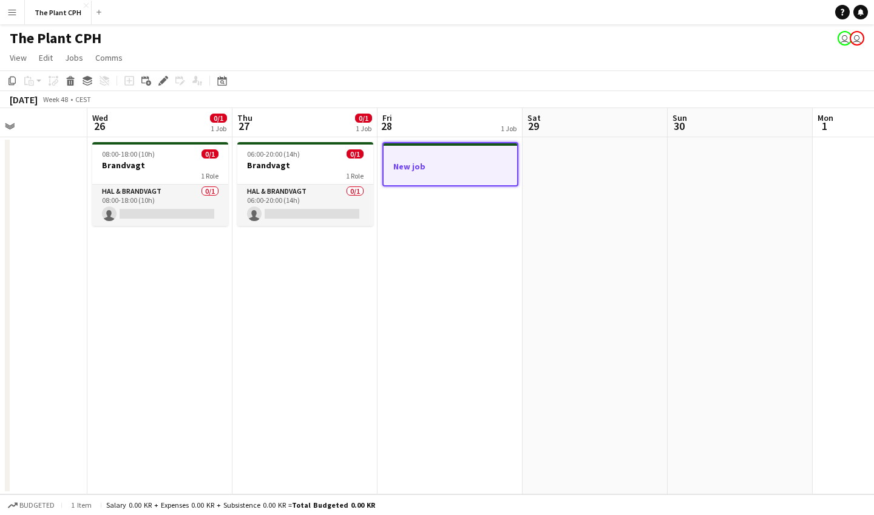
click at [451, 220] on app-date-cell "New job" at bounding box center [450, 315] width 145 height 357
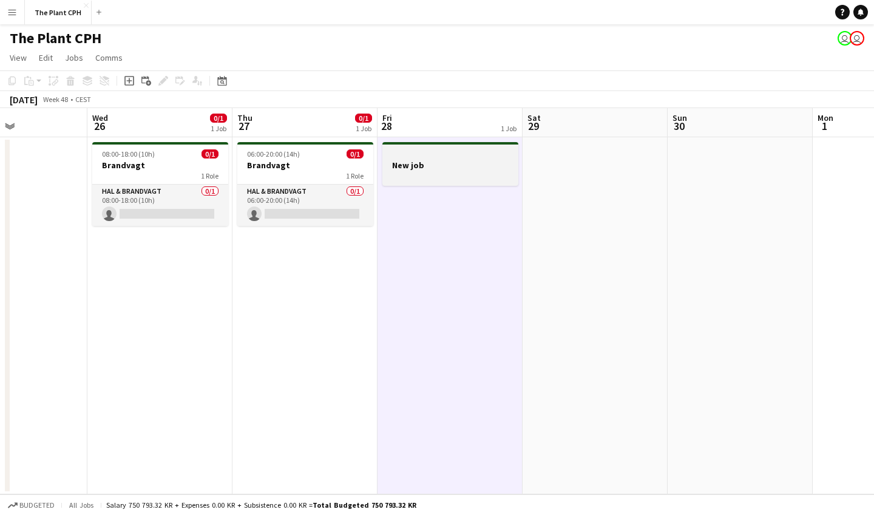
click at [450, 169] on h3 "New job" at bounding box center [450, 165] width 136 height 11
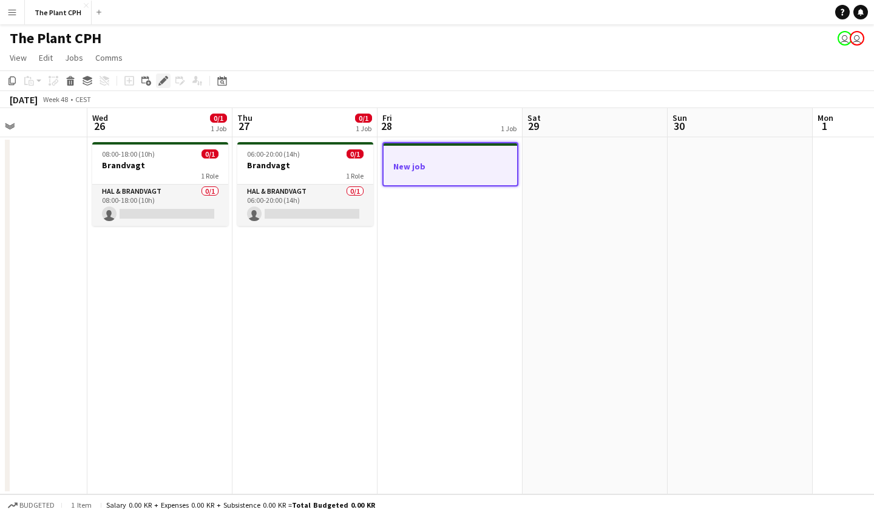
click at [163, 82] on icon at bounding box center [163, 81] width 7 height 7
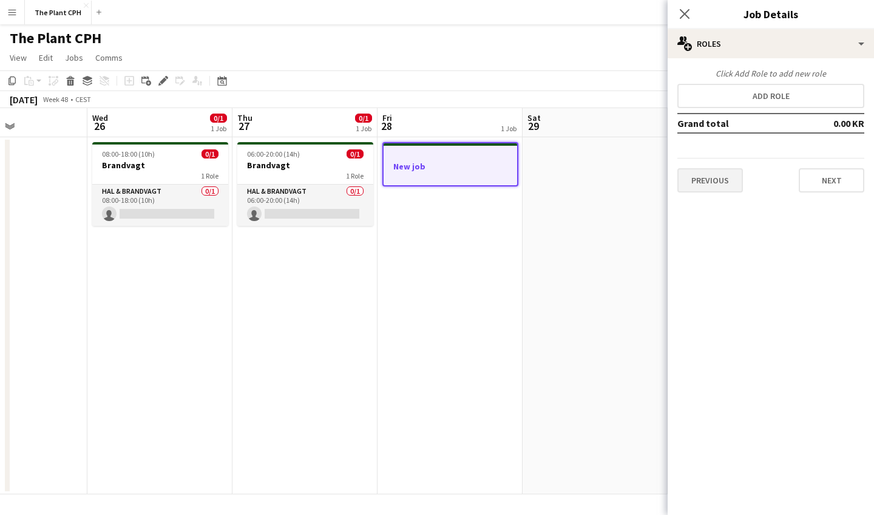
click at [718, 172] on button "Previous" at bounding box center [710, 180] width 66 height 24
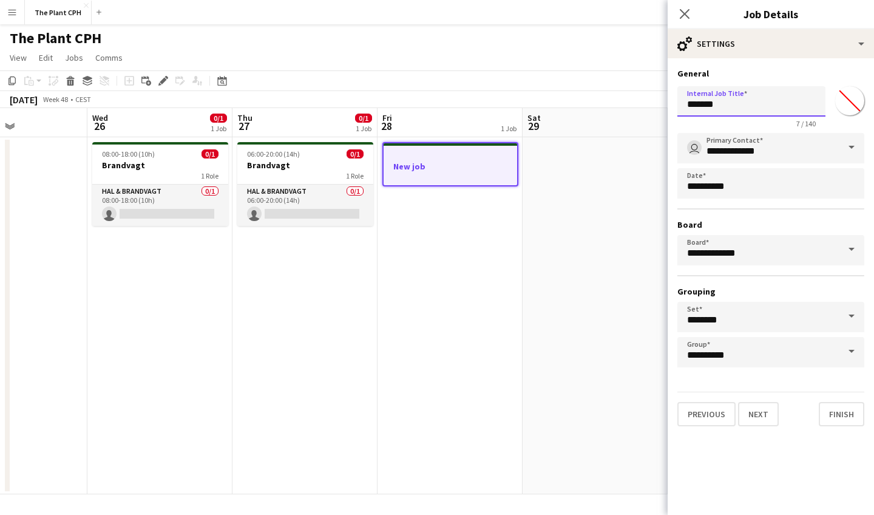
drag, startPoint x: 744, startPoint y: 103, endPoint x: 679, endPoint y: 102, distance: 65.6
click at [679, 102] on input "*******" at bounding box center [751, 101] width 148 height 30
type input "**********"
click at [830, 407] on button "Finish" at bounding box center [842, 414] width 46 height 24
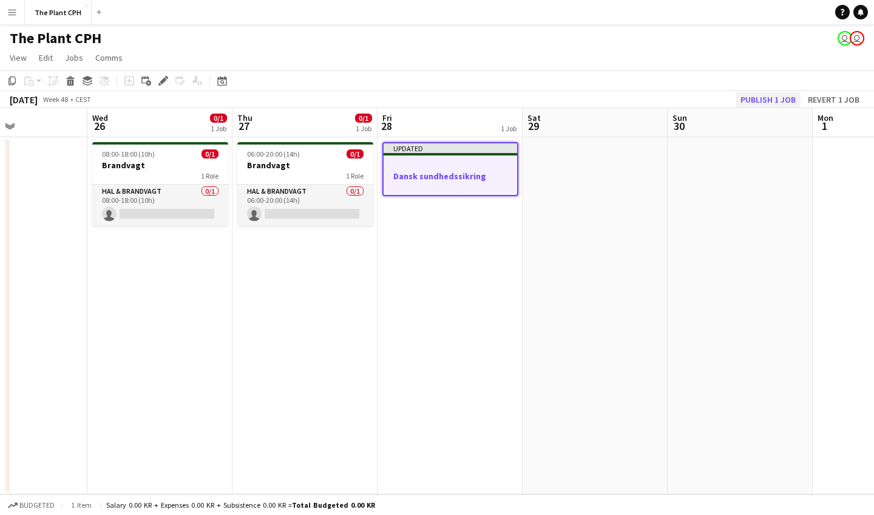
click at [766, 96] on button "Publish 1 job" at bounding box center [768, 100] width 65 height 16
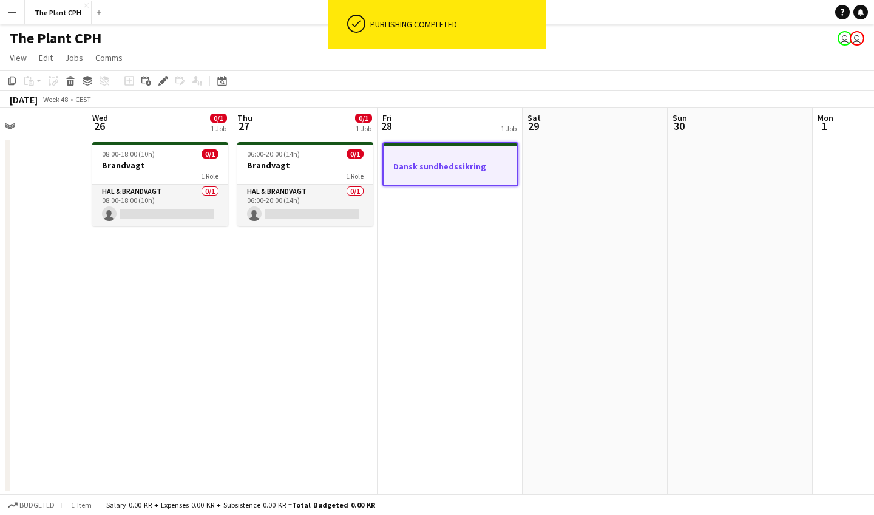
click at [286, 286] on app-date-cell "06:00-20:00 (14h) 0/1 Brandvagt 1 Role Hal & brandvagt 0/1 06:00-20:00 (14h) si…" at bounding box center [305, 315] width 145 height 357
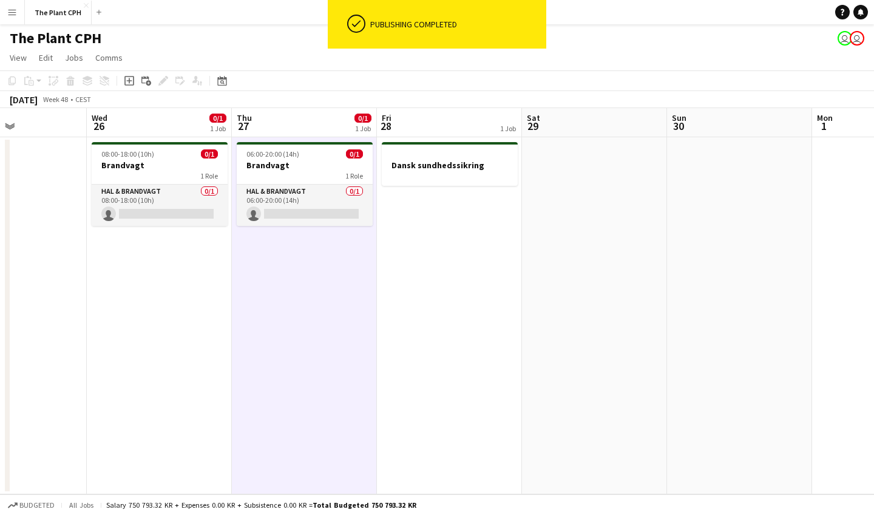
click at [430, 251] on app-date-cell "Dansk sundhedssikring" at bounding box center [449, 315] width 145 height 357
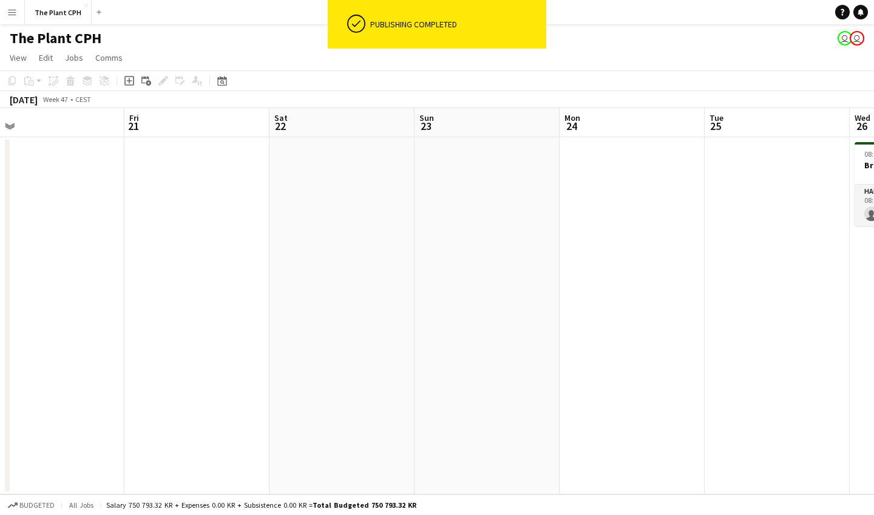
scroll to position [0, 306]
